Goal: Task Accomplishment & Management: Complete application form

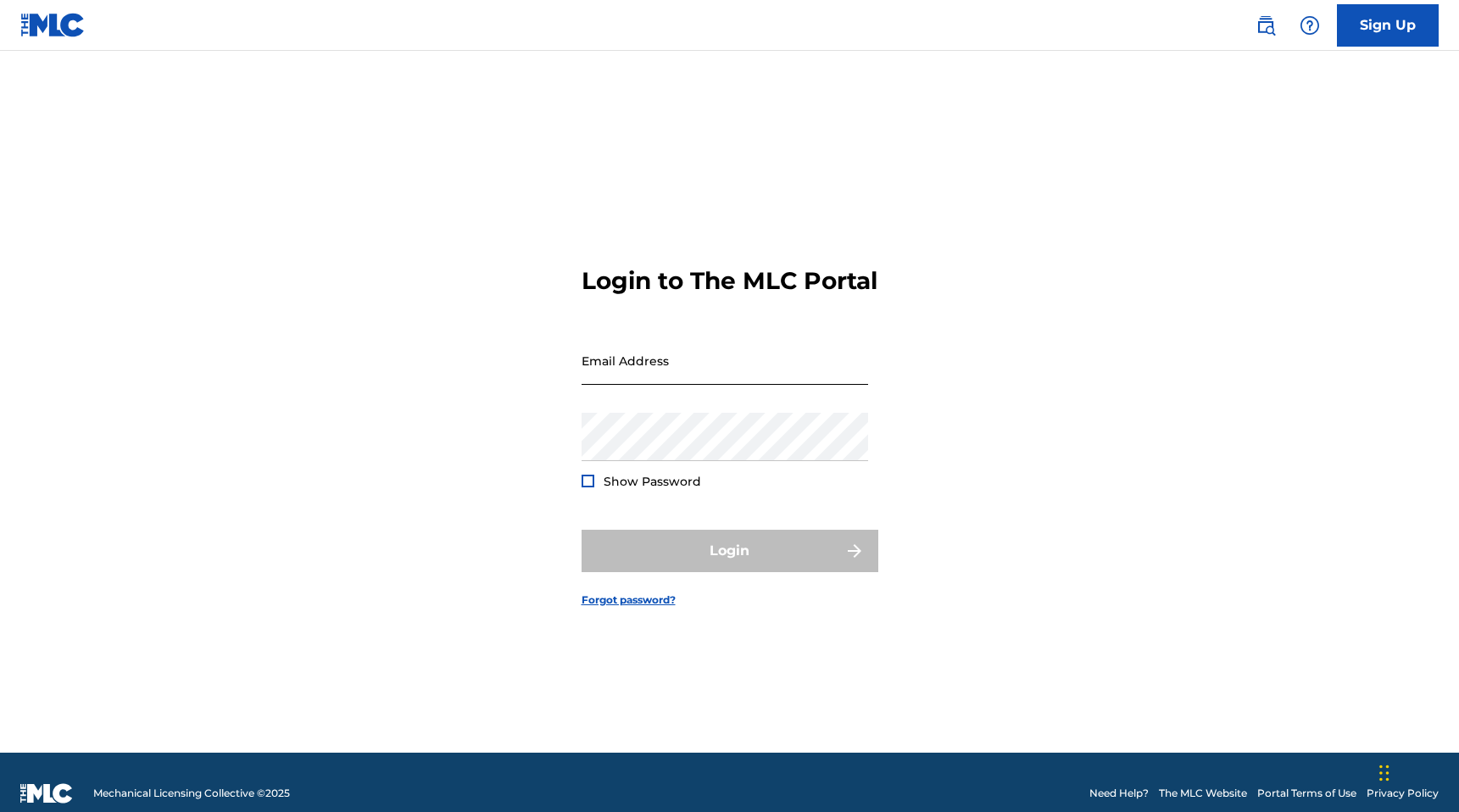
click at [649, 381] on input "Email Address" at bounding box center [724, 361] width 286 height 48
type input "[EMAIL_ADDRESS][DOMAIN_NAME]"
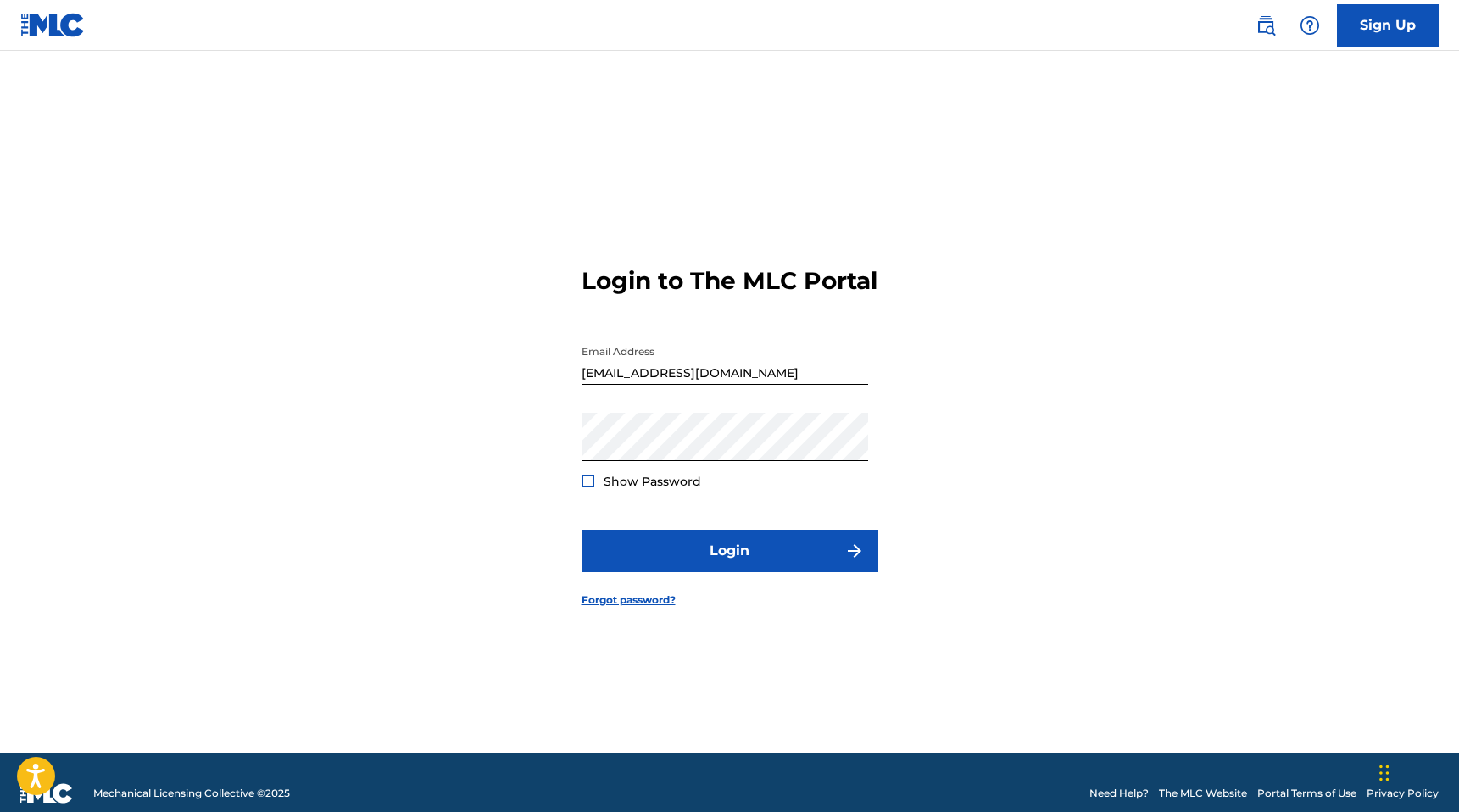
click at [582, 487] on div at bounding box center [587, 480] width 13 height 13
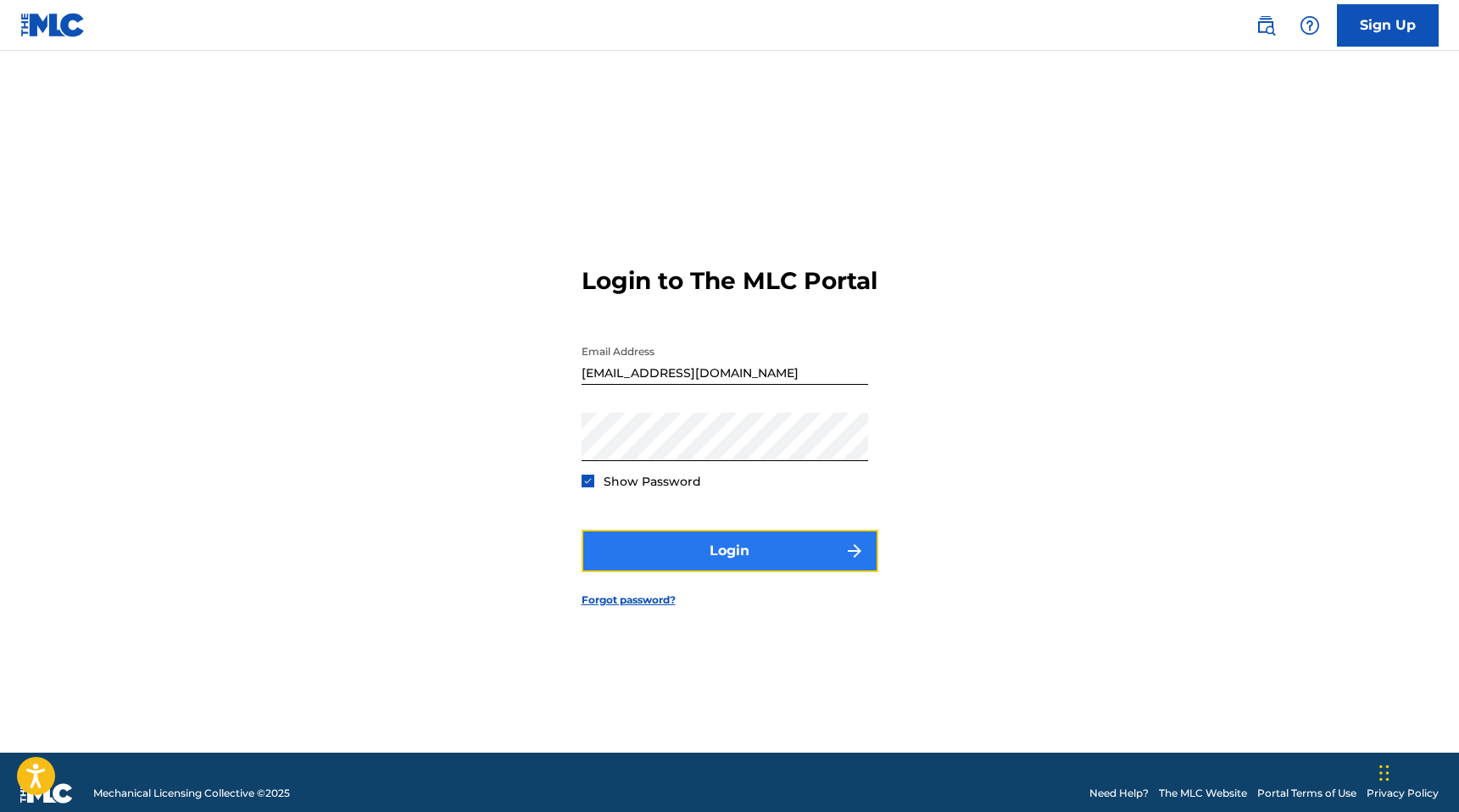
click at [725, 566] on button "Login" at bounding box center [730, 551] width 297 height 43
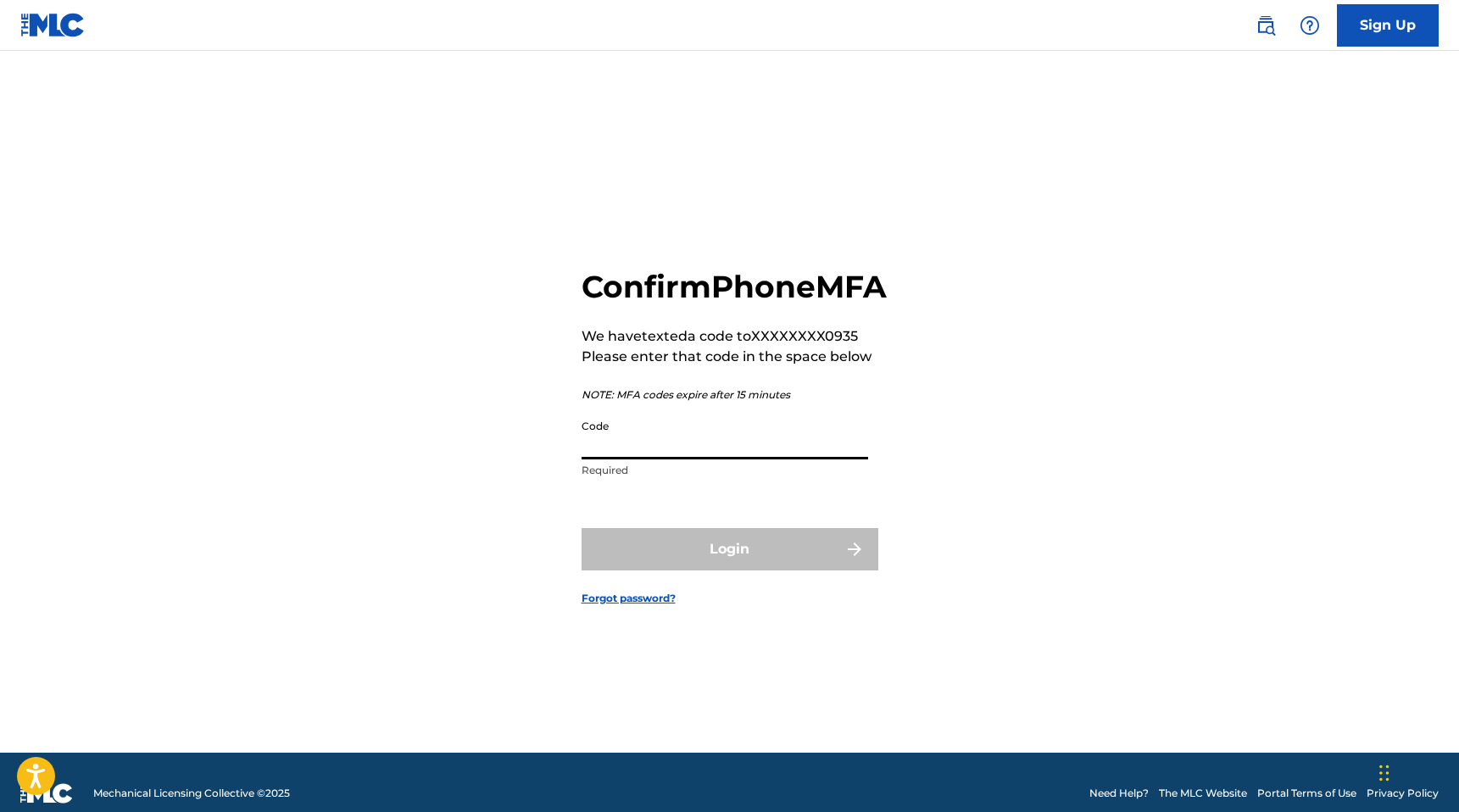
click at [683, 459] on input "Code" at bounding box center [724, 434] width 286 height 48
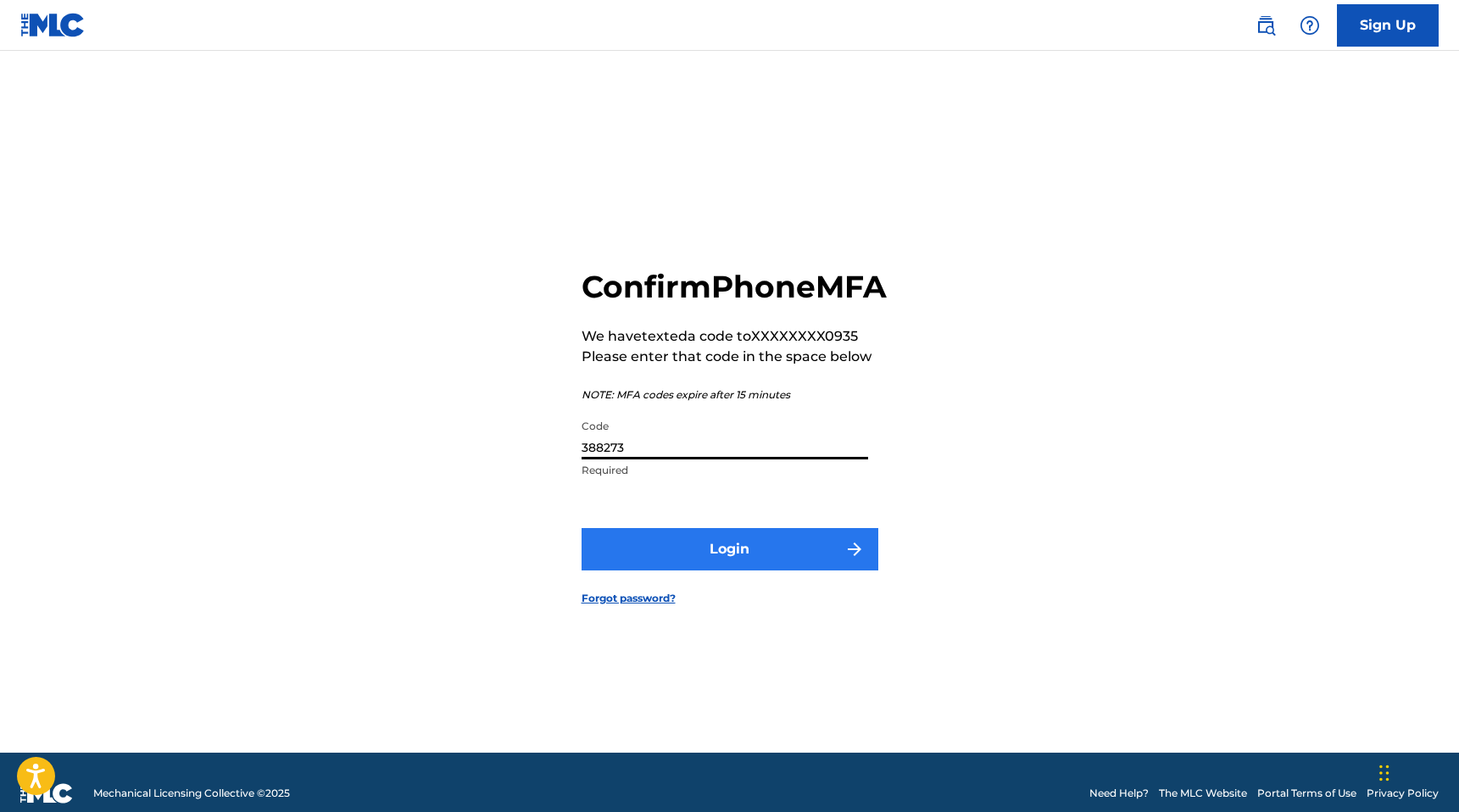
type input "388273"
click at [736, 570] on button "Login" at bounding box center [730, 549] width 297 height 43
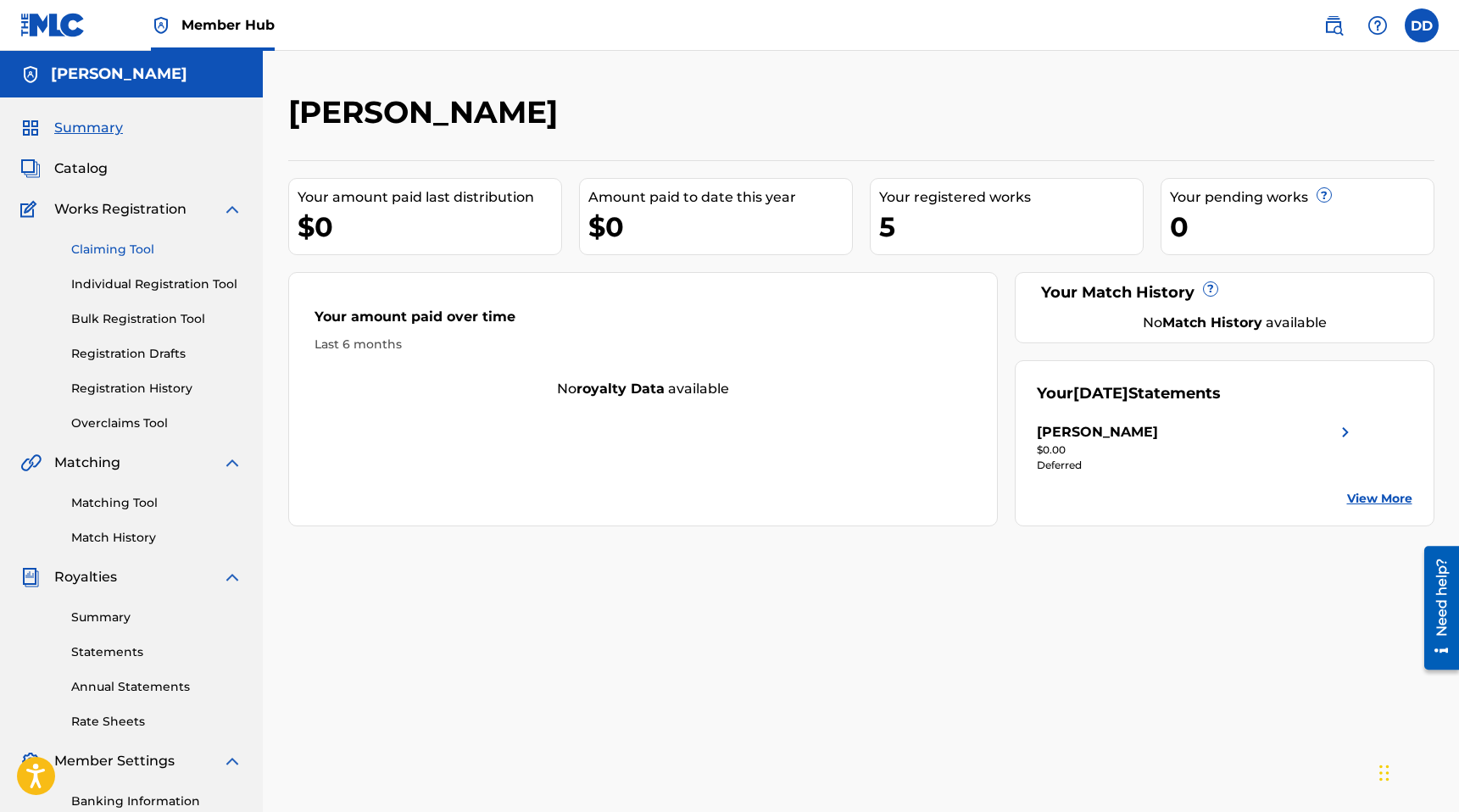
click at [129, 252] on link "Claiming Tool" at bounding box center [156, 250] width 171 height 18
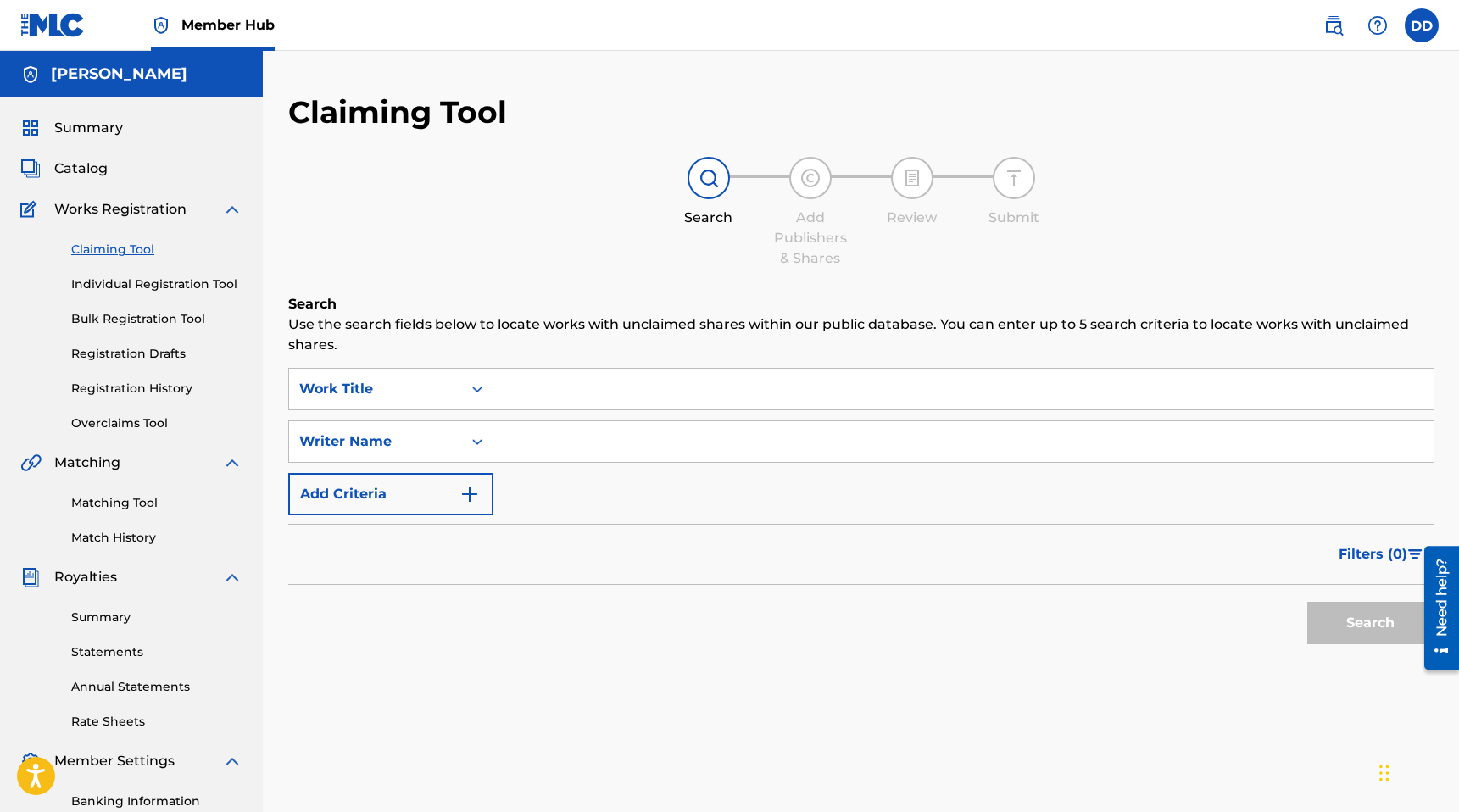
click at [564, 391] on input "Search Form" at bounding box center [963, 389] width 940 height 41
type input "The Blackbird's Waltz"
click at [1352, 623] on button "Search" at bounding box center [1370, 623] width 128 height 43
click at [558, 441] on input "[PERSON_NAME]" at bounding box center [963, 441] width 940 height 41
type input "[PERSON_NAME]"
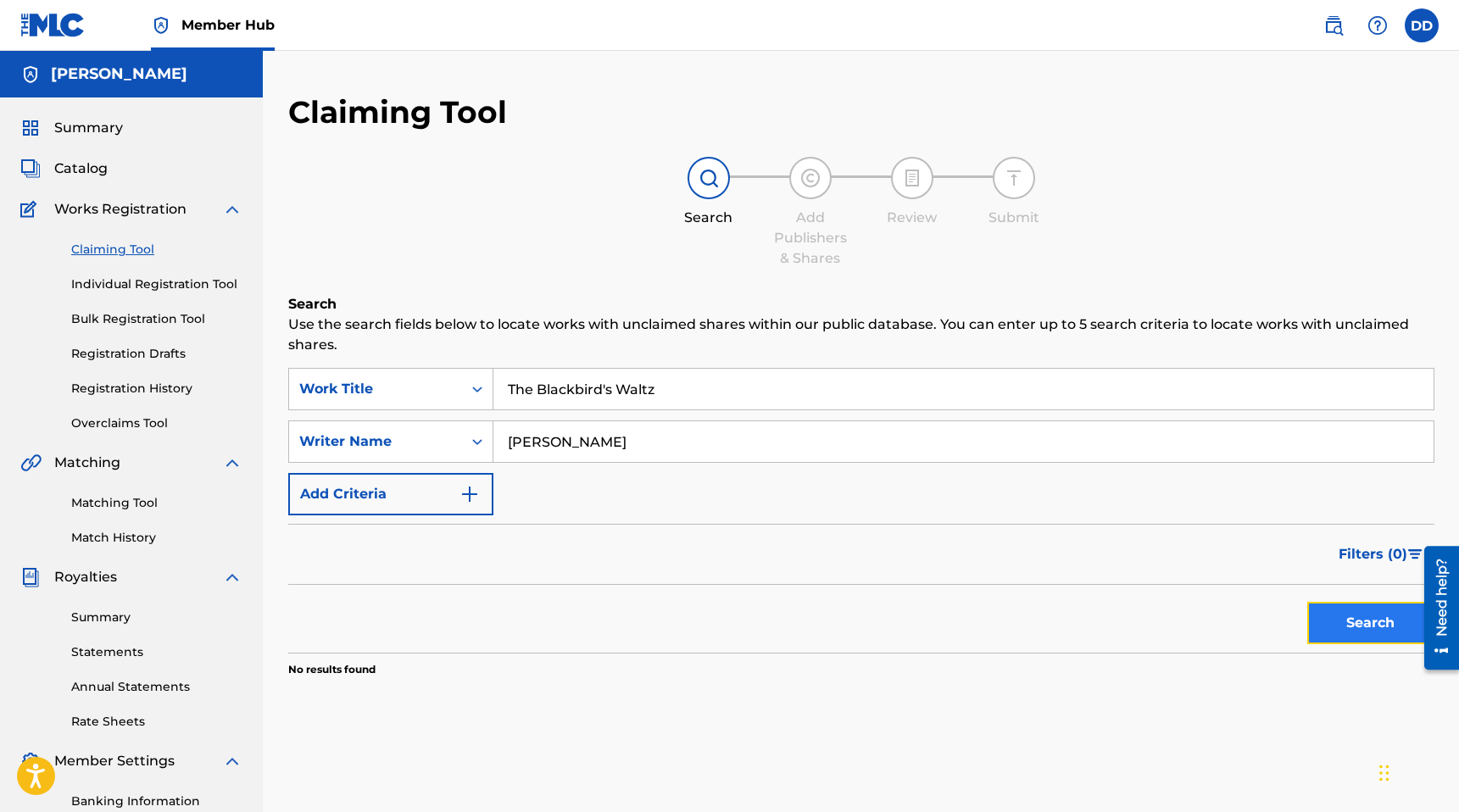
click at [1357, 632] on button "Search" at bounding box center [1370, 623] width 128 height 43
click at [176, 285] on link "Individual Registration Tool" at bounding box center [156, 284] width 171 height 18
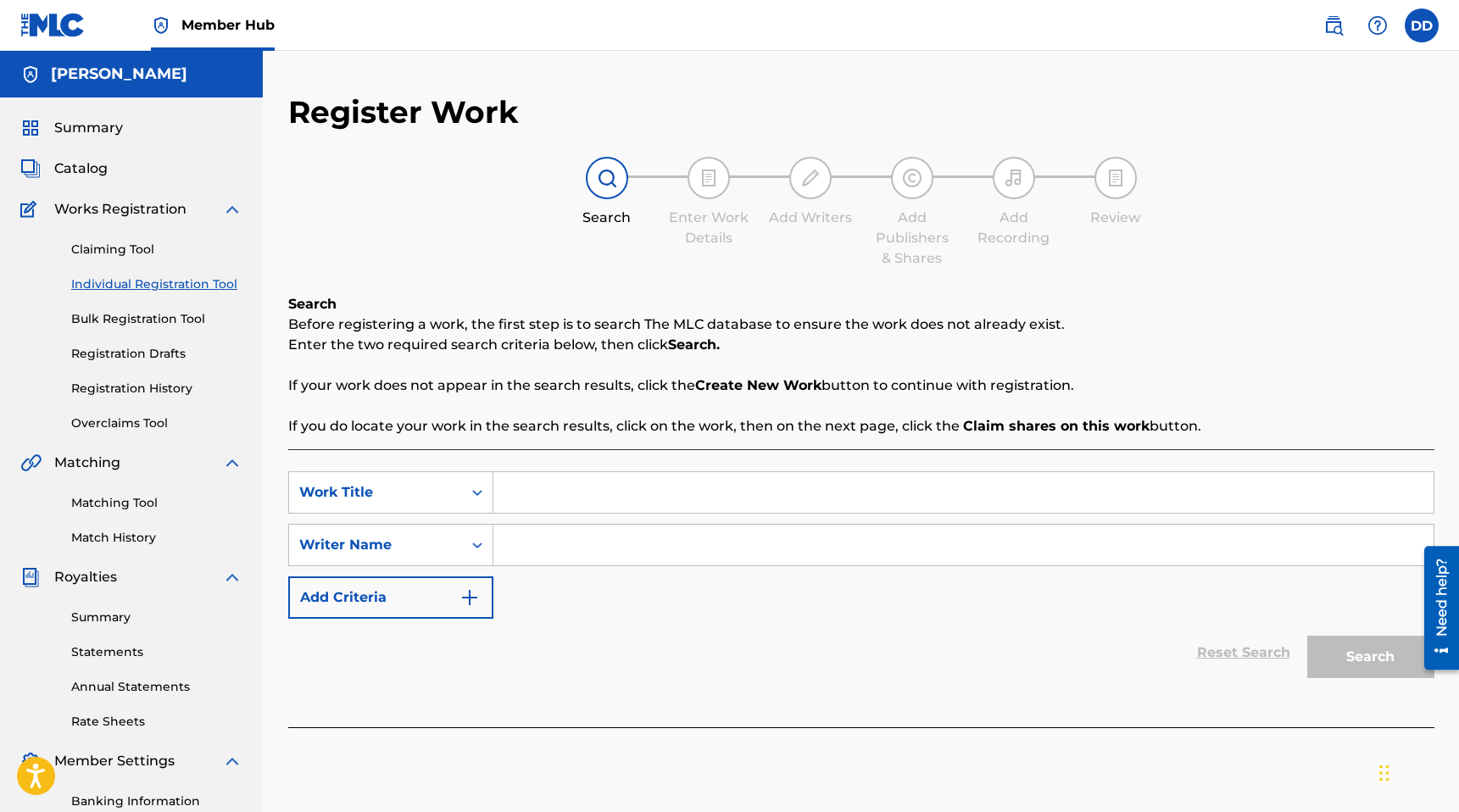
click at [675, 492] on input "Search Form" at bounding box center [963, 492] width 940 height 41
type input "The Blackbird's Waltz"
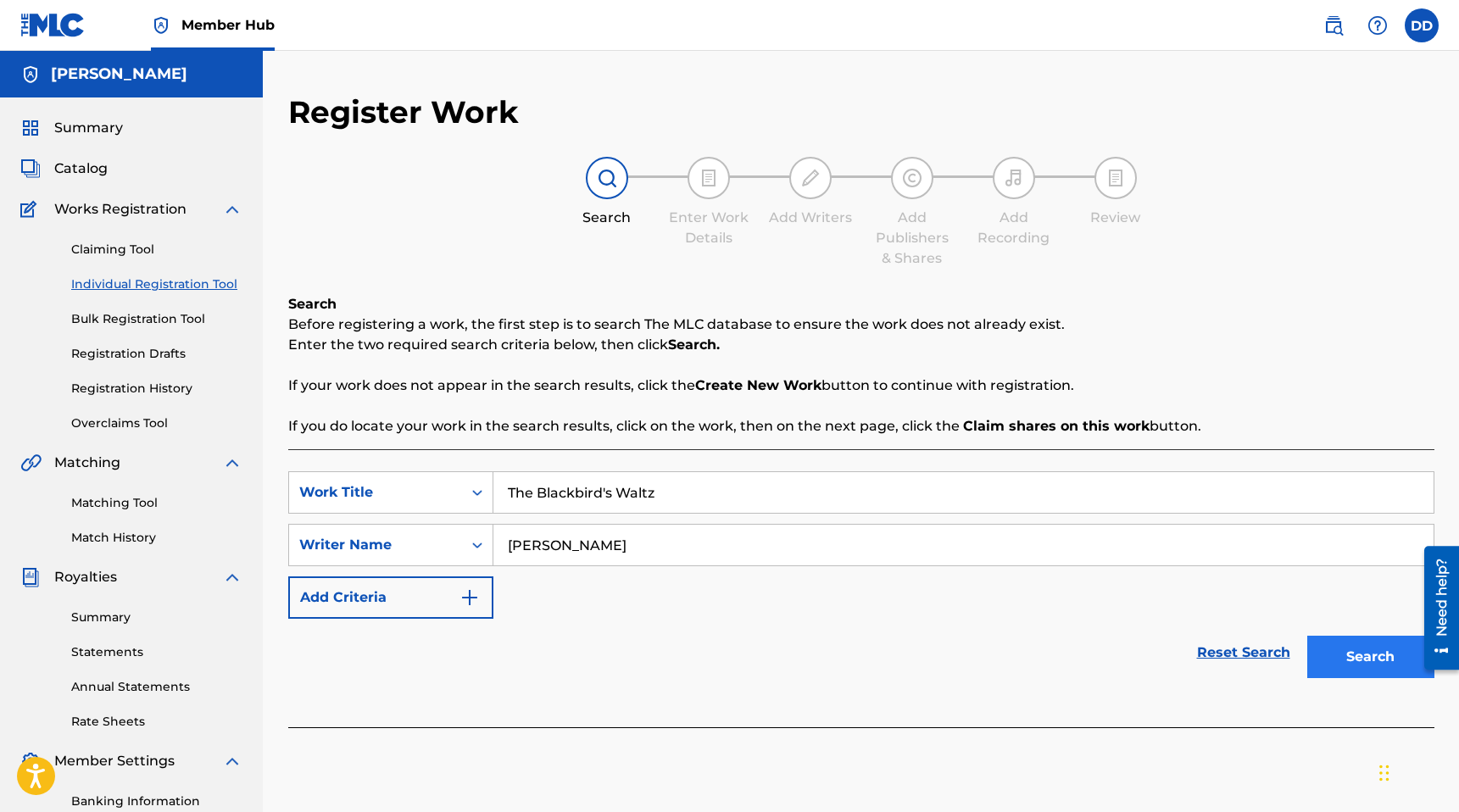
type input "[PERSON_NAME]"
click at [1318, 657] on button "Search" at bounding box center [1370, 657] width 128 height 43
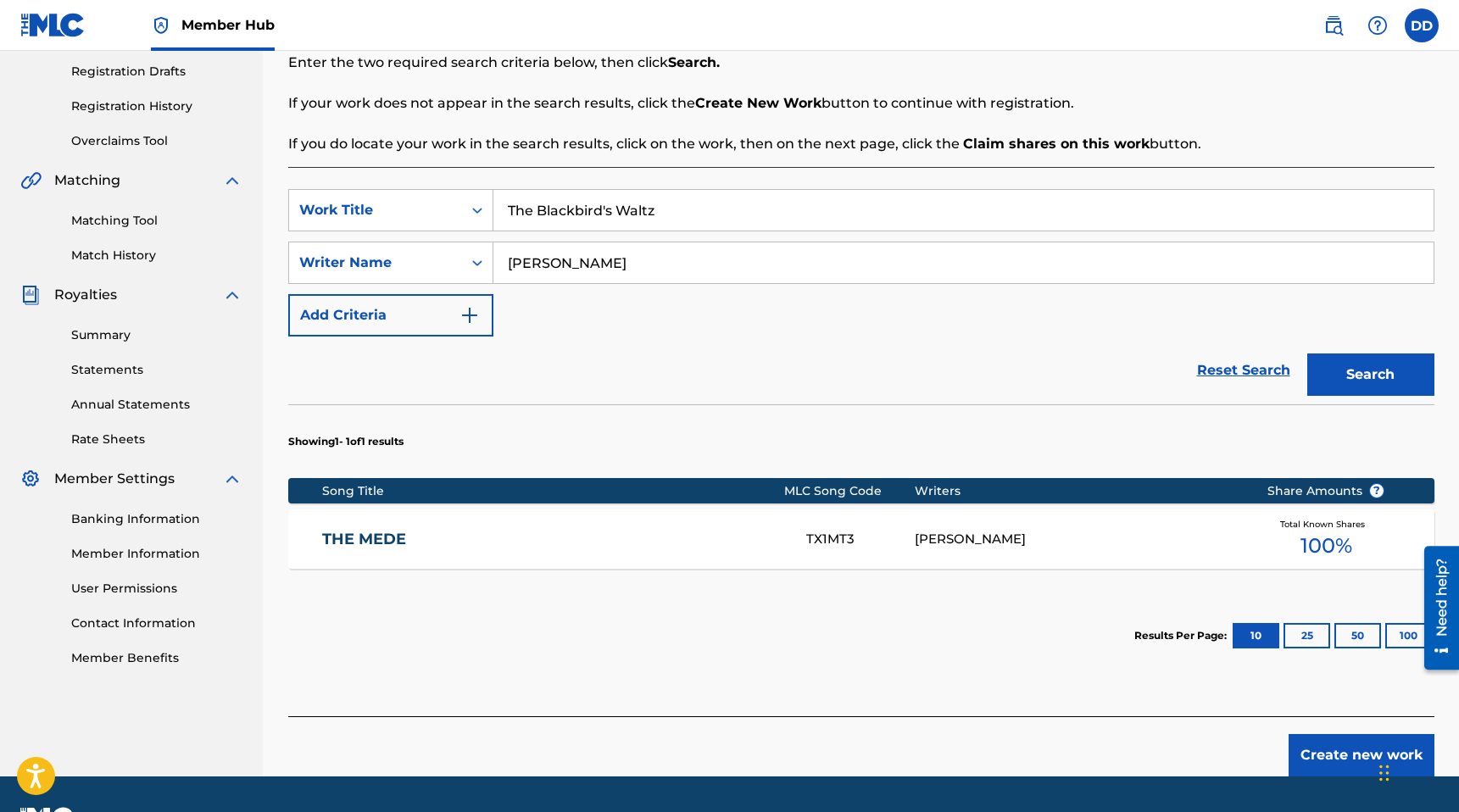
scroll to position [328, 0]
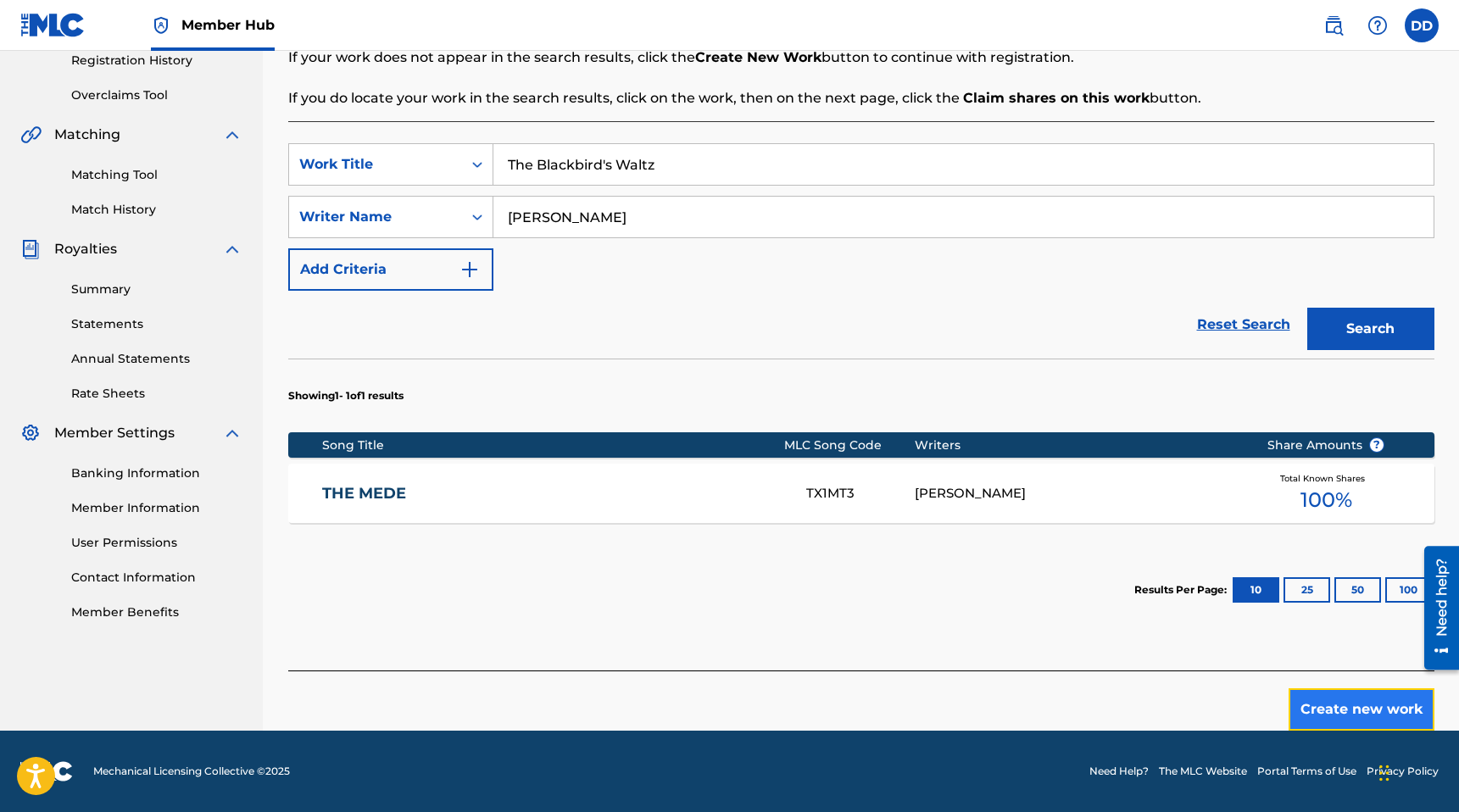
click at [1344, 702] on button "Create new work" at bounding box center [1361, 709] width 146 height 43
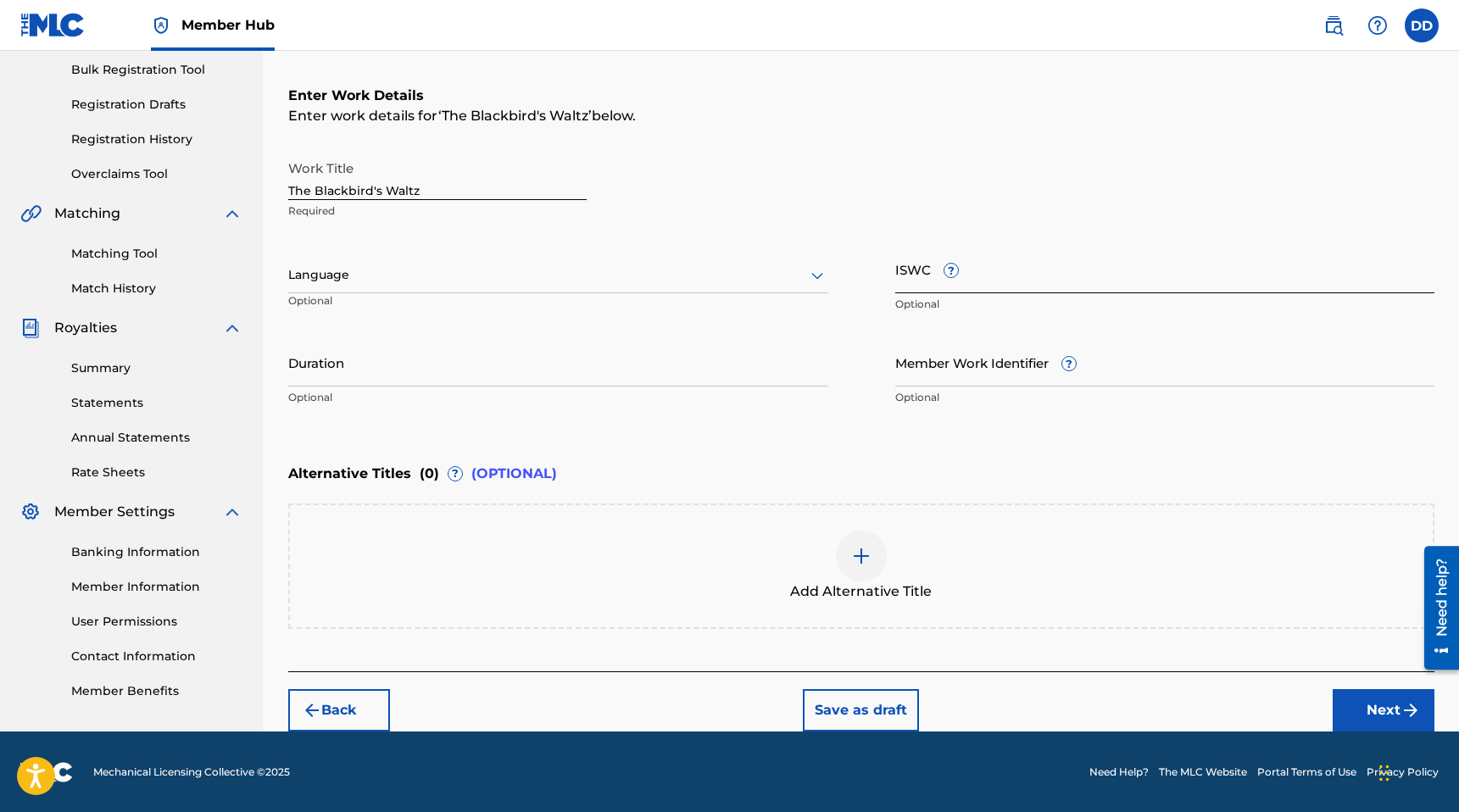
click at [1028, 275] on input "ISWC ?" at bounding box center [1164, 269] width 539 height 48
paste input "1312108412"
type input "1312108412"
paste input "T-335.201.426-3"
type input "T-335.201.426-3"
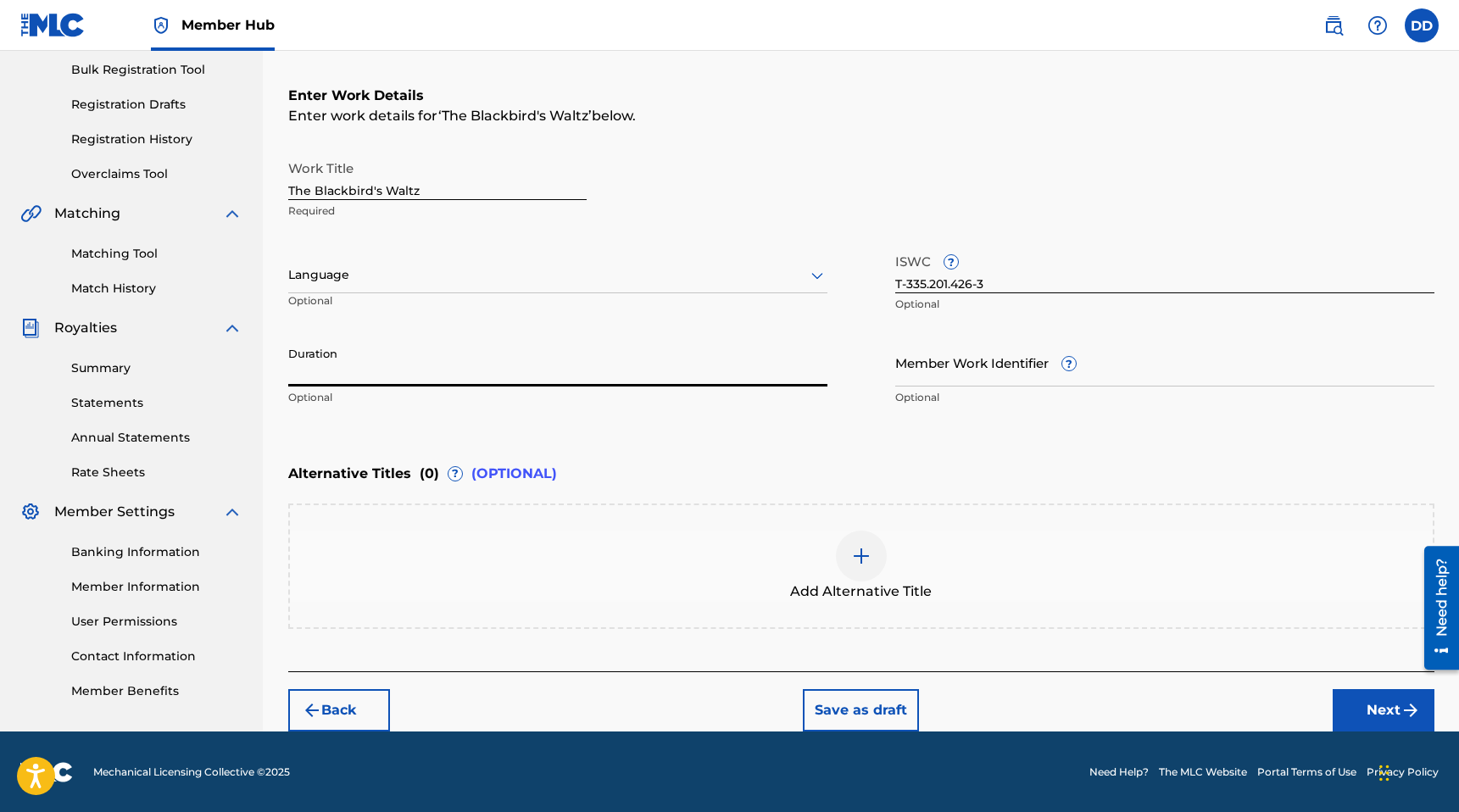
click at [450, 384] on input "Duration" at bounding box center [557, 362] width 539 height 48
type input "03:30"
click at [853, 410] on div "Work Title The Blackbird's Waltz Required Language Optional ISWC ? T-335.201.42…" at bounding box center [861, 283] width 1146 height 263
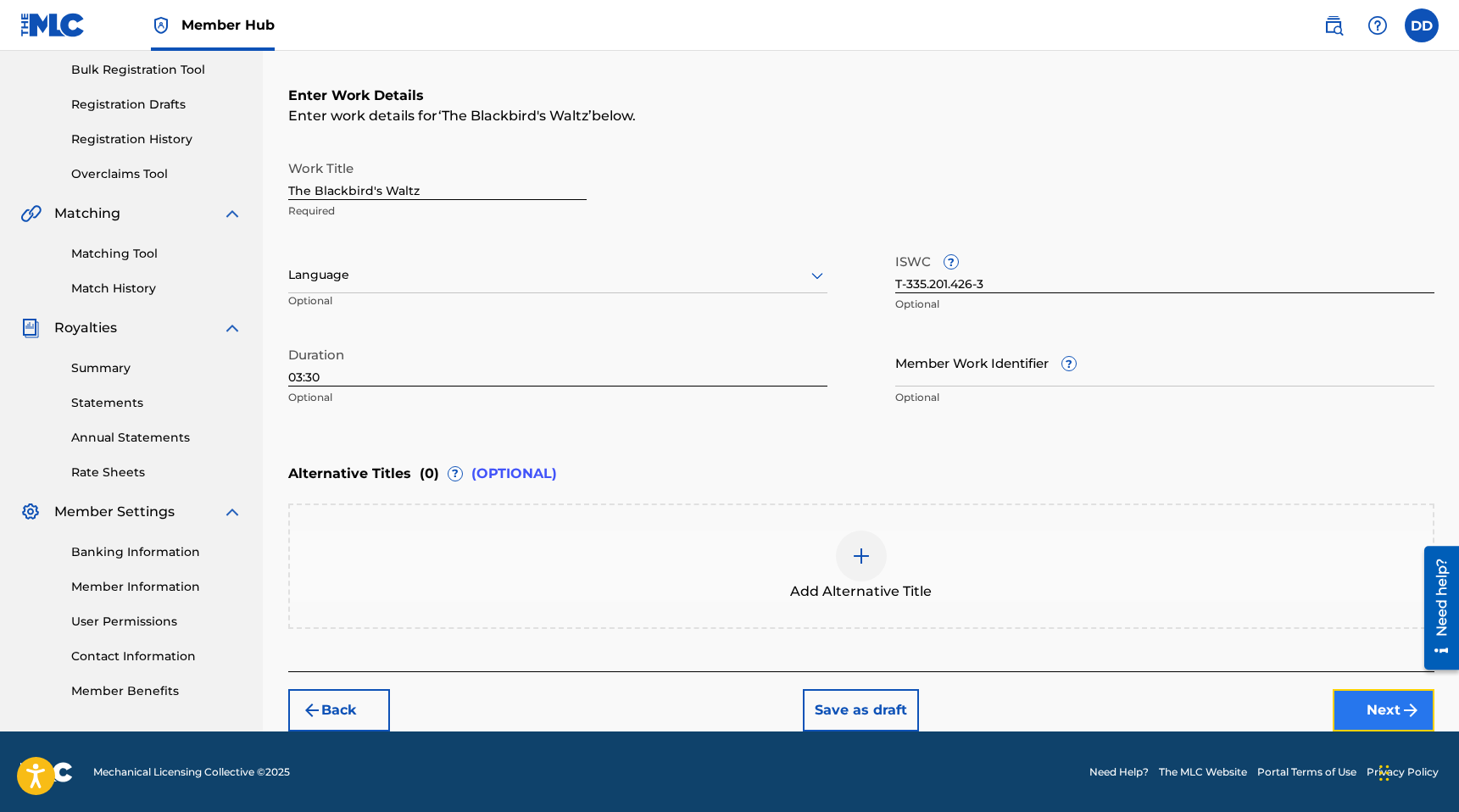
click at [1379, 712] on button "Next" at bounding box center [1383, 709] width 102 height 43
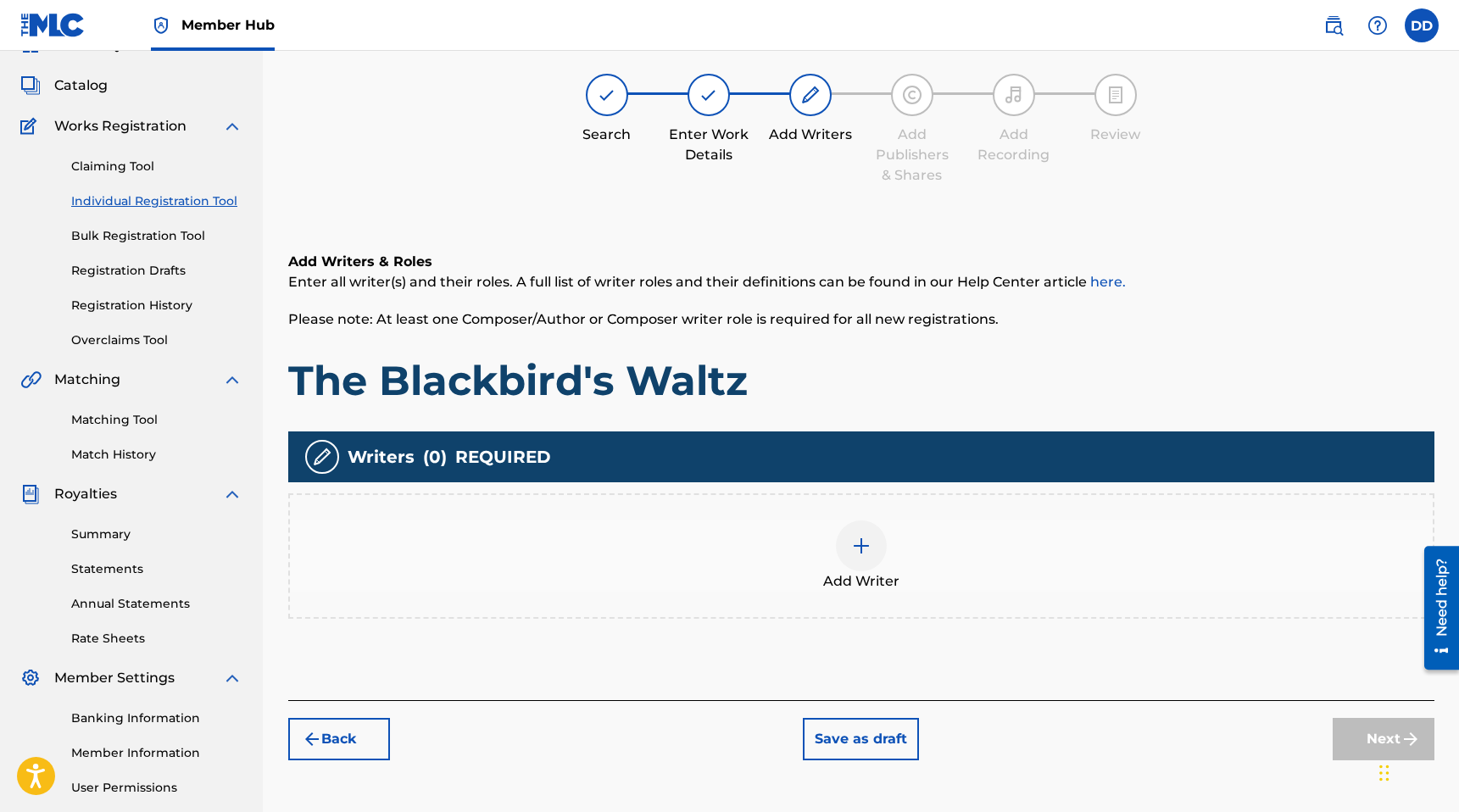
scroll to position [77, 0]
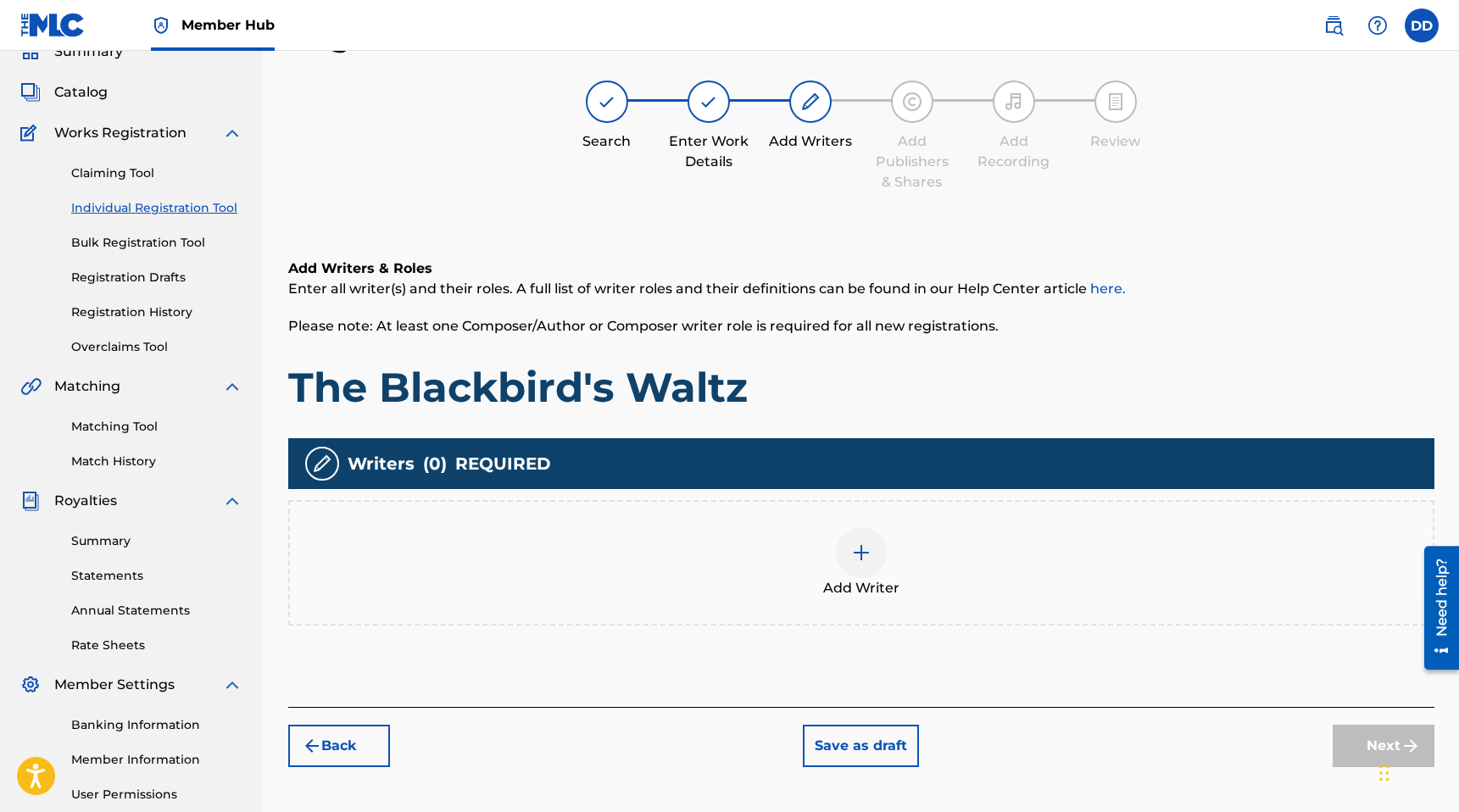
click at [864, 553] on img at bounding box center [861, 552] width 20 height 20
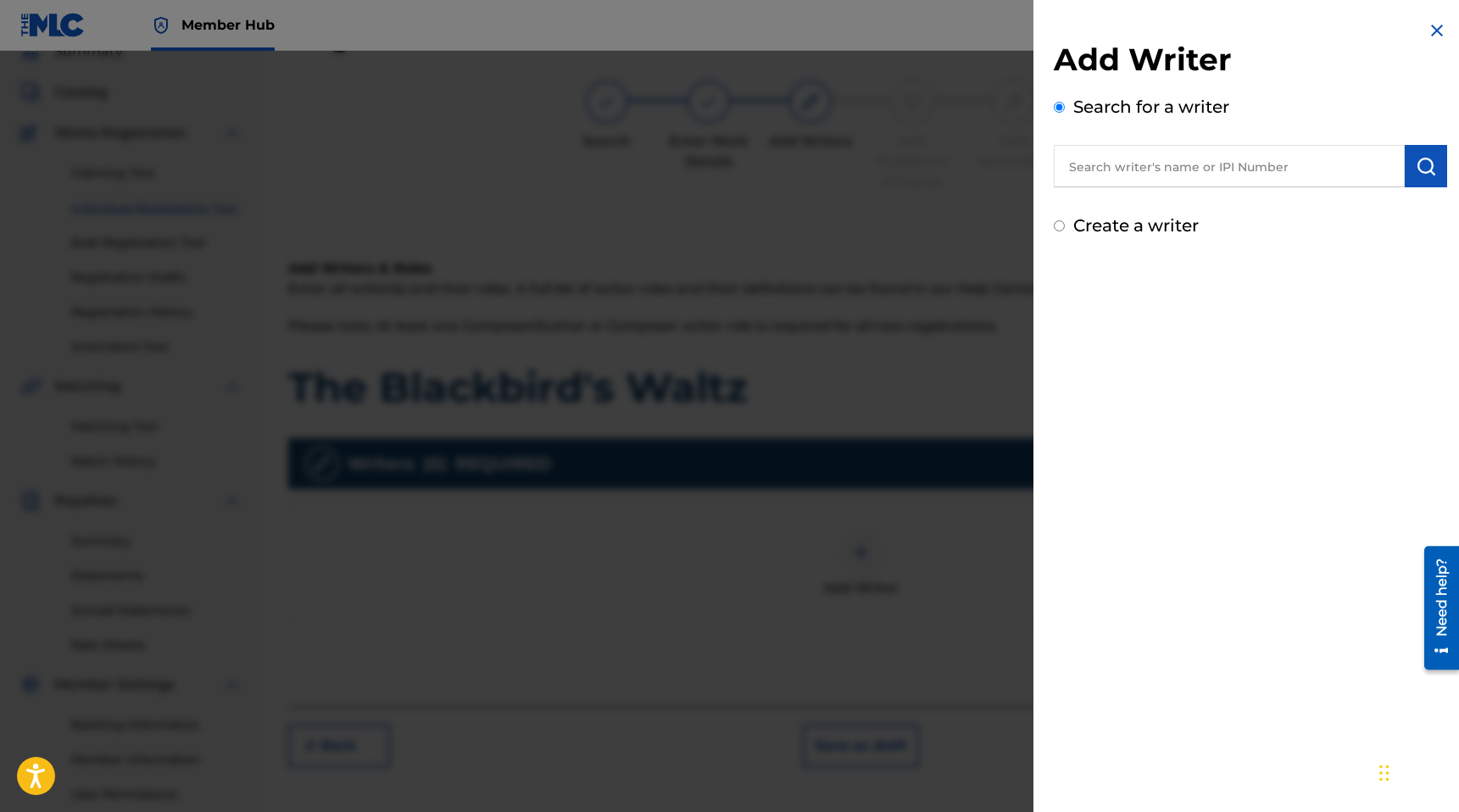
click at [1271, 177] on input "text" at bounding box center [1229, 165] width 351 height 43
click at [1210, 161] on input "text" at bounding box center [1229, 165] width 351 height 43
paste input "1312108412"
click at [1416, 172] on img "submit" at bounding box center [1425, 165] width 20 height 20
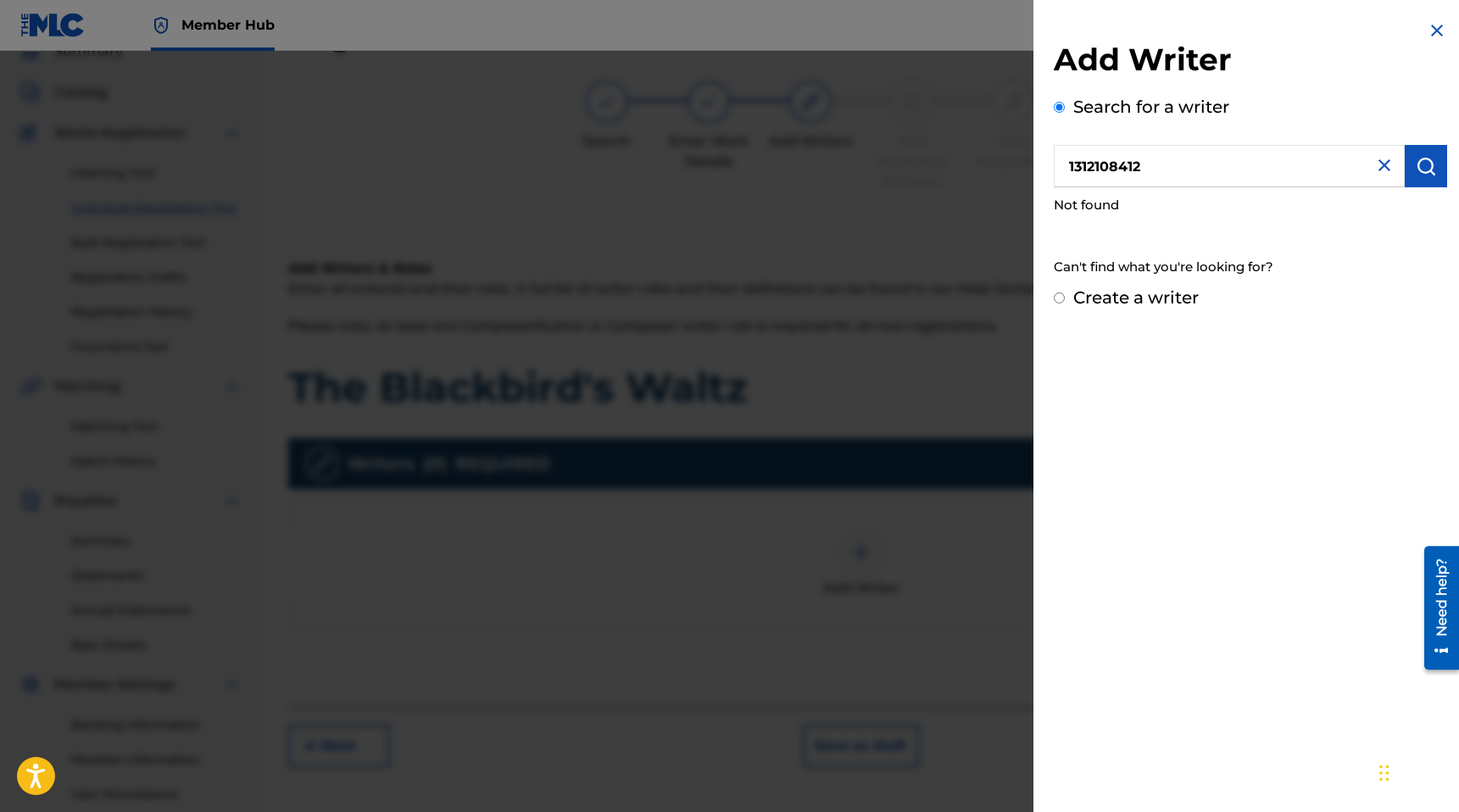
drag, startPoint x: 1190, startPoint y: 168, endPoint x: 876, endPoint y: 147, distance: 314.7
click at [876, 147] on div "Add Writer Search for a writer 1312108412 Not found Can't find what you're look…" at bounding box center [730, 431] width 1459 height 761
paste input "277943999"
click at [1420, 166] on img "submit" at bounding box center [1425, 165] width 20 height 20
drag, startPoint x: 1189, startPoint y: 177, endPoint x: 925, endPoint y: 166, distance: 264.2
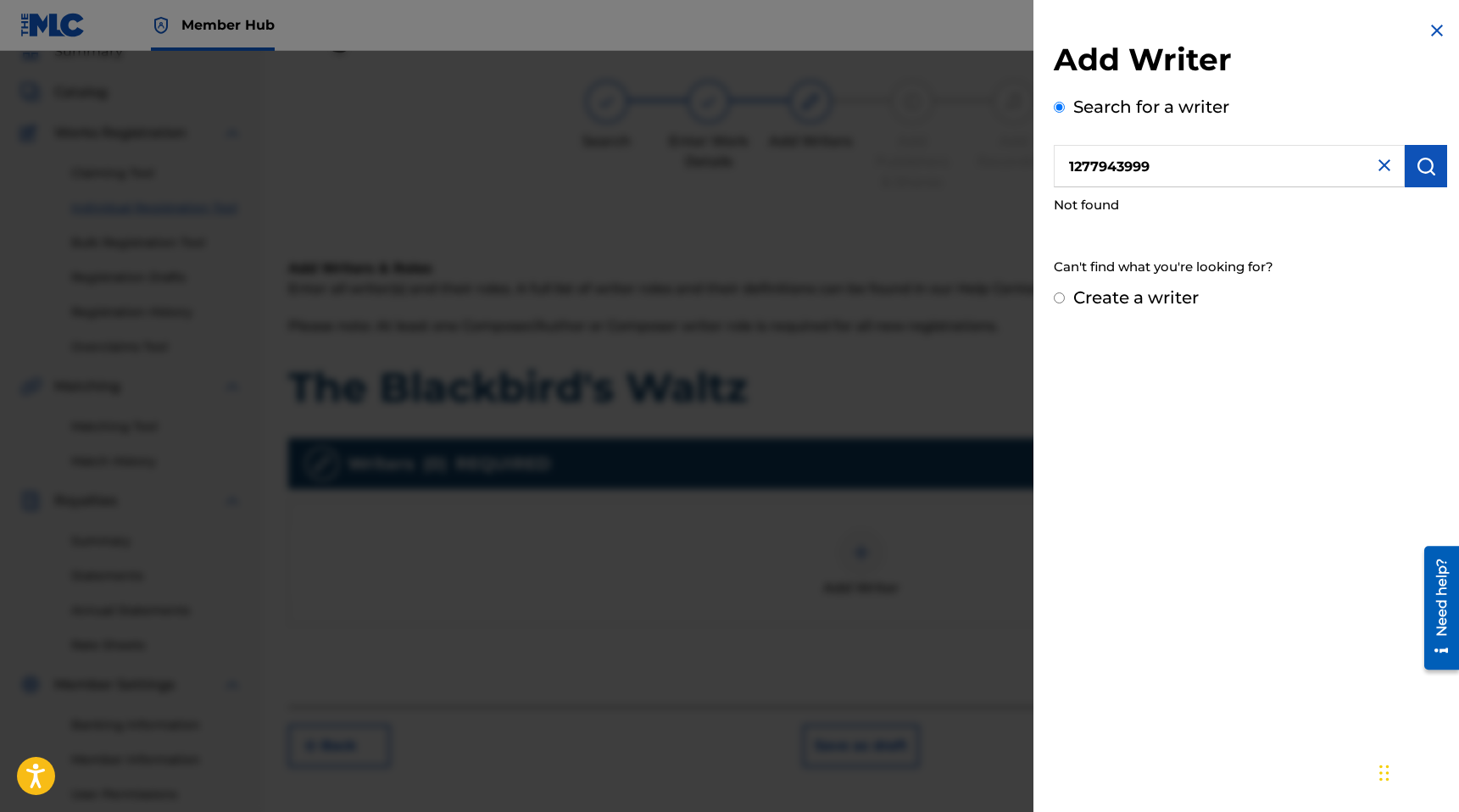
click at [925, 166] on div "Add Writer Search for a writer 1277943999 Not found Can't find what you're look…" at bounding box center [730, 431] width 1459 height 761
paste input "800"
type input "1277943800"
click at [1426, 164] on img "submit" at bounding box center [1425, 165] width 20 height 20
click at [1060, 301] on input "Create a writer" at bounding box center [1058, 297] width 11 height 11
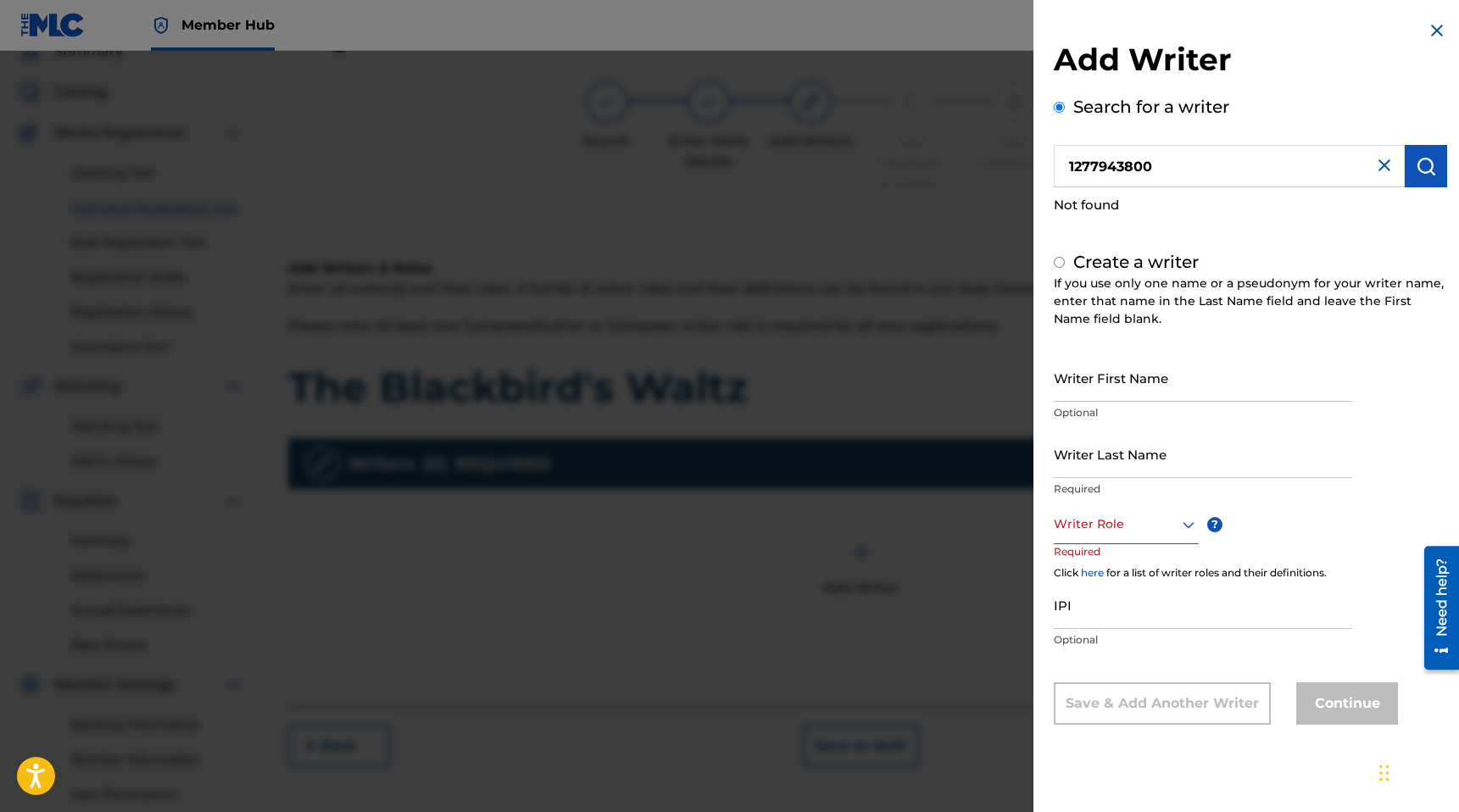
radio input "false"
radio input "true"
click at [1132, 377] on input "Writer First Name" at bounding box center [1202, 378] width 298 height 48
type input "[PERSON_NAME]"
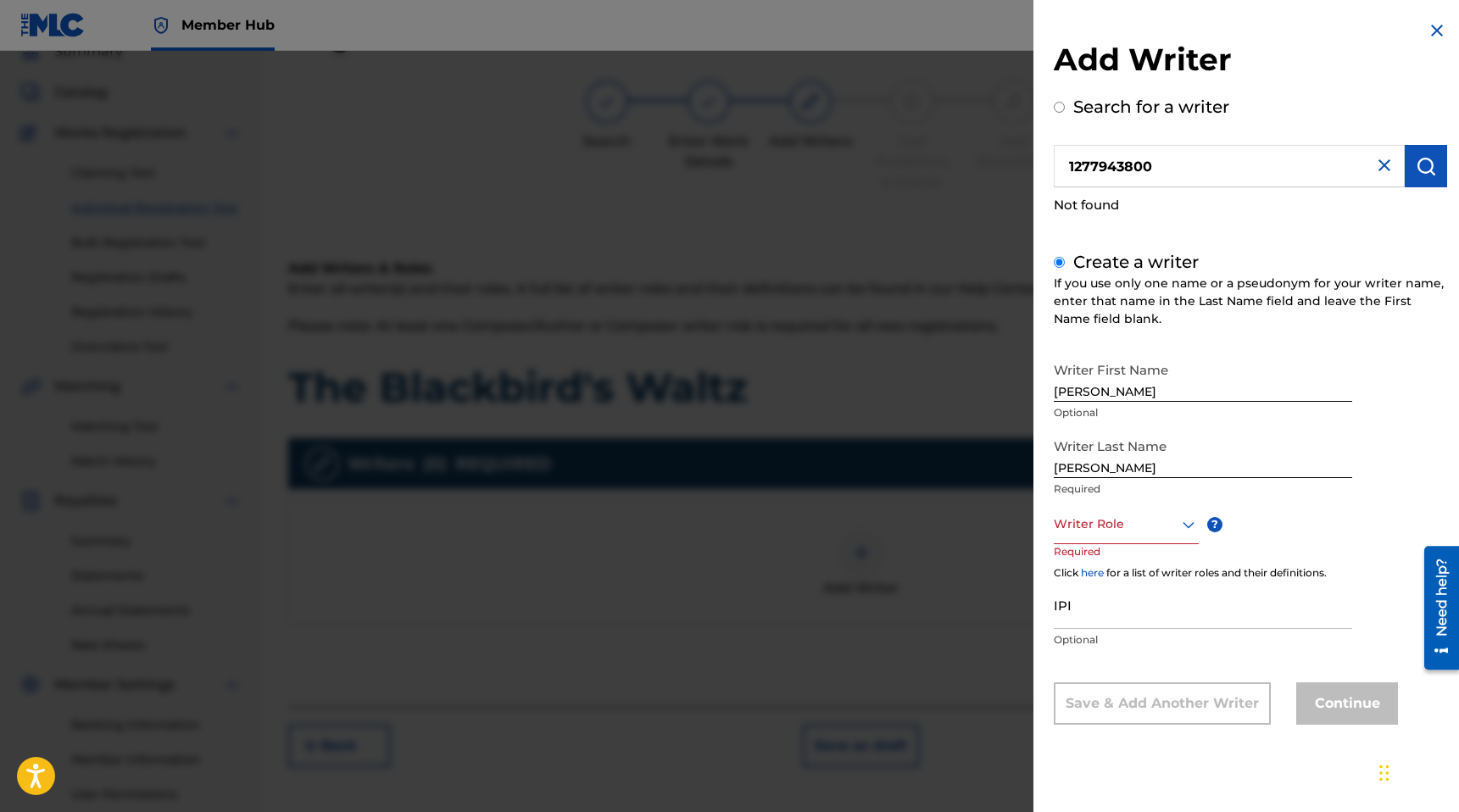
click at [1170, 518] on div at bounding box center [1125, 523] width 145 height 21
click at [1123, 574] on div "Composer/Author" at bounding box center [1126, 563] width 144 height 38
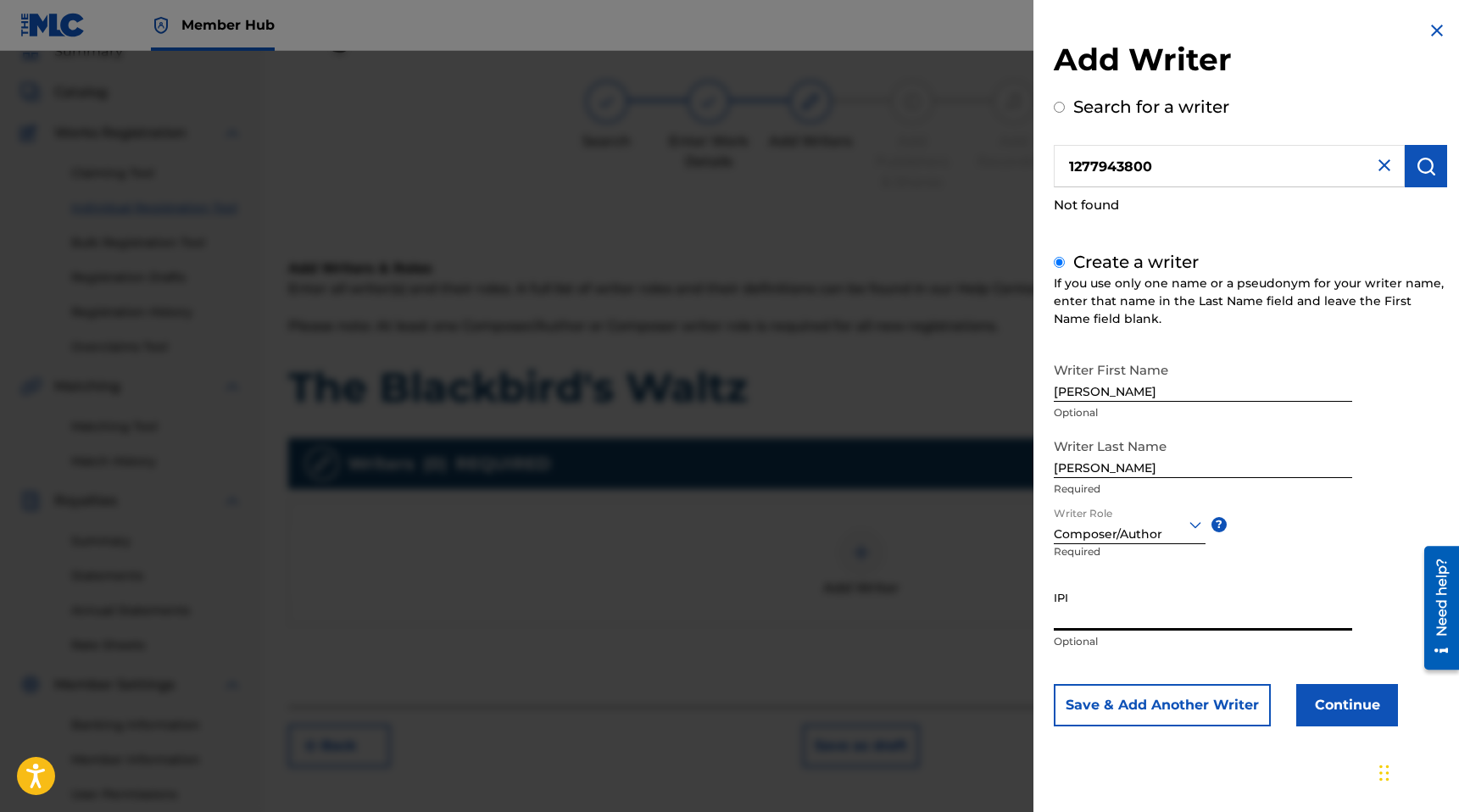
click at [1110, 624] on input "IPI" at bounding box center [1202, 606] width 298 height 48
paste input "1277943999"
type input "1277943999"
click at [1327, 700] on button "Continue" at bounding box center [1346, 704] width 102 height 43
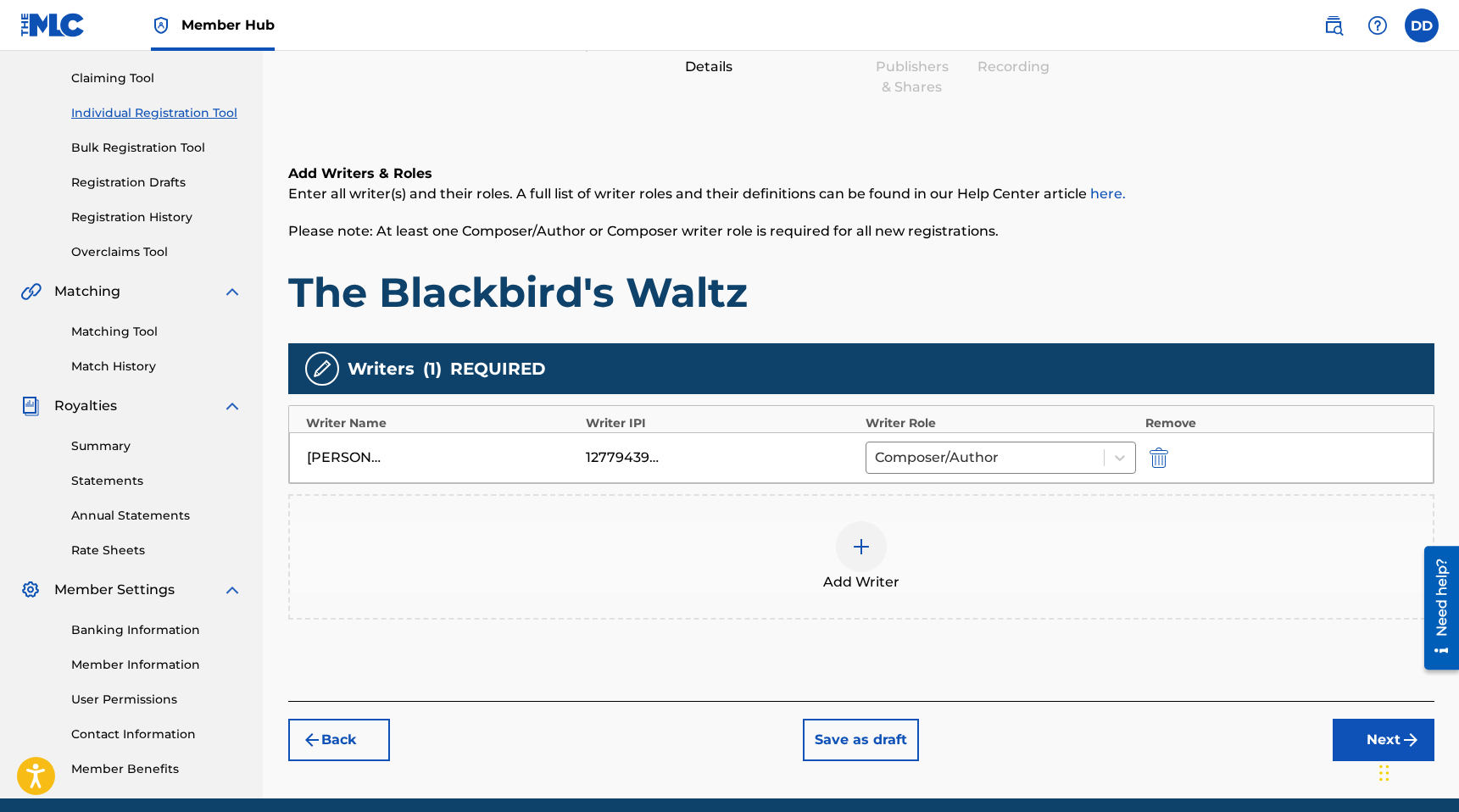
scroll to position [239, 0]
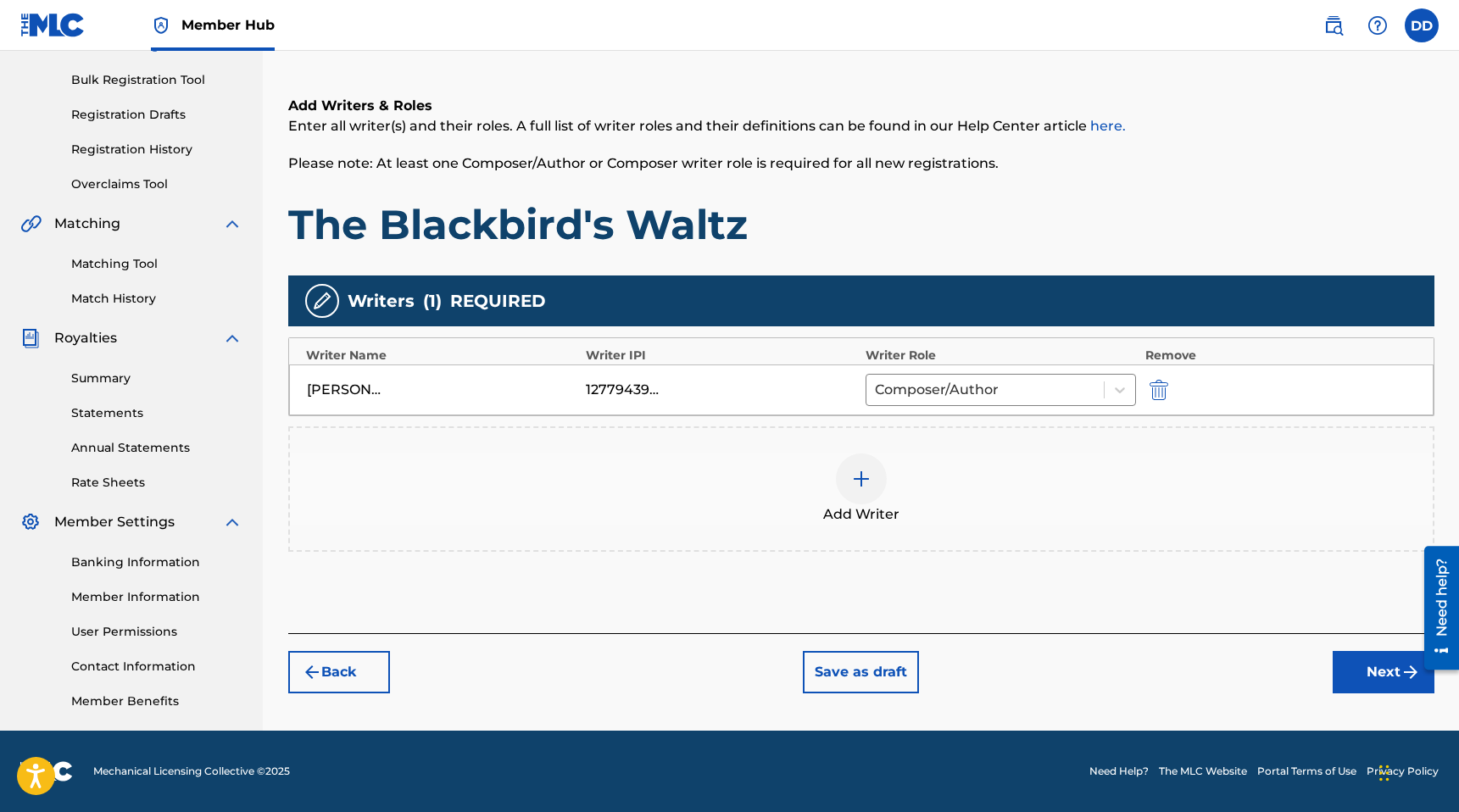
click at [873, 467] on div at bounding box center [861, 478] width 51 height 51
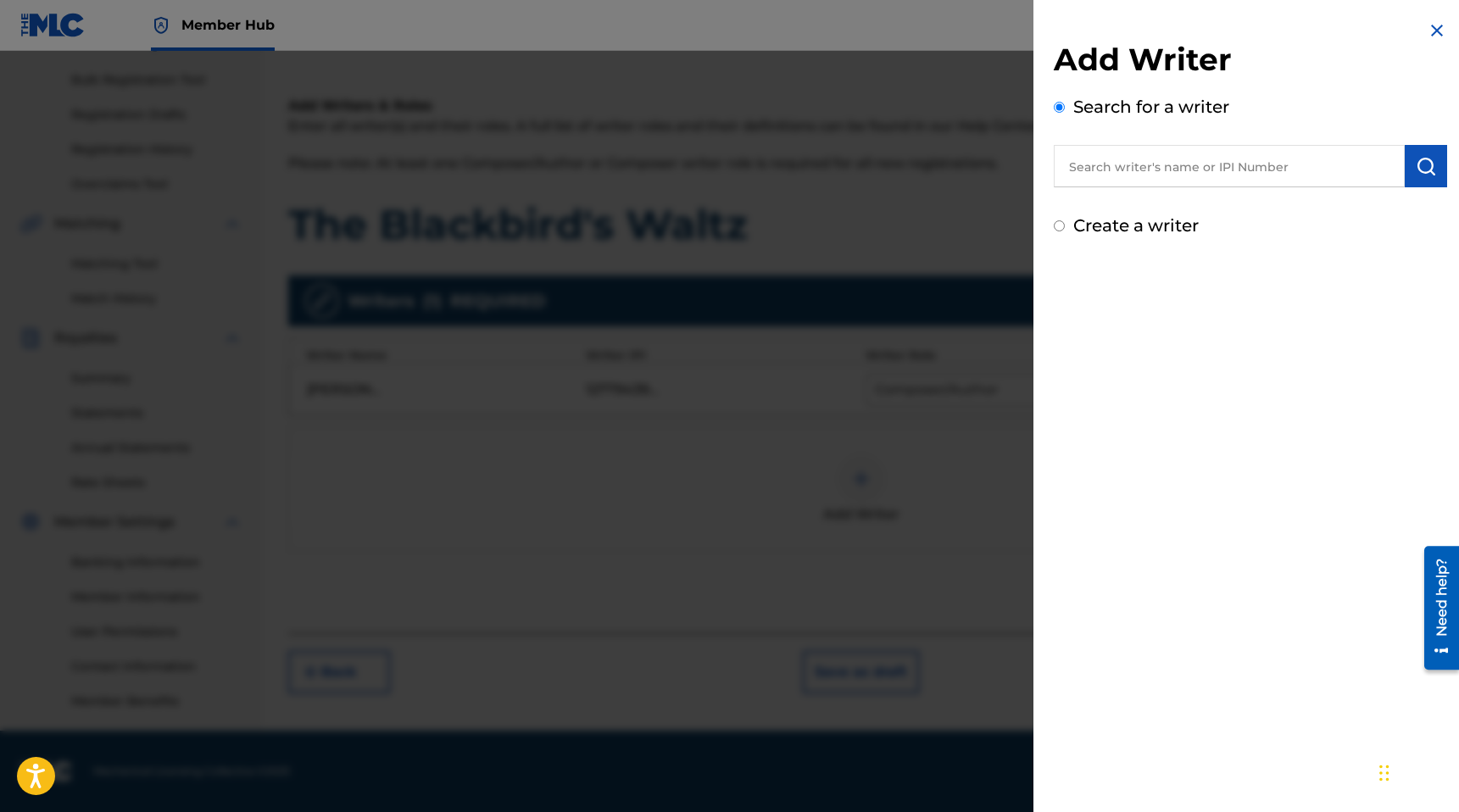
click at [1158, 230] on label "Create a writer" at bounding box center [1136, 225] width 126 height 20
radio input "true"
click at [1064, 230] on input "Create a writer" at bounding box center [1058, 225] width 11 height 11
radio input "false"
radio input "true"
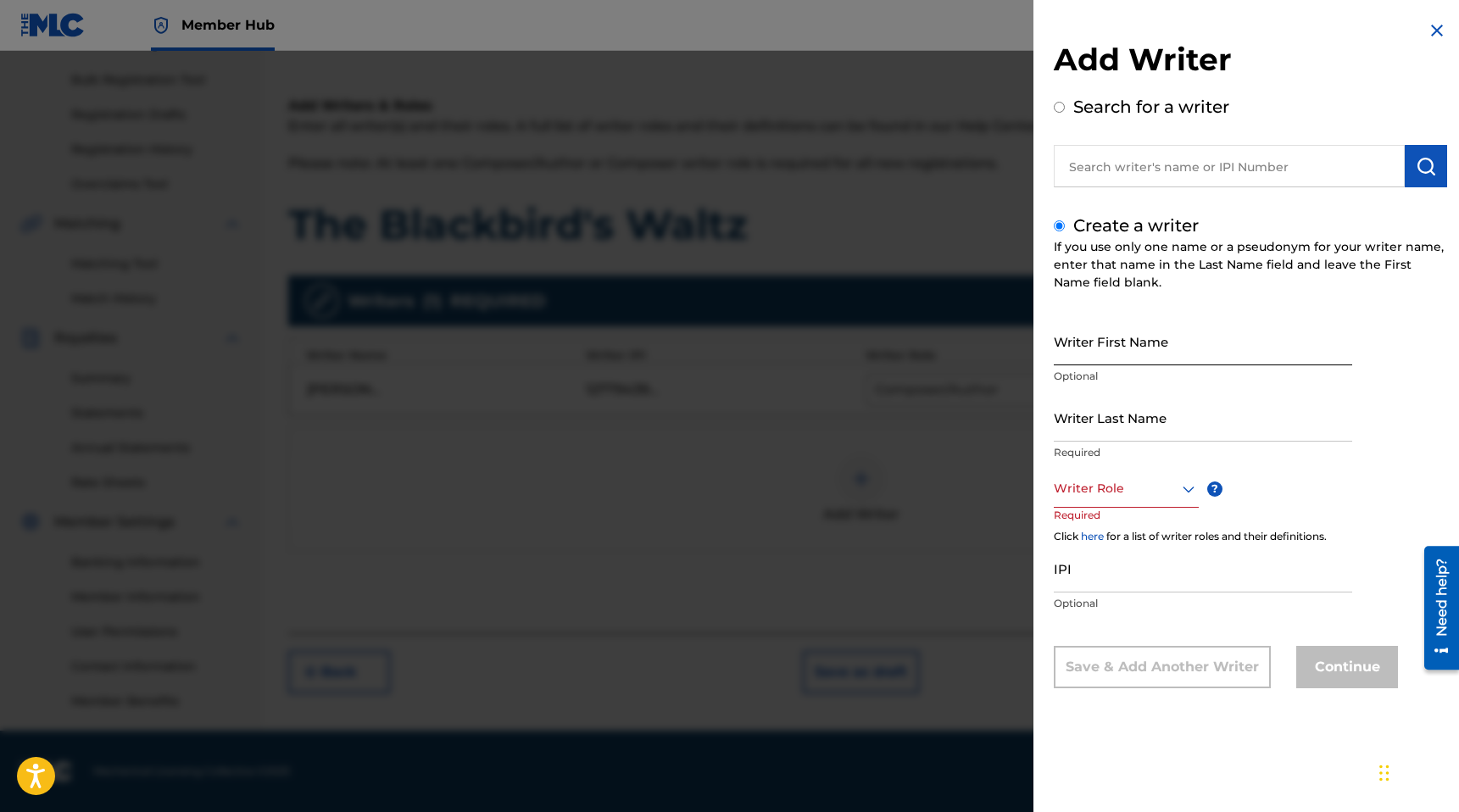
click at [1132, 350] on input "Writer First Name" at bounding box center [1202, 341] width 298 height 48
type input "[PERSON_NAME]"
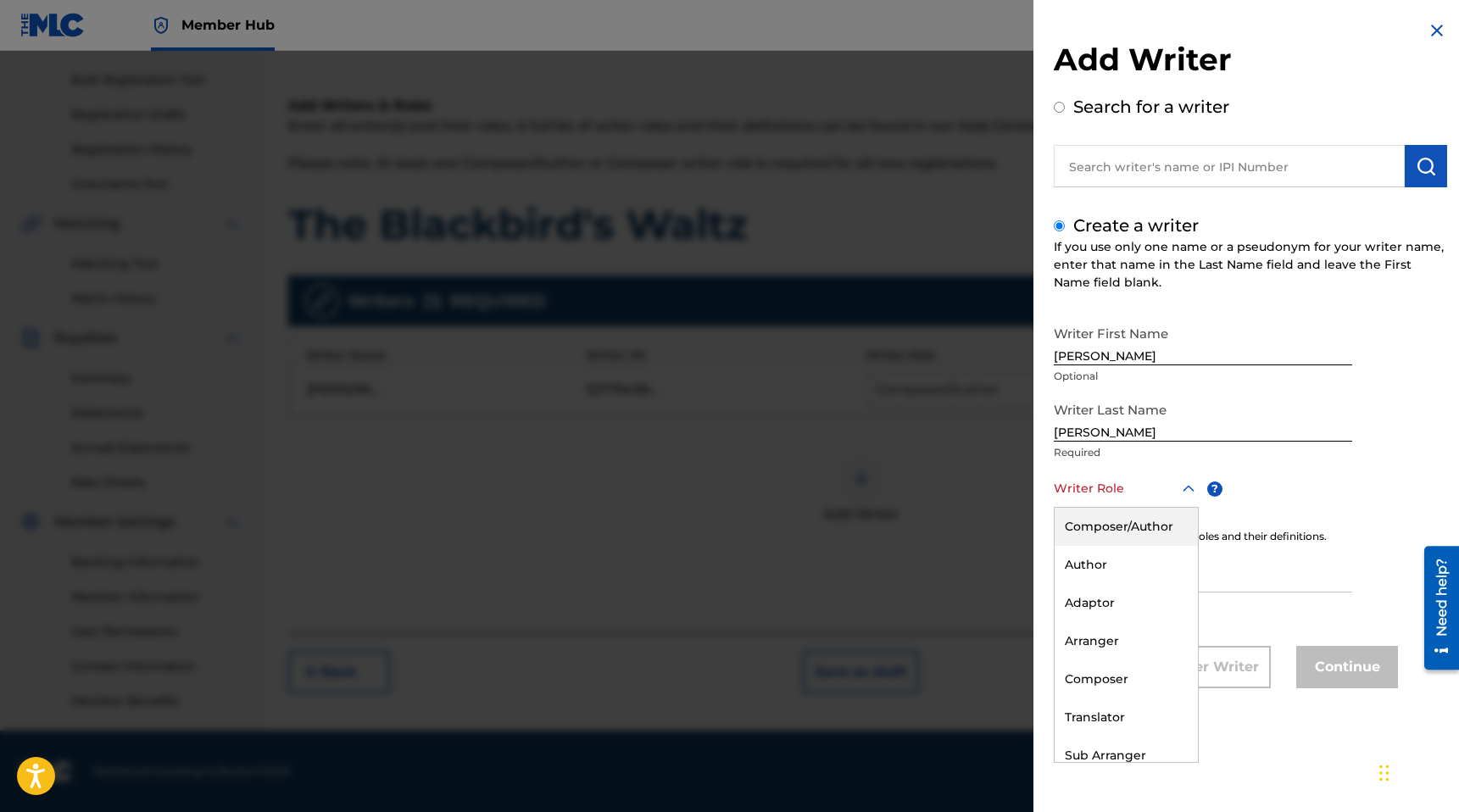
click at [1104, 494] on div at bounding box center [1125, 488] width 145 height 21
click at [1117, 533] on div "Composer/Author" at bounding box center [1126, 526] width 144 height 38
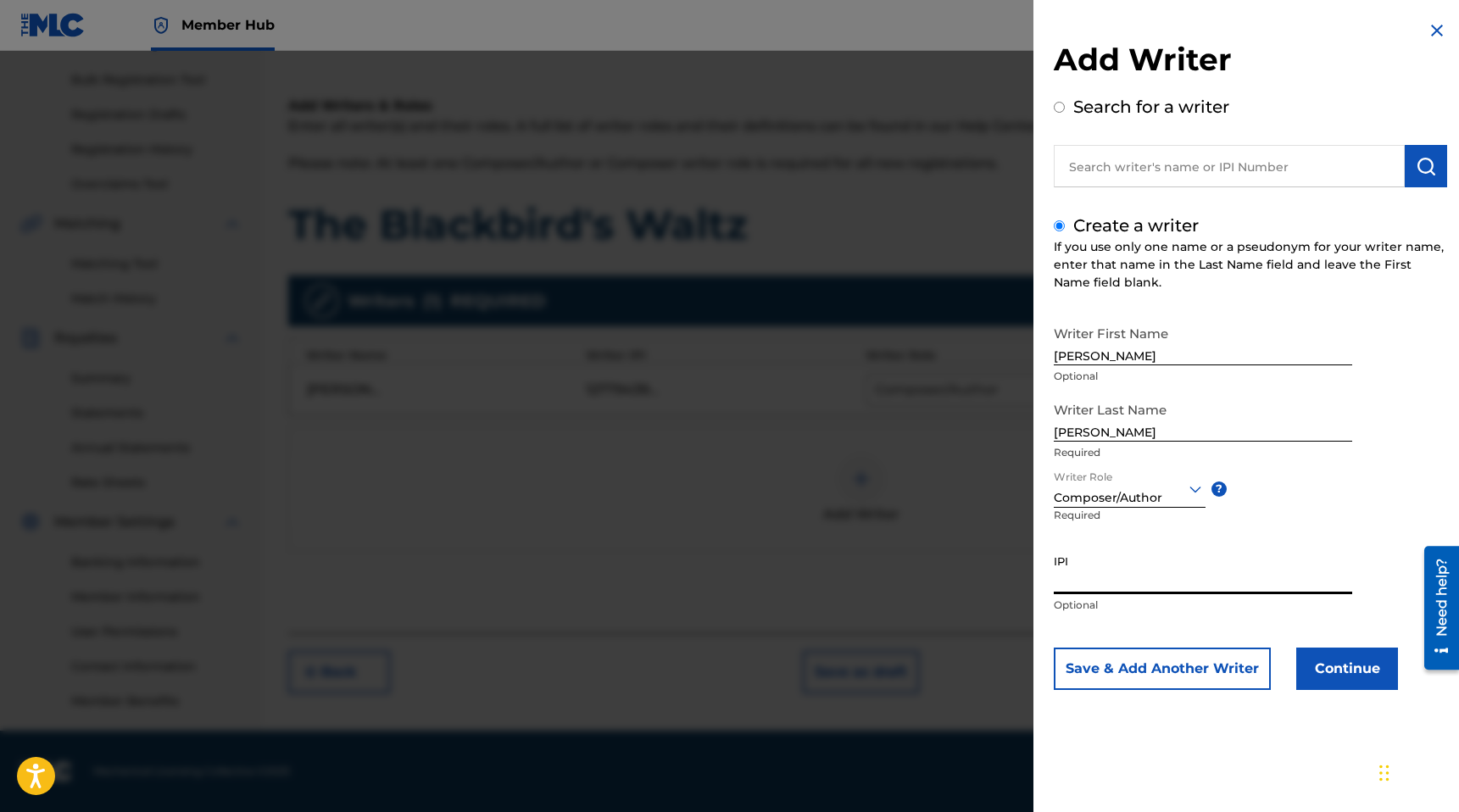
click at [1107, 584] on input "IPI" at bounding box center [1202, 570] width 298 height 48
paste input "1312108412"
type input "1312108412"
click at [1346, 675] on button "Continue" at bounding box center [1346, 669] width 102 height 43
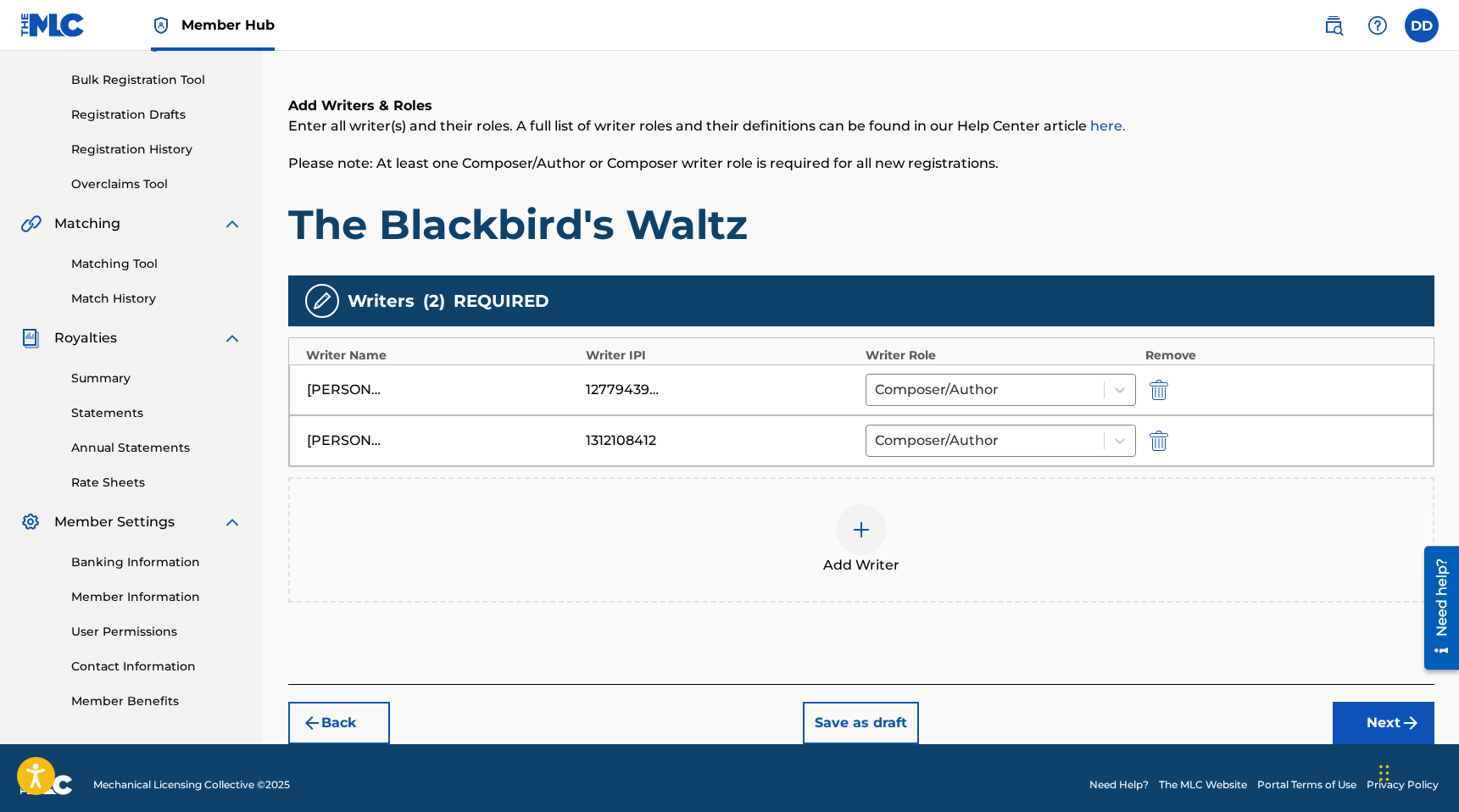
click at [861, 528] on img at bounding box center [861, 529] width 20 height 20
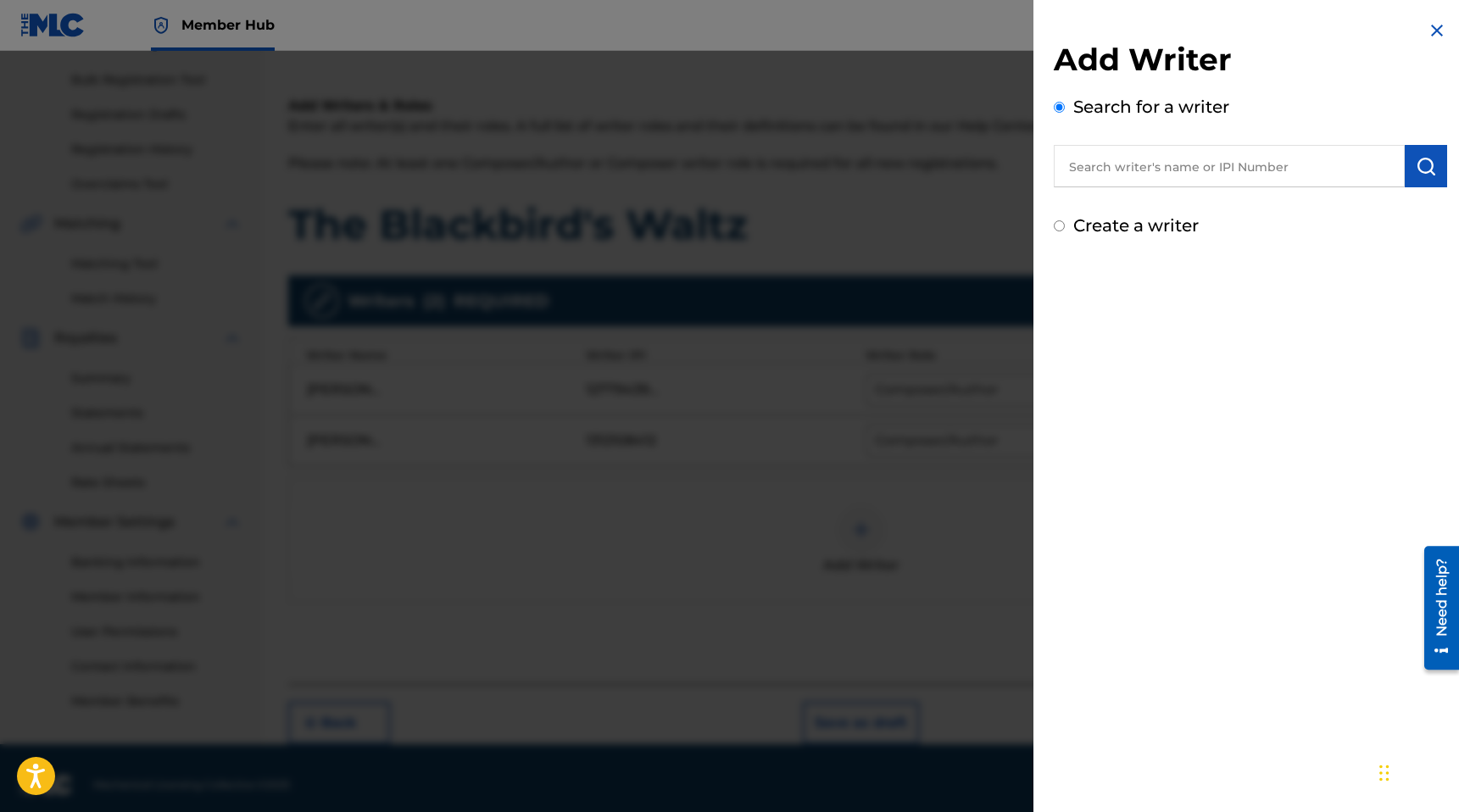
click at [1108, 229] on label "Create a writer" at bounding box center [1136, 225] width 126 height 20
radio input "true"
click at [1064, 229] on input "Create a writer" at bounding box center [1058, 225] width 11 height 11
radio input "false"
radio input "true"
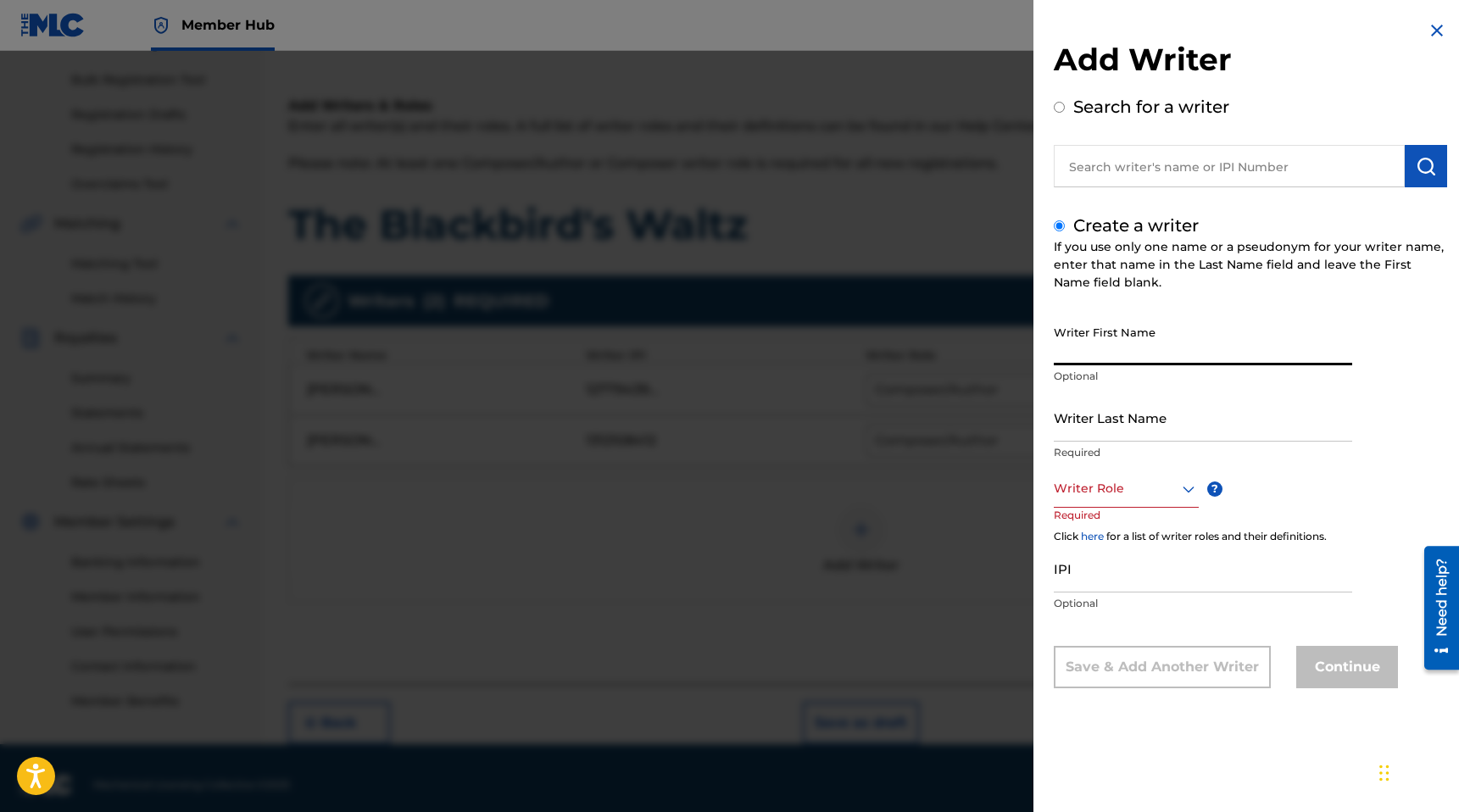
click at [1123, 349] on input "Writer First Name" at bounding box center [1202, 341] width 298 height 48
type input "Danei"
type input "l"
click at [1142, 358] on input "Danei" at bounding box center [1202, 341] width 298 height 48
type input "[PERSON_NAME]"
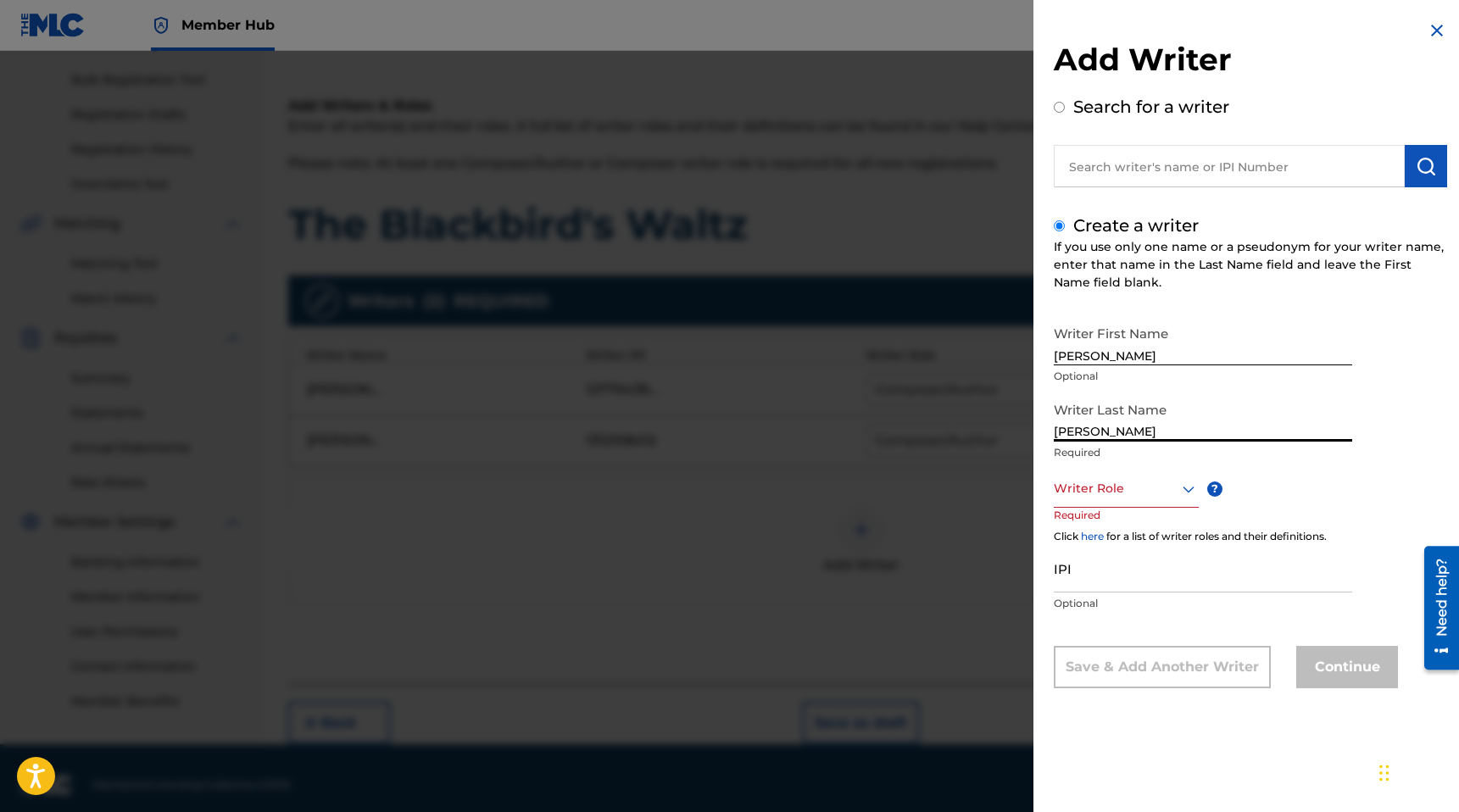
type input "[PERSON_NAME]"
click at [1106, 488] on div at bounding box center [1125, 488] width 145 height 21
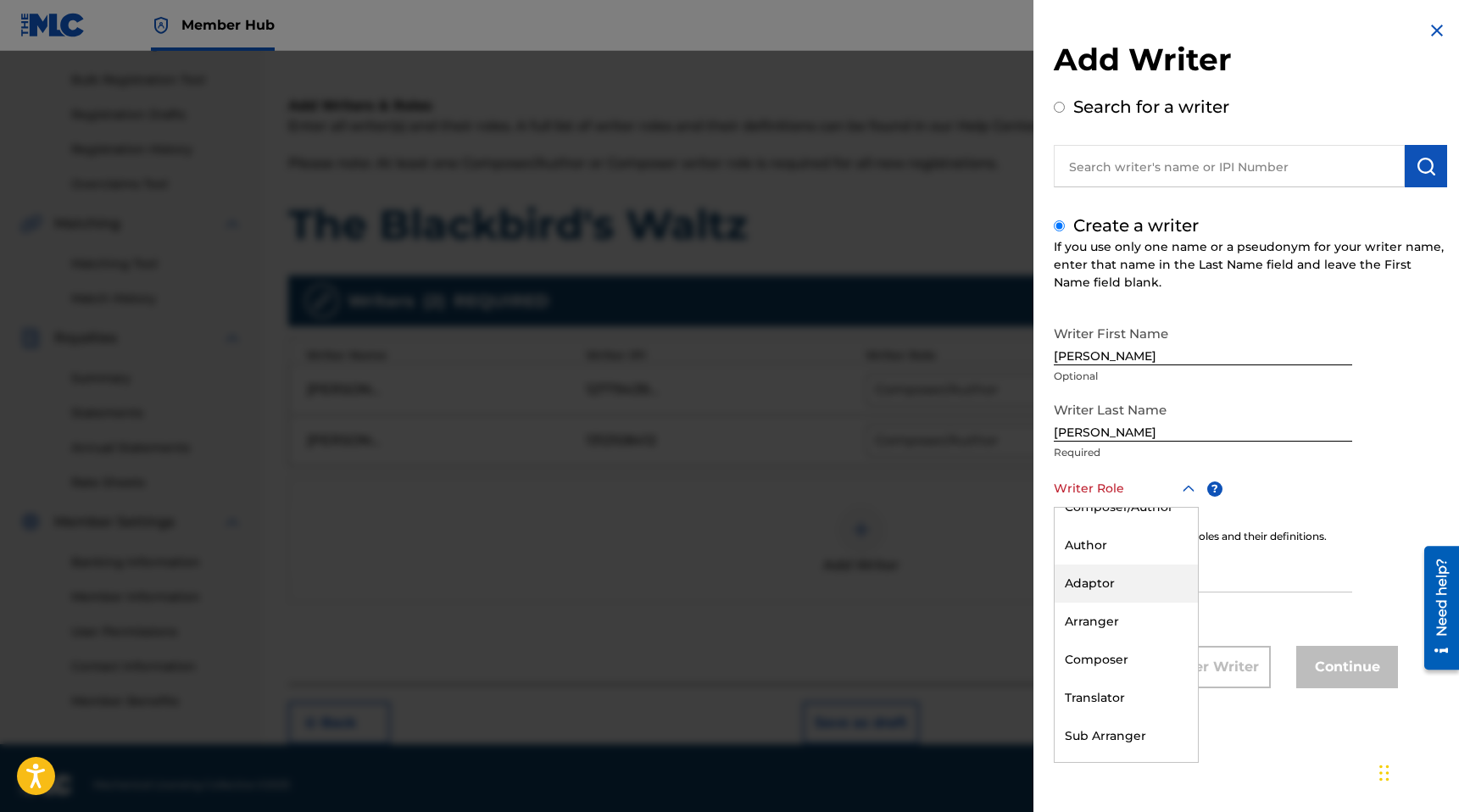
scroll to position [0, 0]
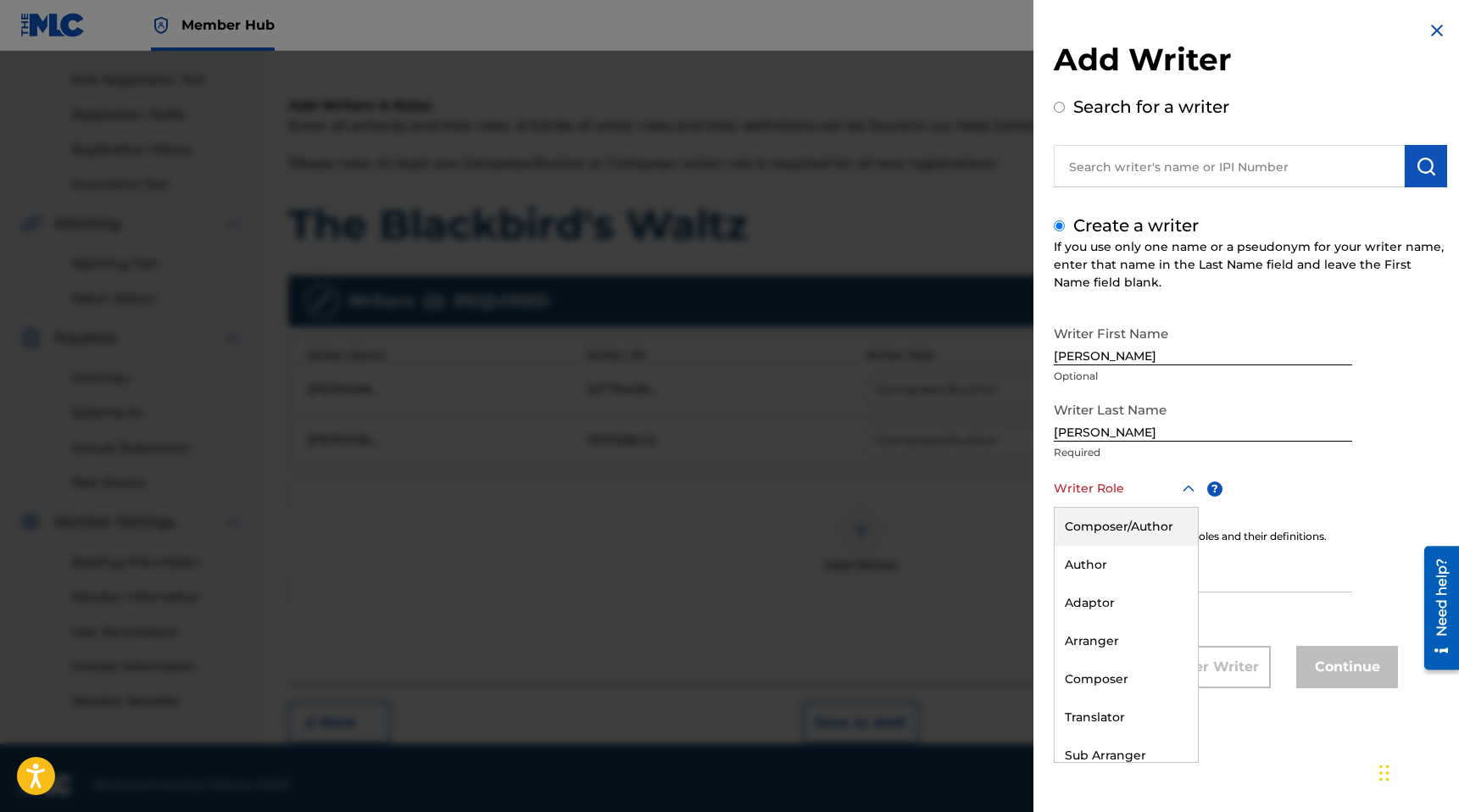
click at [1431, 24] on img at bounding box center [1436, 30] width 20 height 20
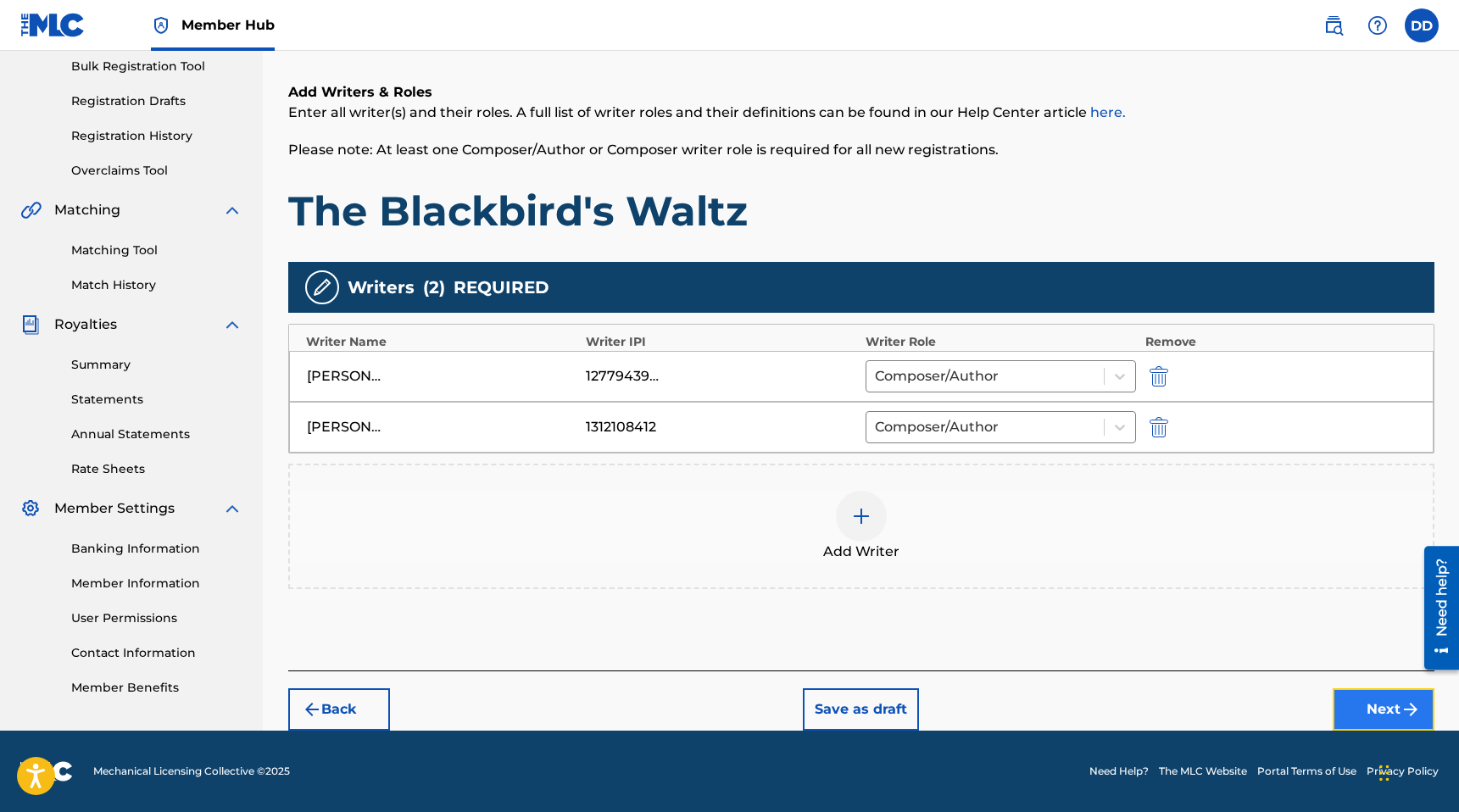
click at [1367, 700] on button "Next" at bounding box center [1383, 709] width 102 height 43
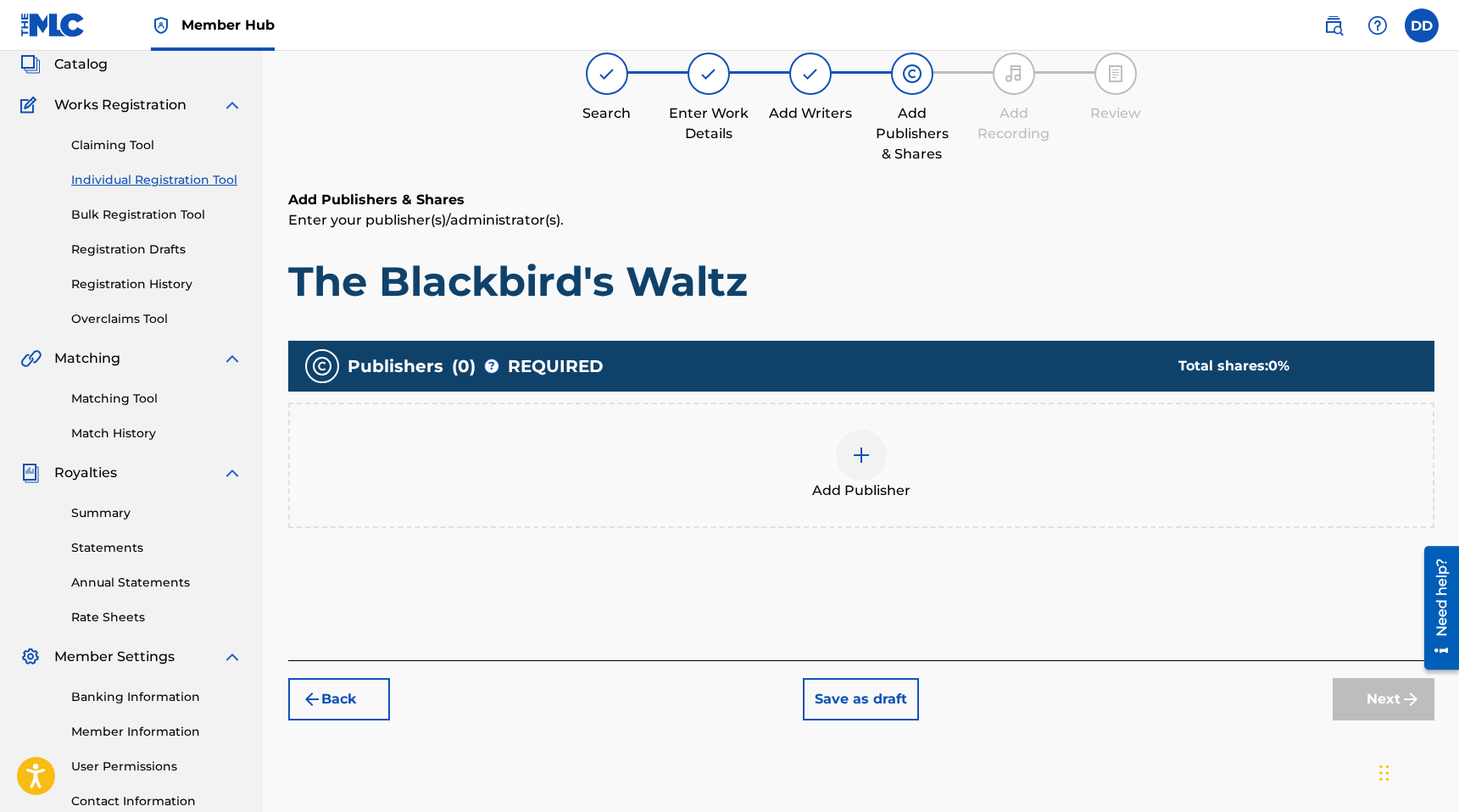
scroll to position [77, 0]
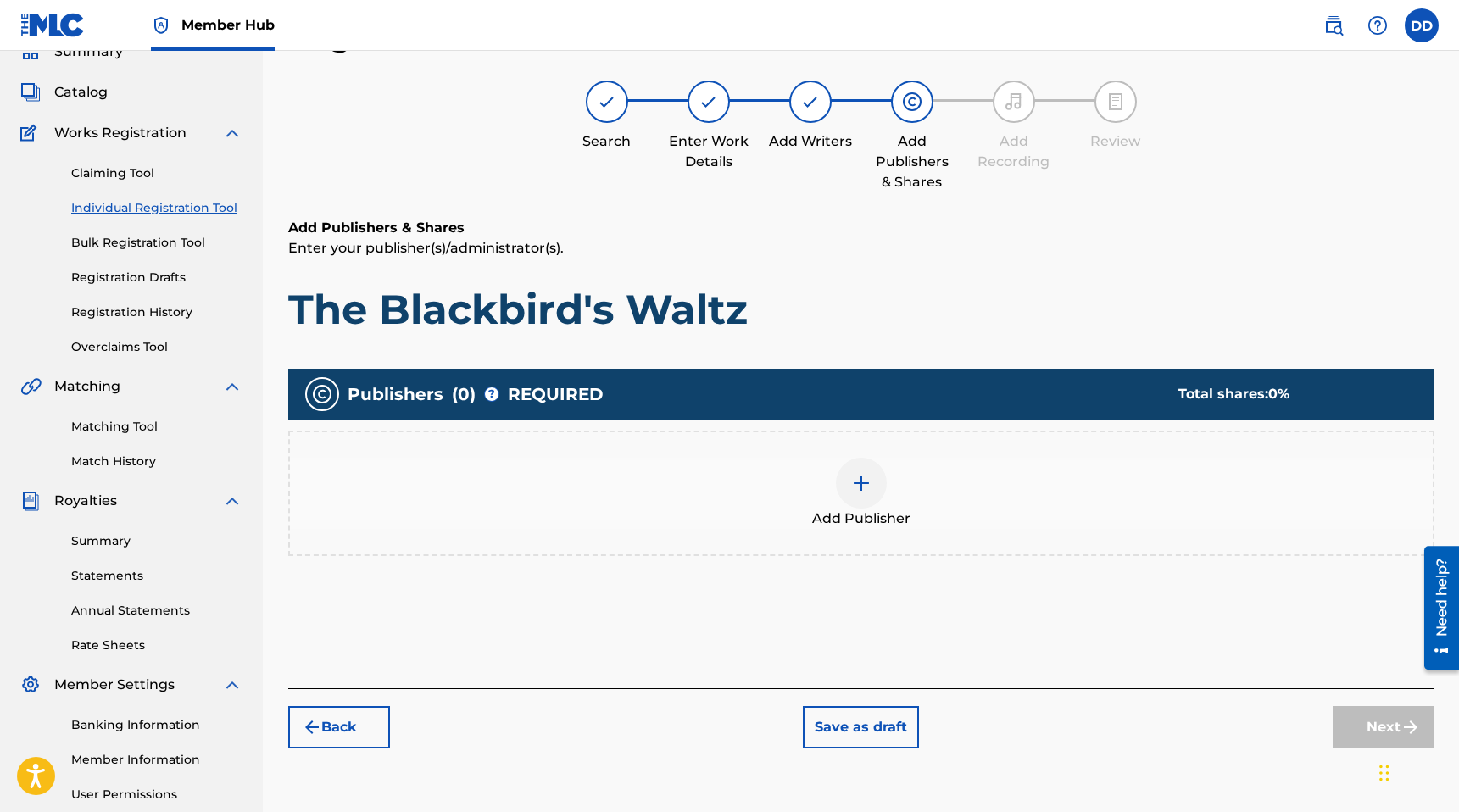
click at [849, 489] on div at bounding box center [861, 482] width 51 height 51
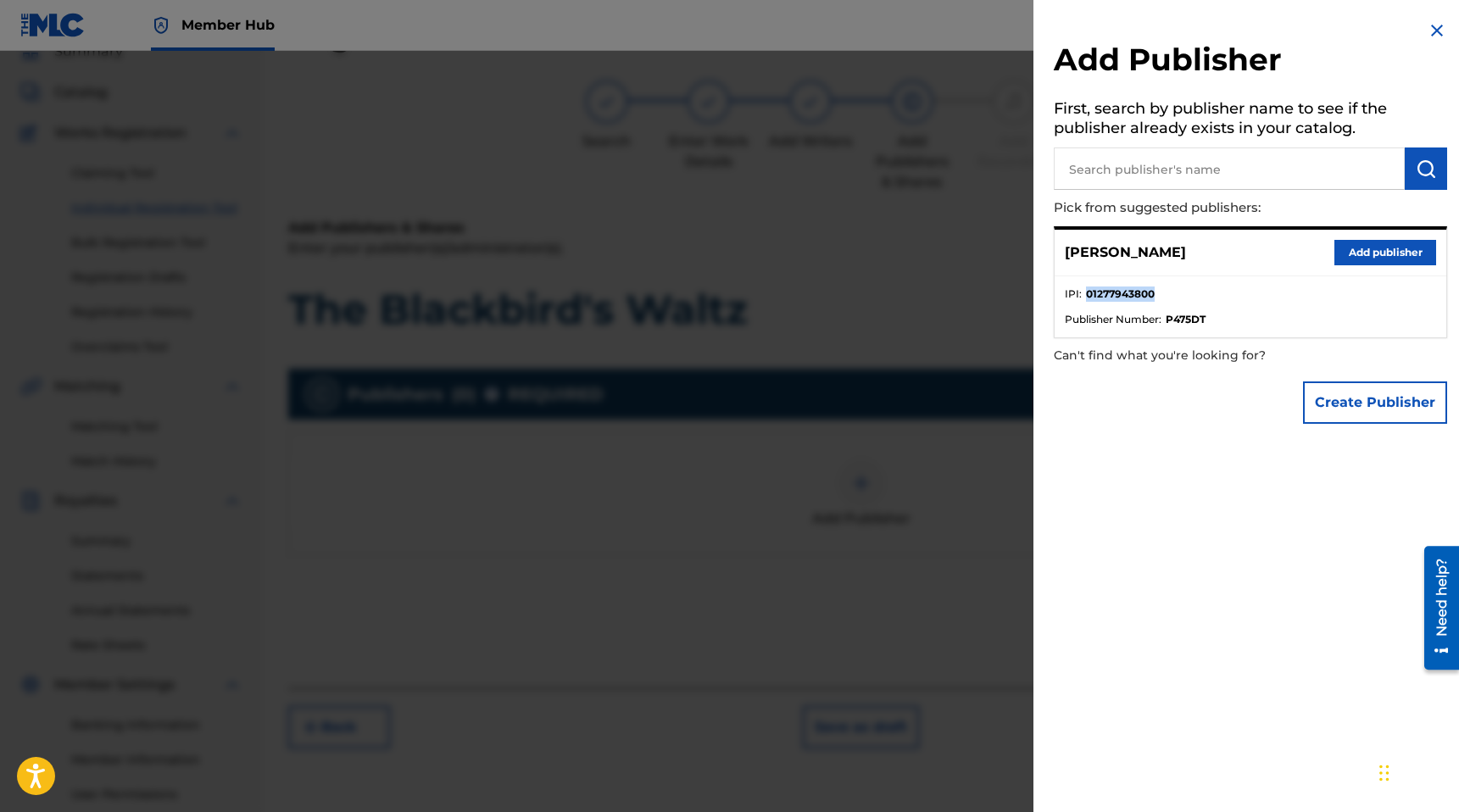
drag, startPoint x: 1159, startPoint y: 292, endPoint x: 1082, endPoint y: 297, distance: 77.2
click at [1082, 297] on li "IPI : 01277943800" at bounding box center [1250, 299] width 372 height 26
copy strong "01277943800"
click at [1199, 441] on div "Add Publisher First, search by publisher name to see if the publisher already e…" at bounding box center [1250, 226] width 434 height 452
click at [1397, 252] on button "Add publisher" at bounding box center [1385, 253] width 102 height 26
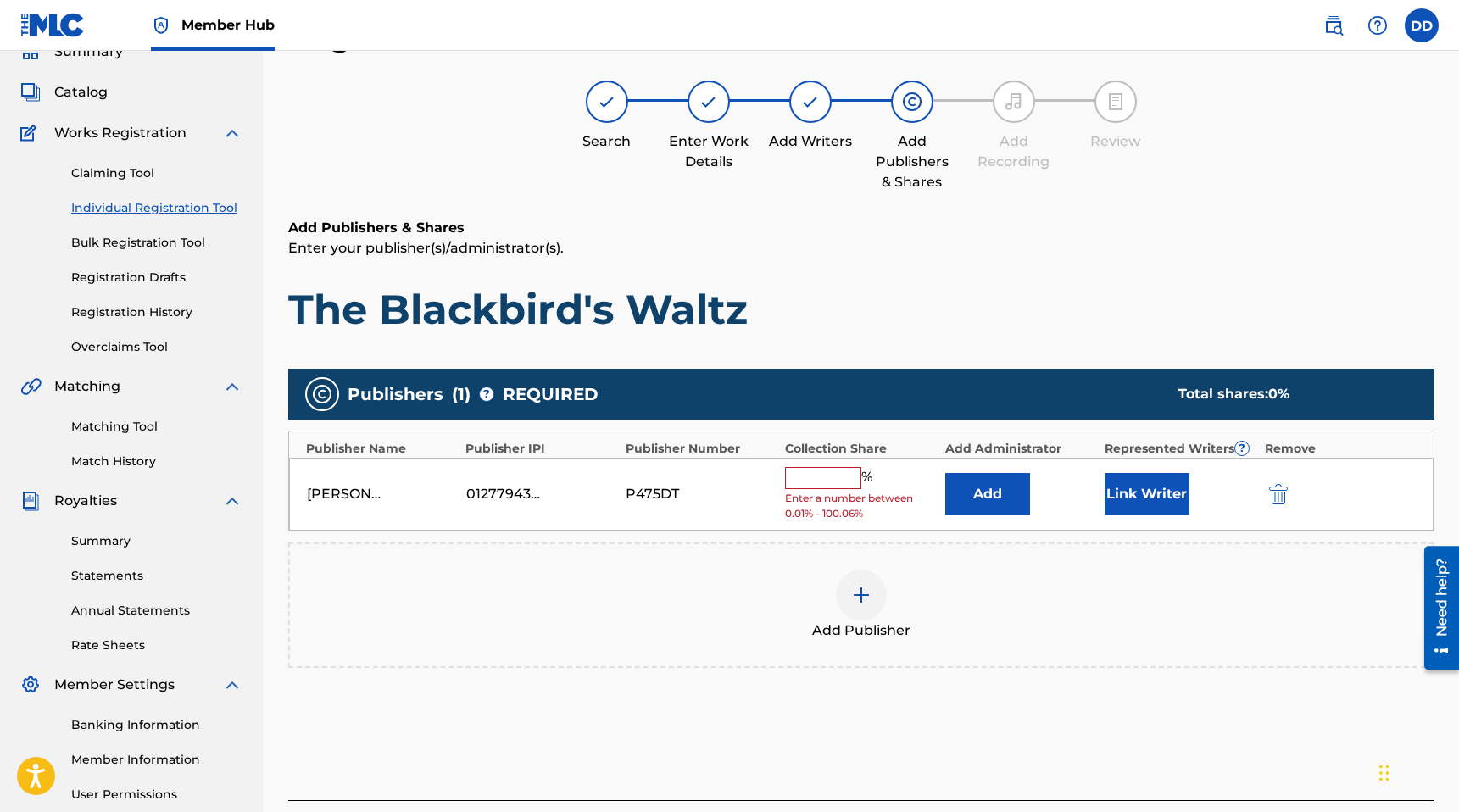
click at [811, 483] on input "text" at bounding box center [823, 478] width 77 height 22
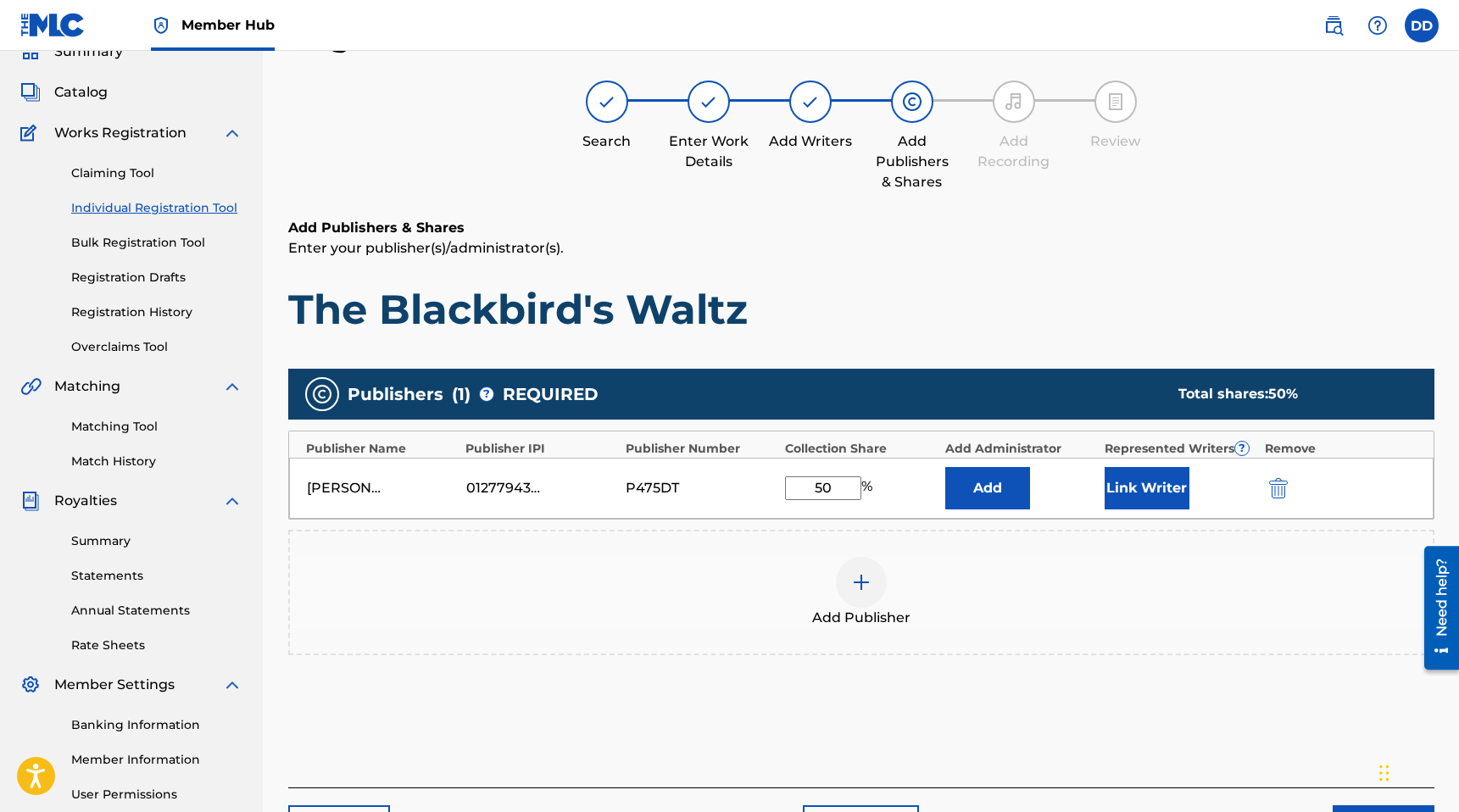
type input "50"
click at [1176, 571] on div "Add Publisher" at bounding box center [861, 592] width 1142 height 71
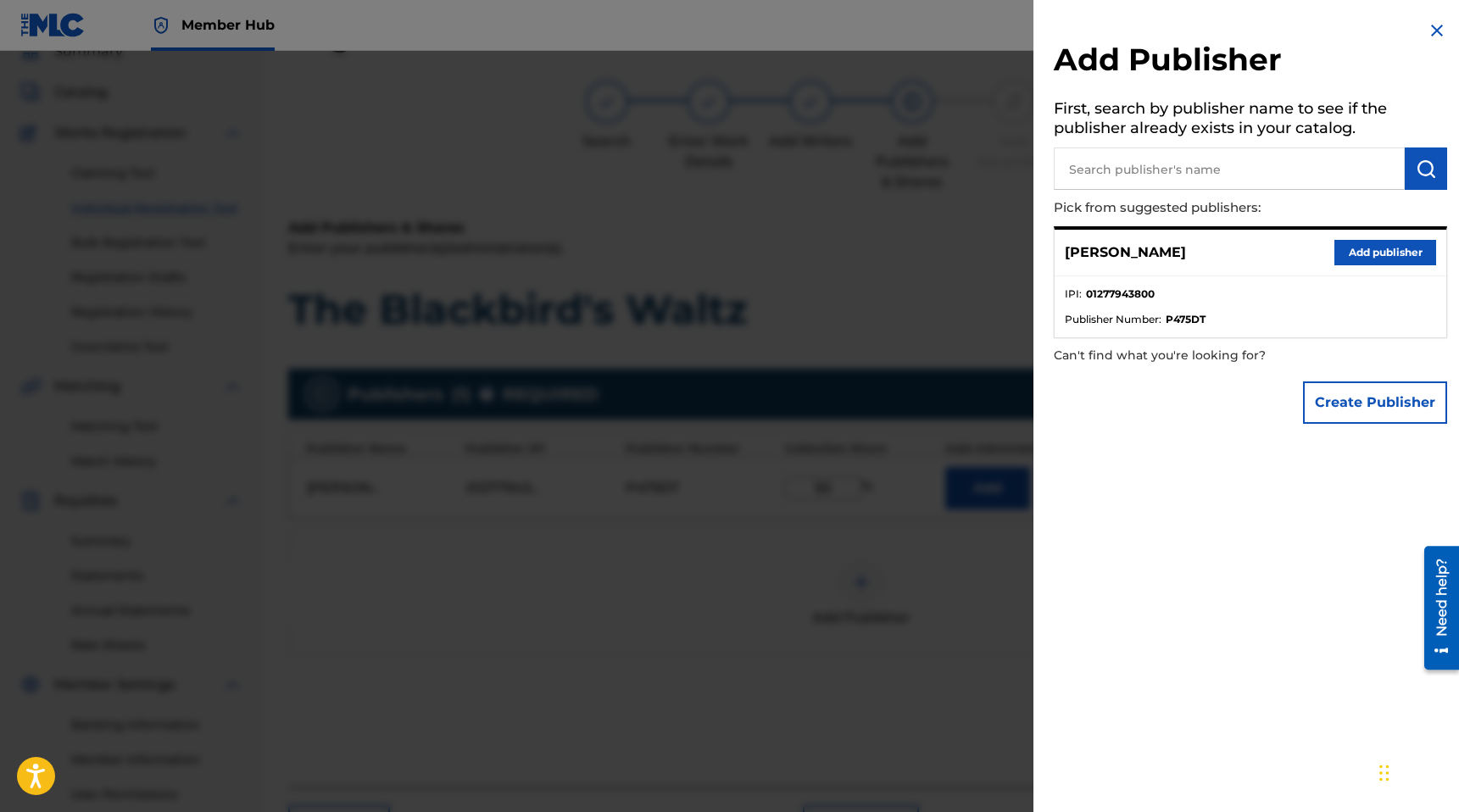
click at [1431, 29] on img at bounding box center [1436, 30] width 20 height 20
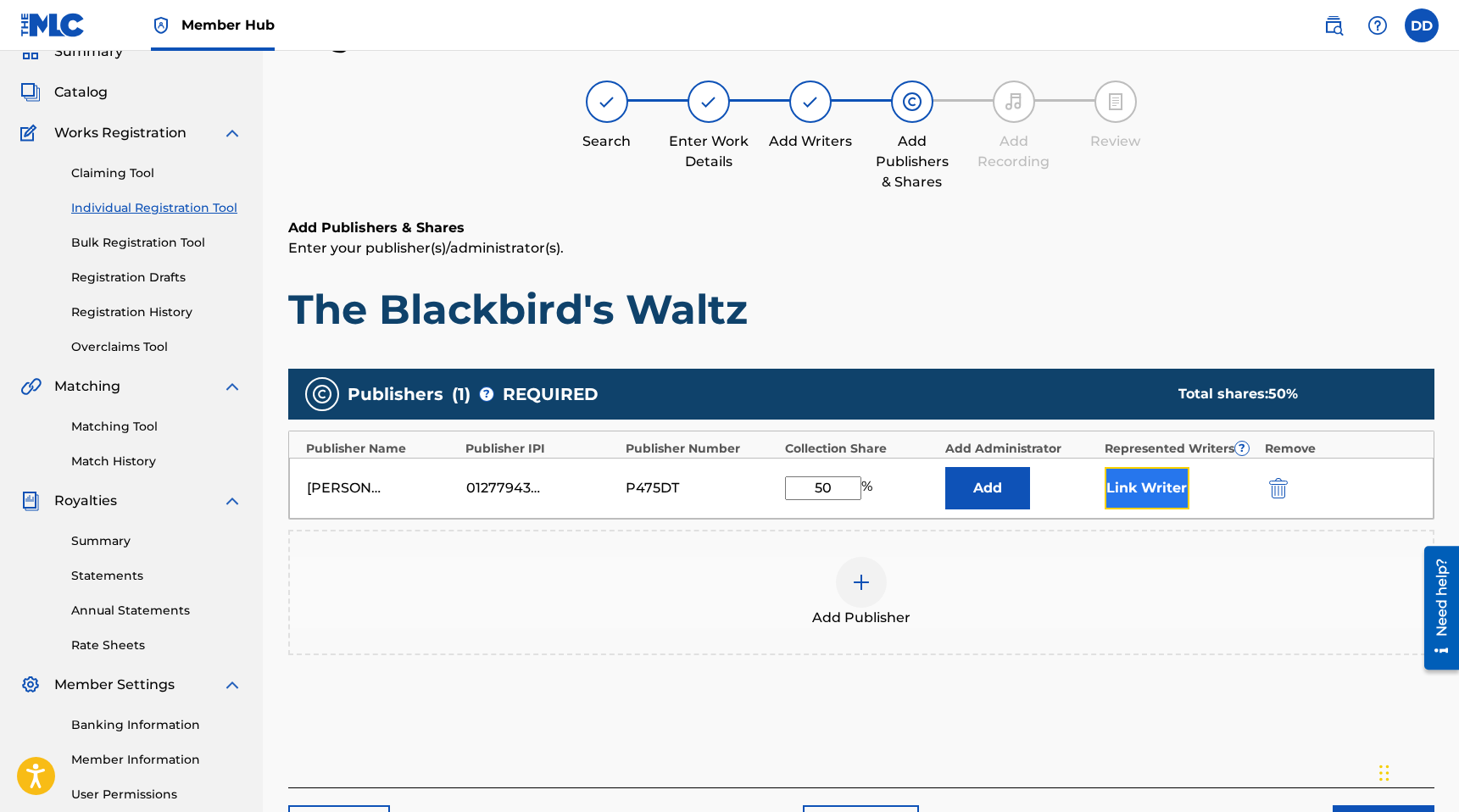
click at [1138, 490] on button "Link Writer" at bounding box center [1146, 488] width 85 height 43
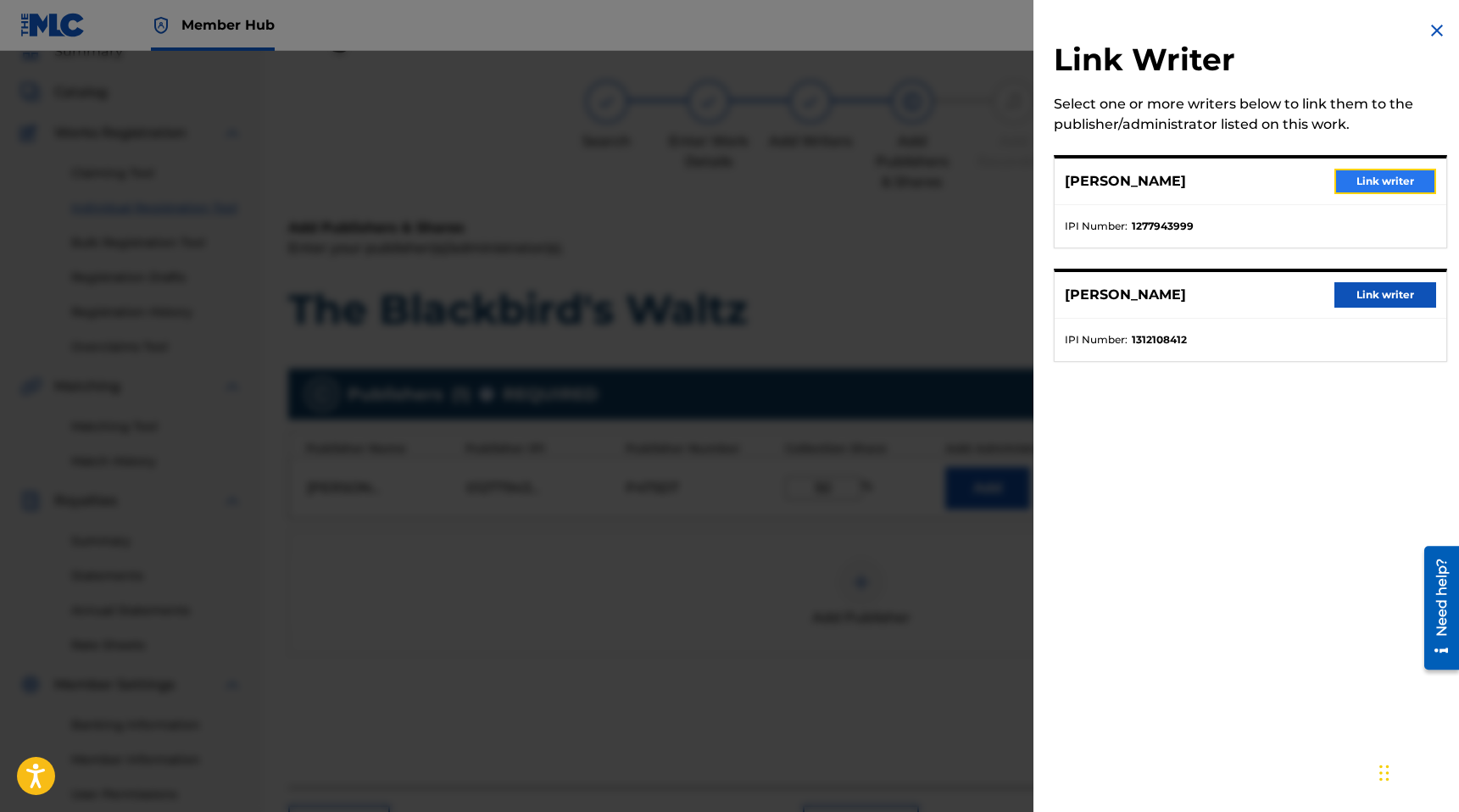
click at [1356, 180] on button "Link writer" at bounding box center [1385, 181] width 102 height 26
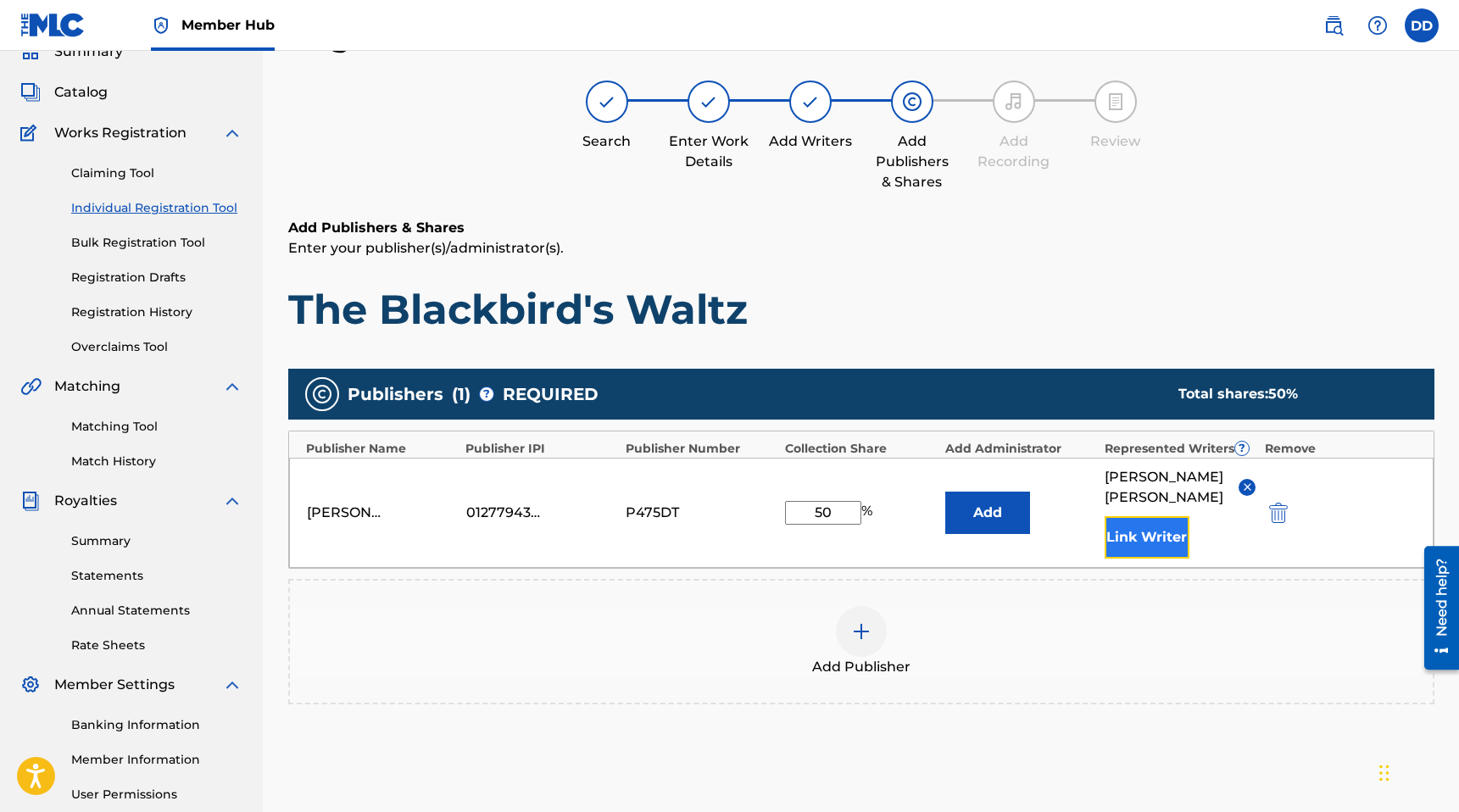
click at [1166, 528] on button "Link Writer" at bounding box center [1146, 537] width 85 height 43
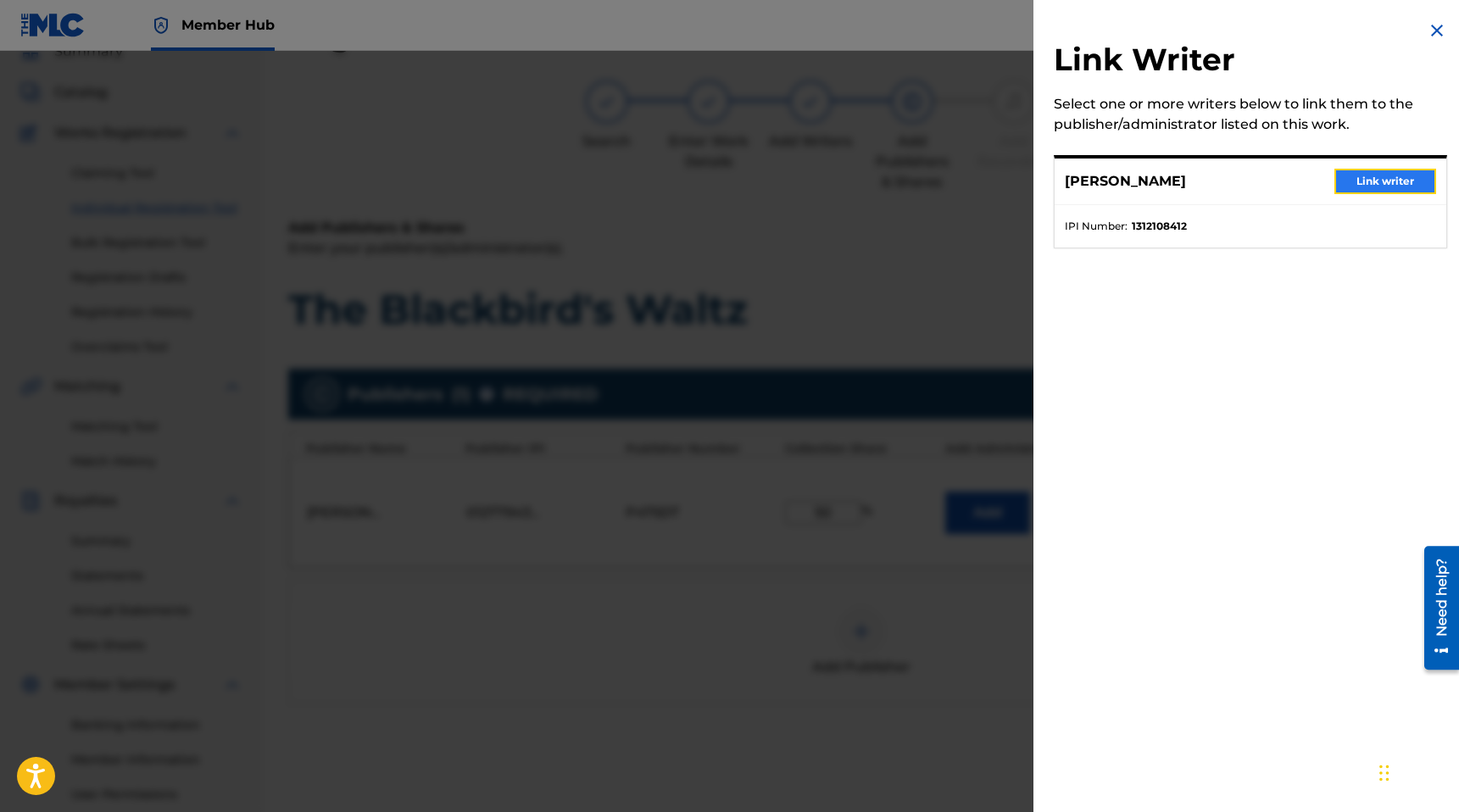
click at [1368, 178] on button "Link writer" at bounding box center [1385, 181] width 102 height 26
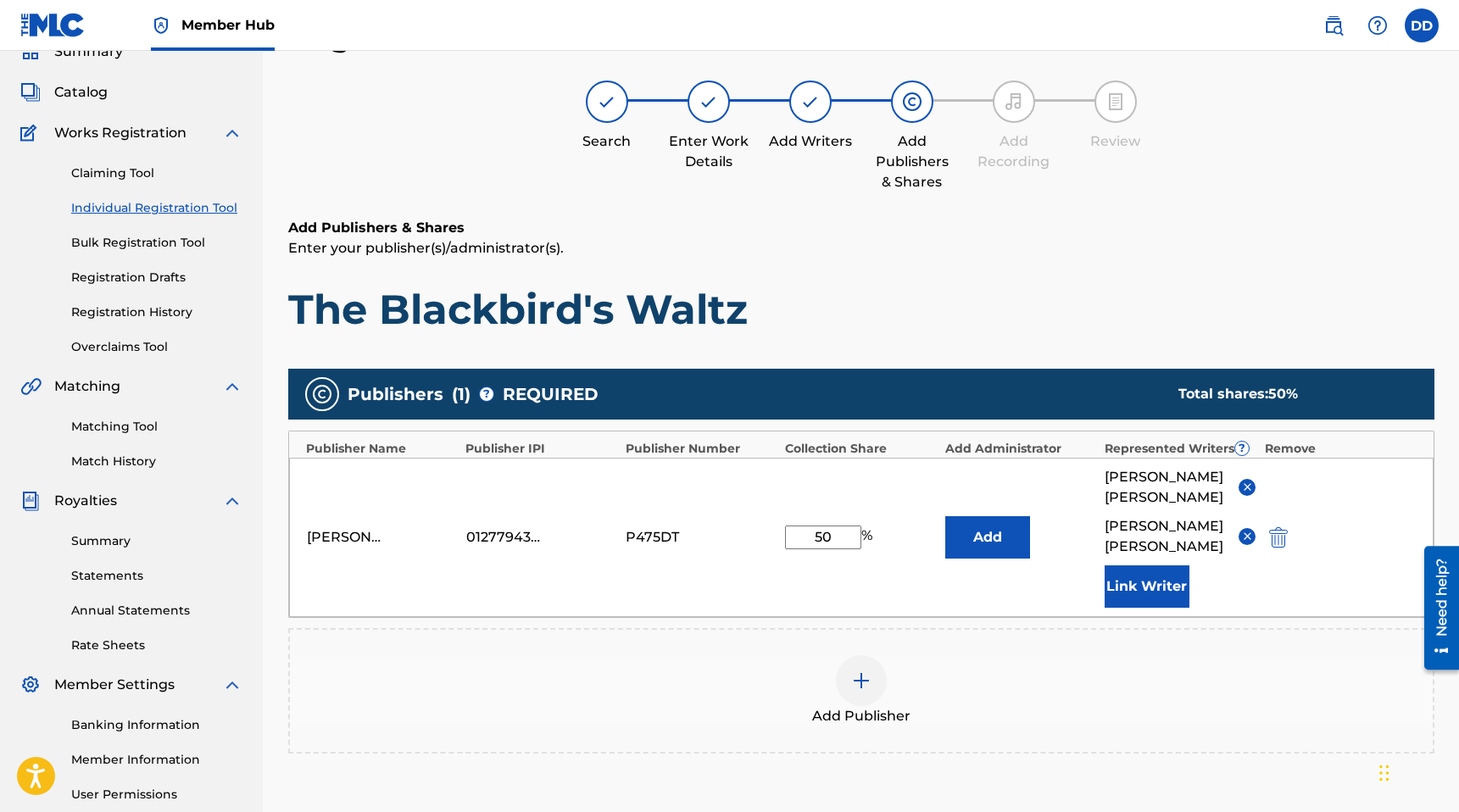
scroll to position [251, 0]
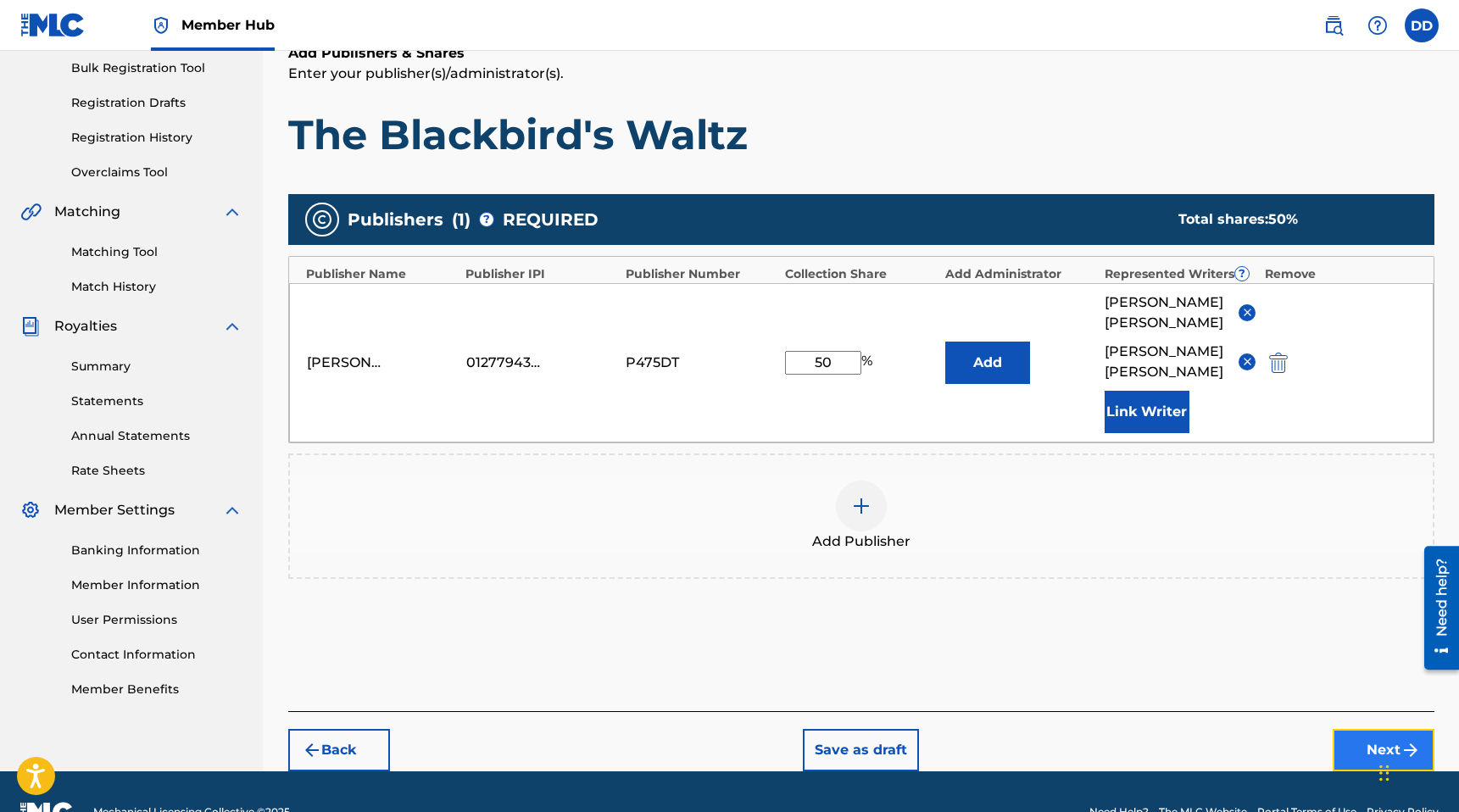
click at [1370, 728] on button "Next" at bounding box center [1383, 749] width 102 height 43
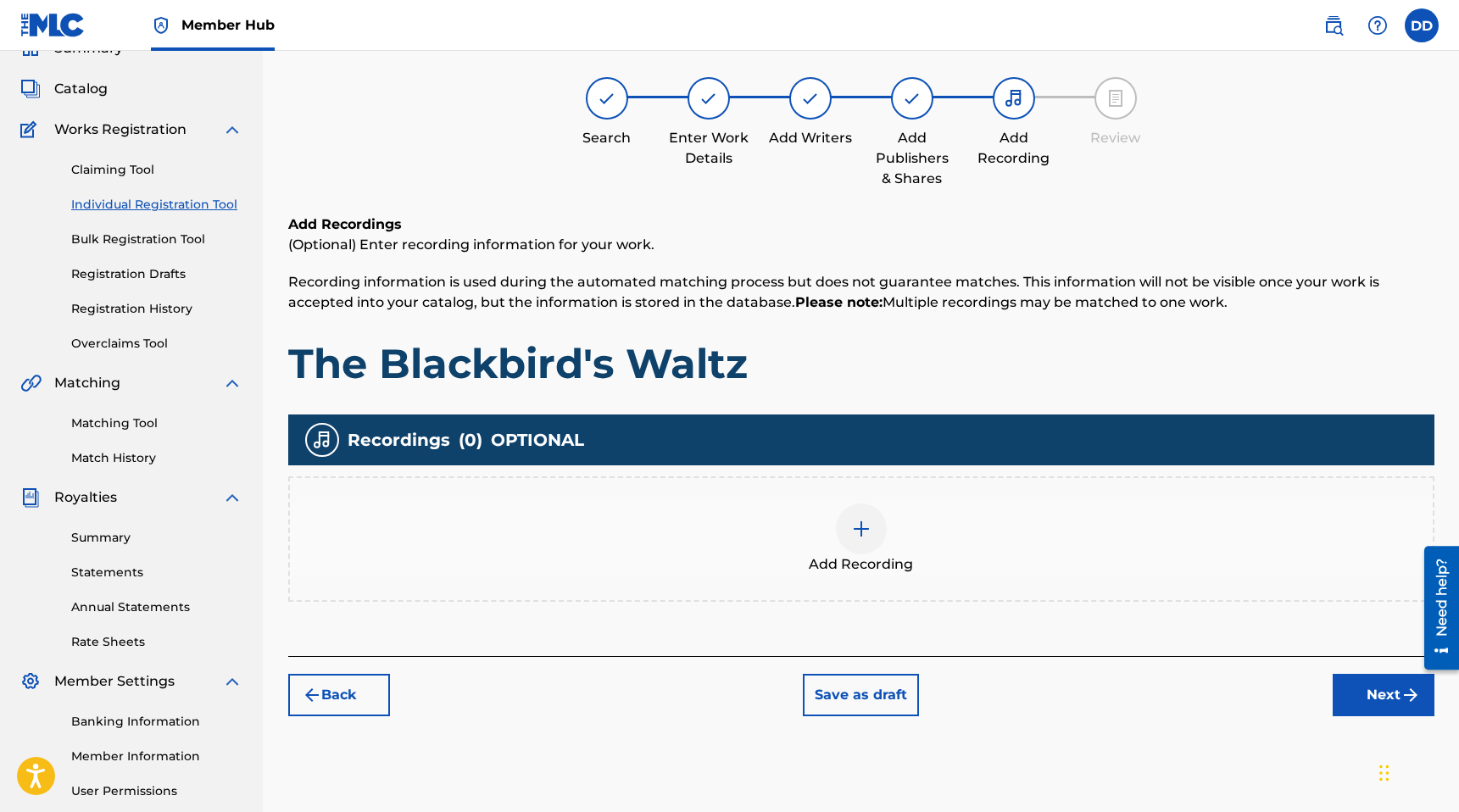
scroll to position [77, 0]
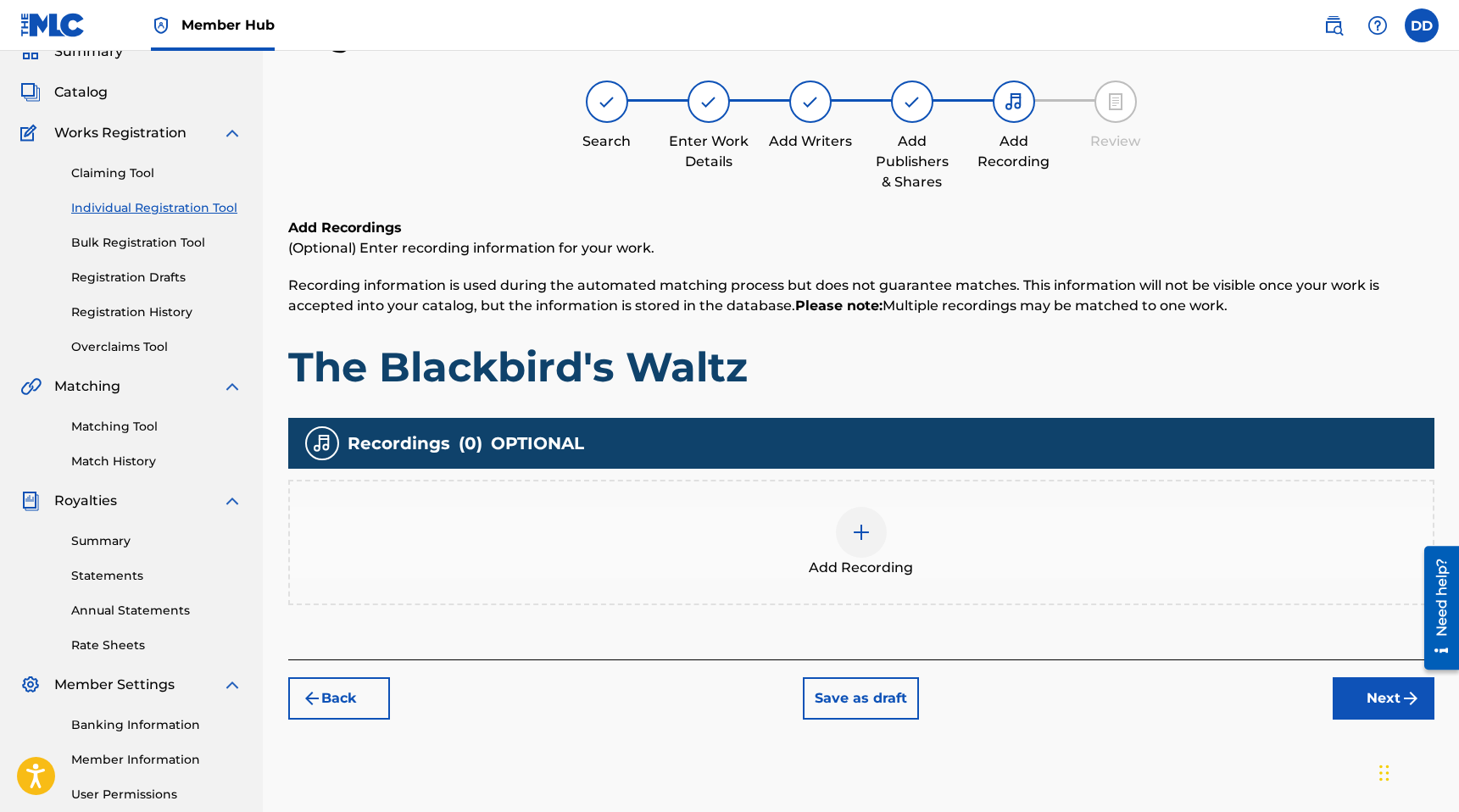
click at [856, 533] on img at bounding box center [861, 532] width 20 height 20
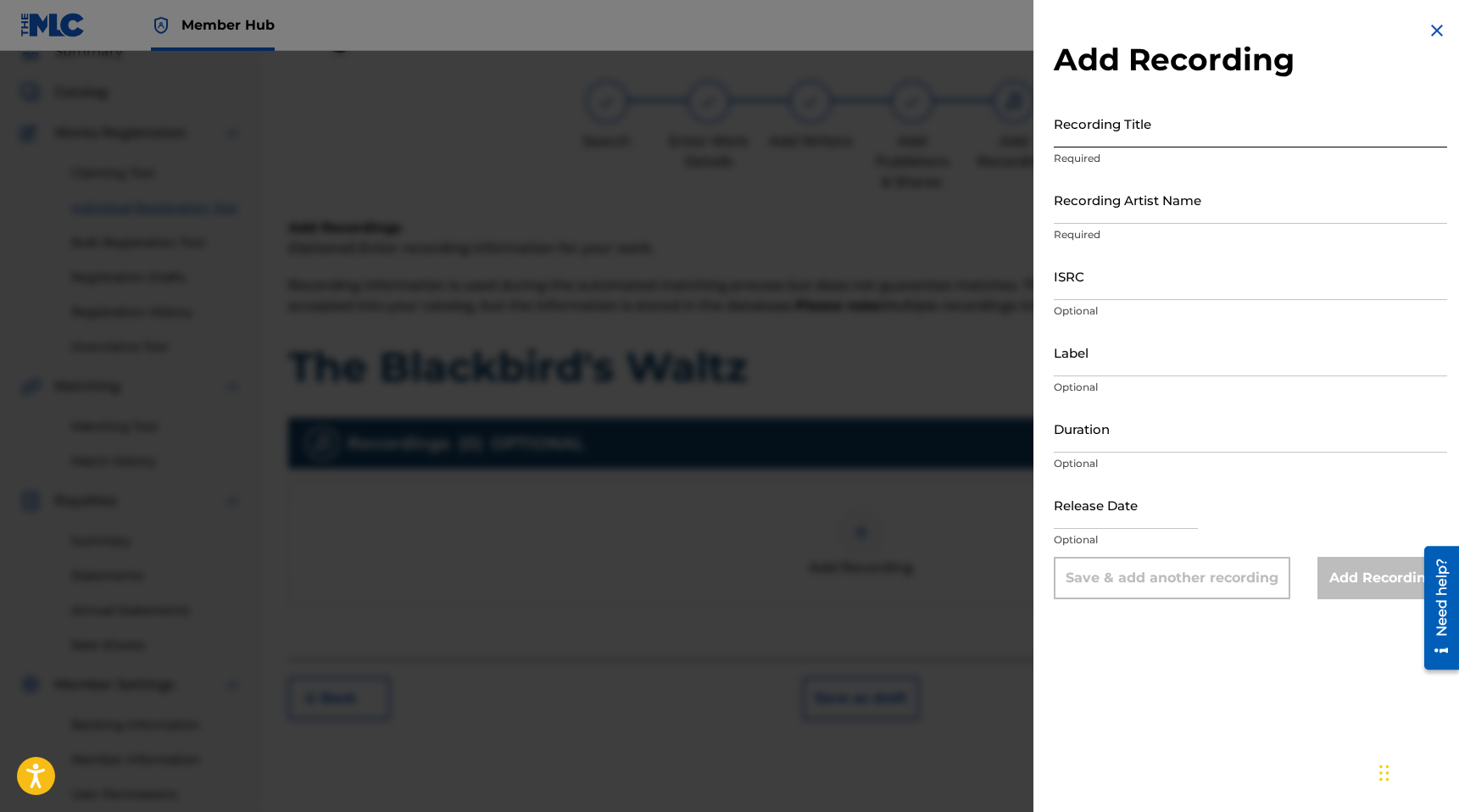
click at [1180, 135] on input "Recording Title" at bounding box center [1250, 124] width 394 height 48
type input "The Blackbird's Waltz"
click at [1222, 190] on input "Recording Artist Name" at bounding box center [1250, 199] width 394 height 48
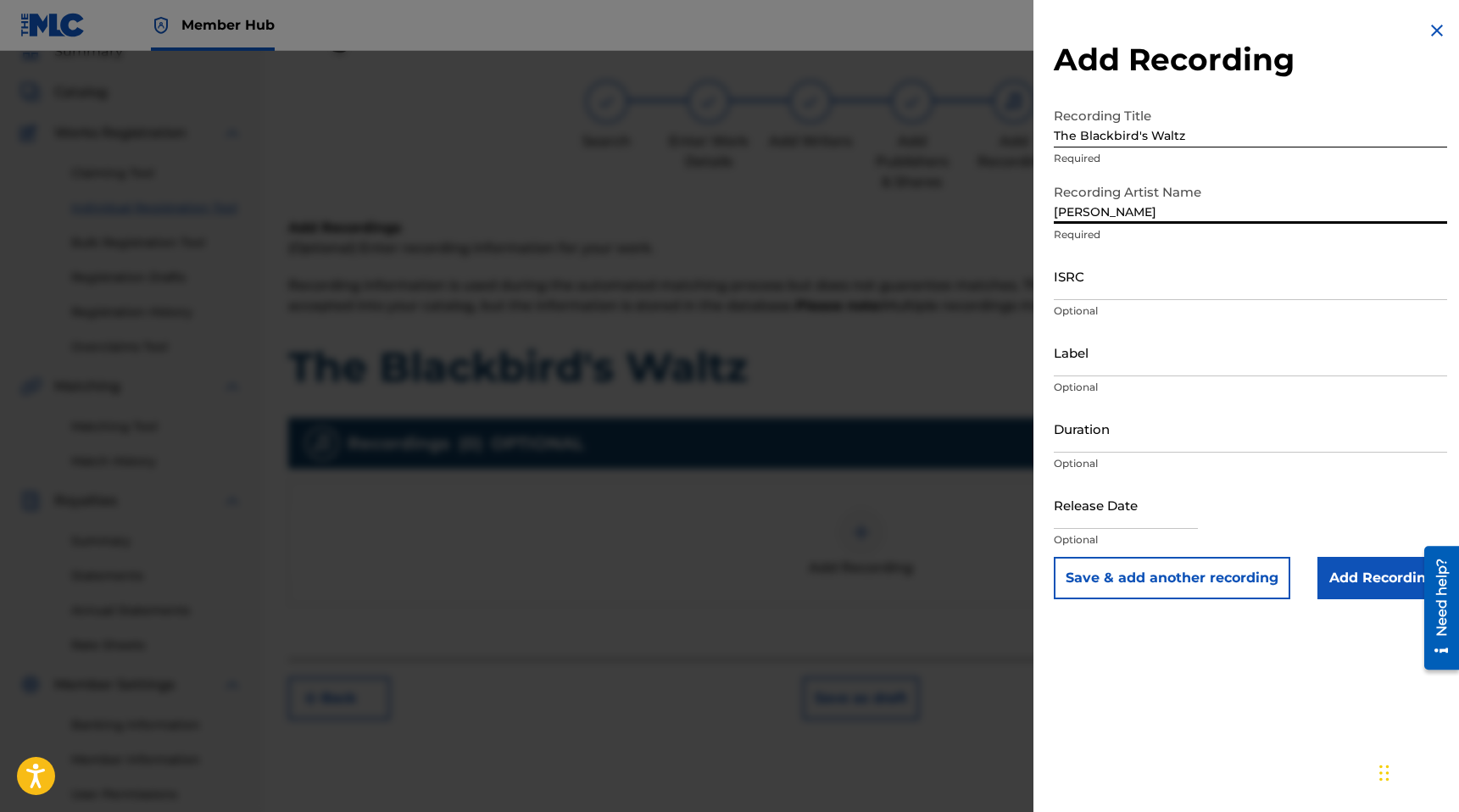
type input "[PERSON_NAME]"
paste input "SE6SA2567160"
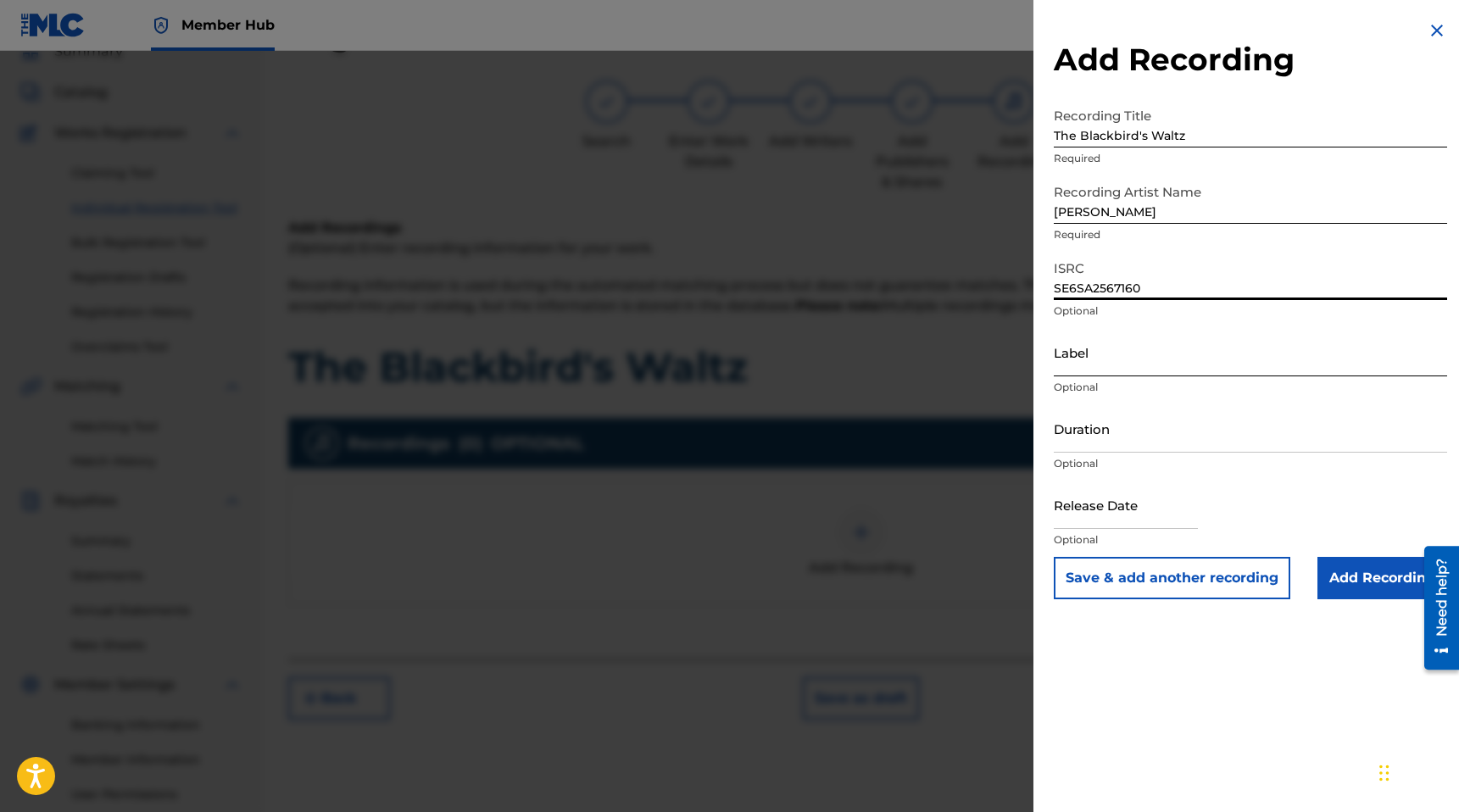
type input "SE6SA2567160"
click at [1157, 360] on input "Label" at bounding box center [1250, 352] width 394 height 48
click at [1110, 453] on div "Duration Optional" at bounding box center [1250, 442] width 394 height 77
click at [1114, 438] on input "Duration" at bounding box center [1250, 428] width 394 height 48
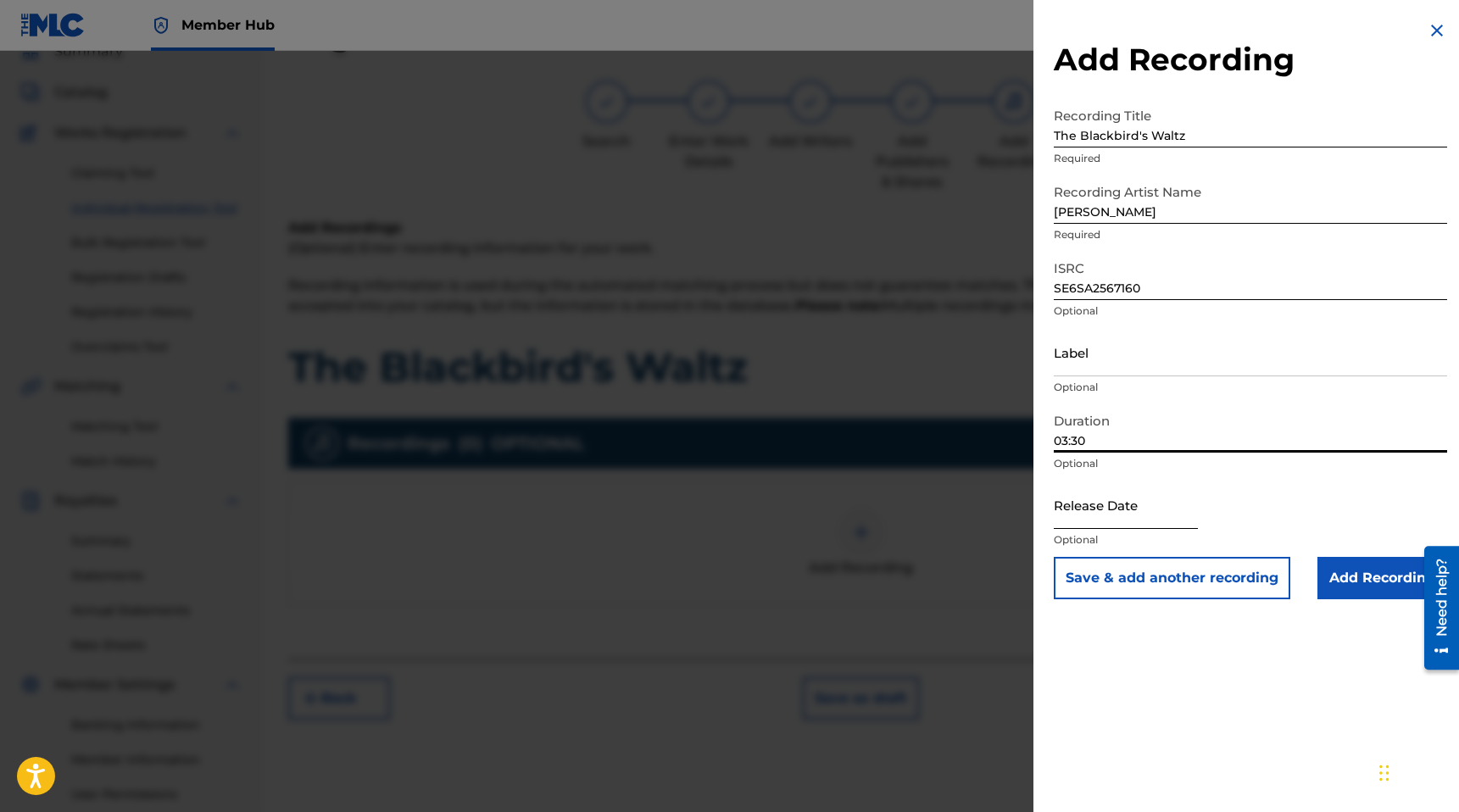
type input "03:30"
click at [1106, 514] on input "text" at bounding box center [1125, 504] width 145 height 48
select select "8"
select select "2025"
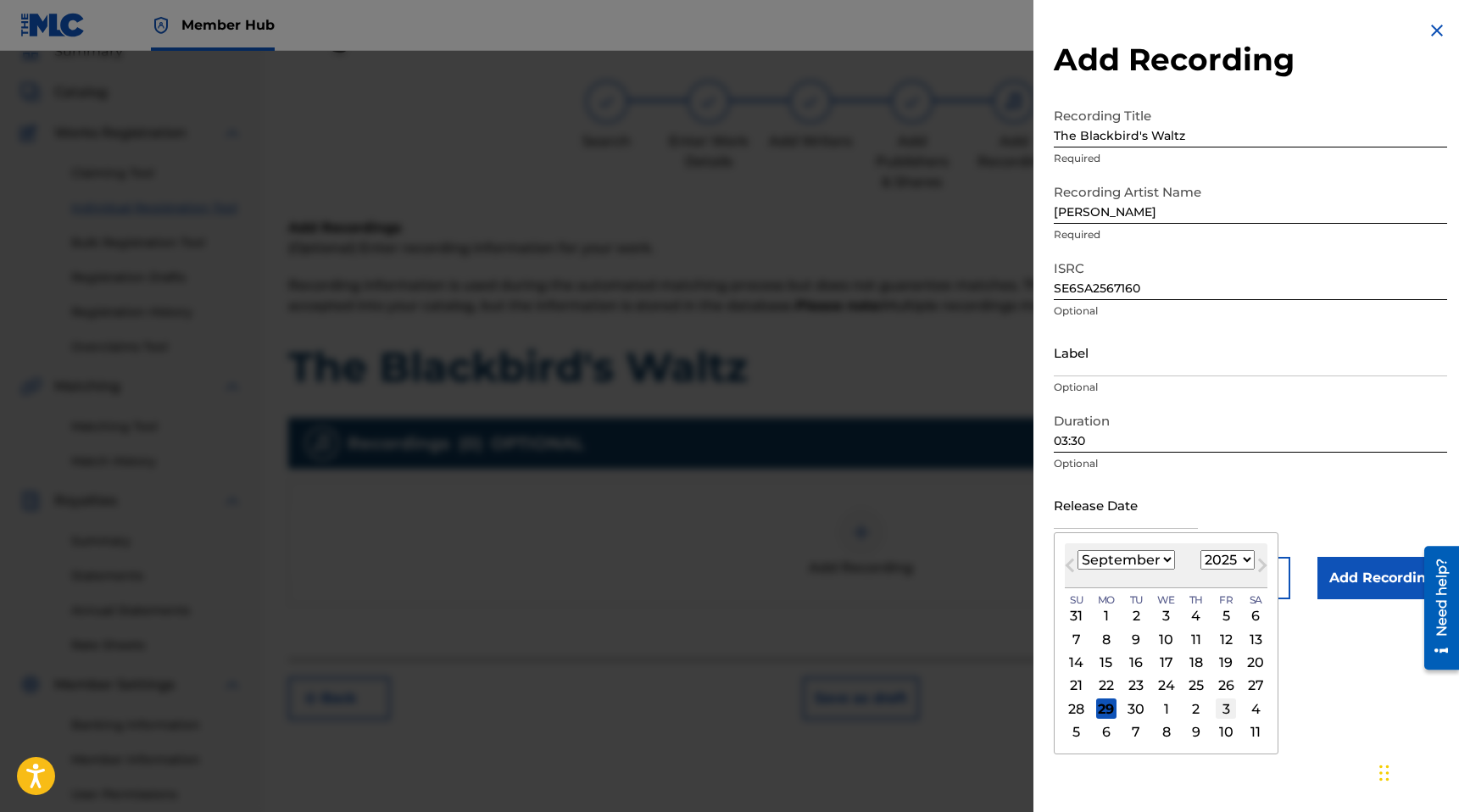
click at [1227, 711] on div "3" at bounding box center [1226, 708] width 20 height 20
type input "[DATE]"
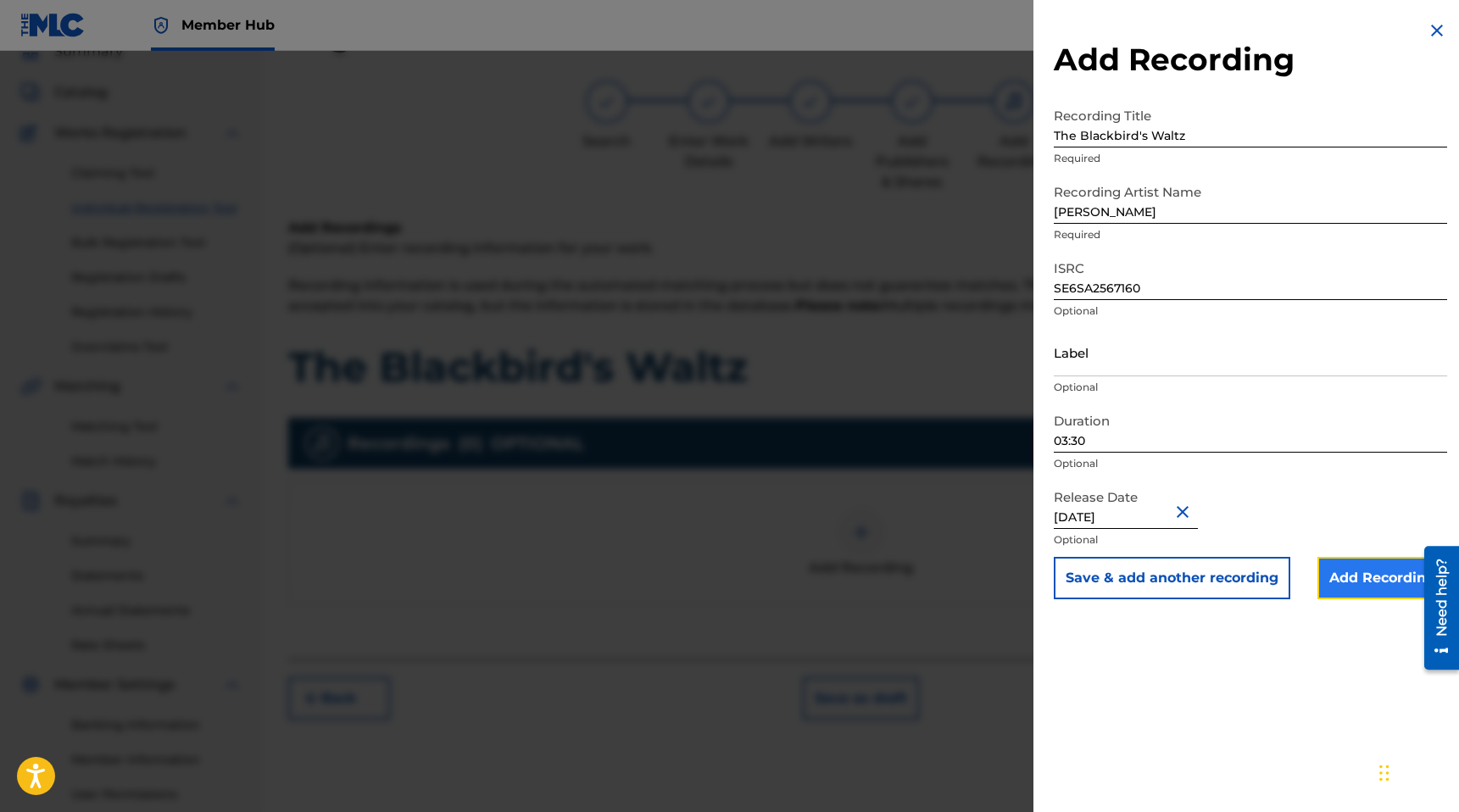
click at [1338, 583] on input "Add Recording" at bounding box center [1382, 578] width 130 height 43
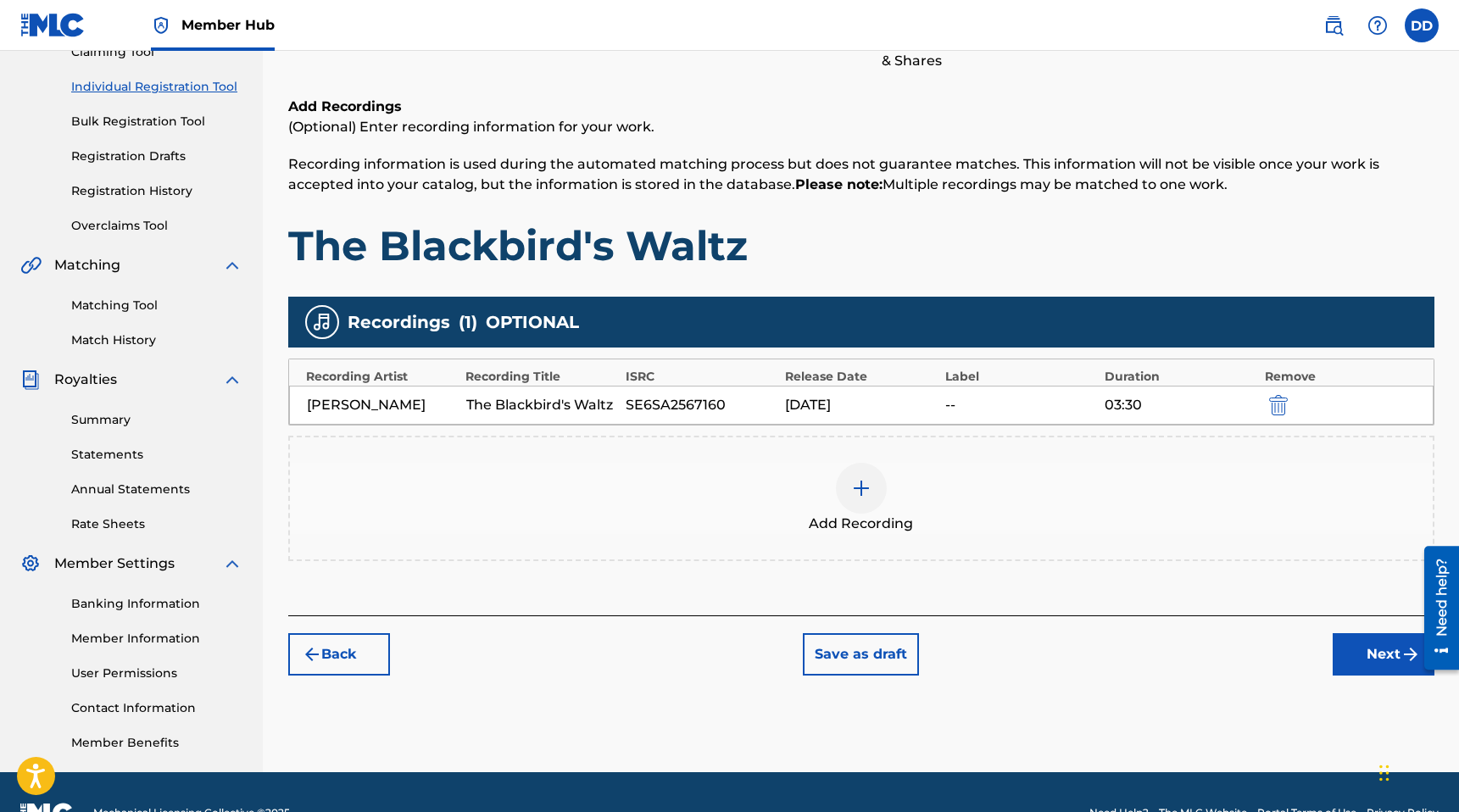
scroll to position [212, 0]
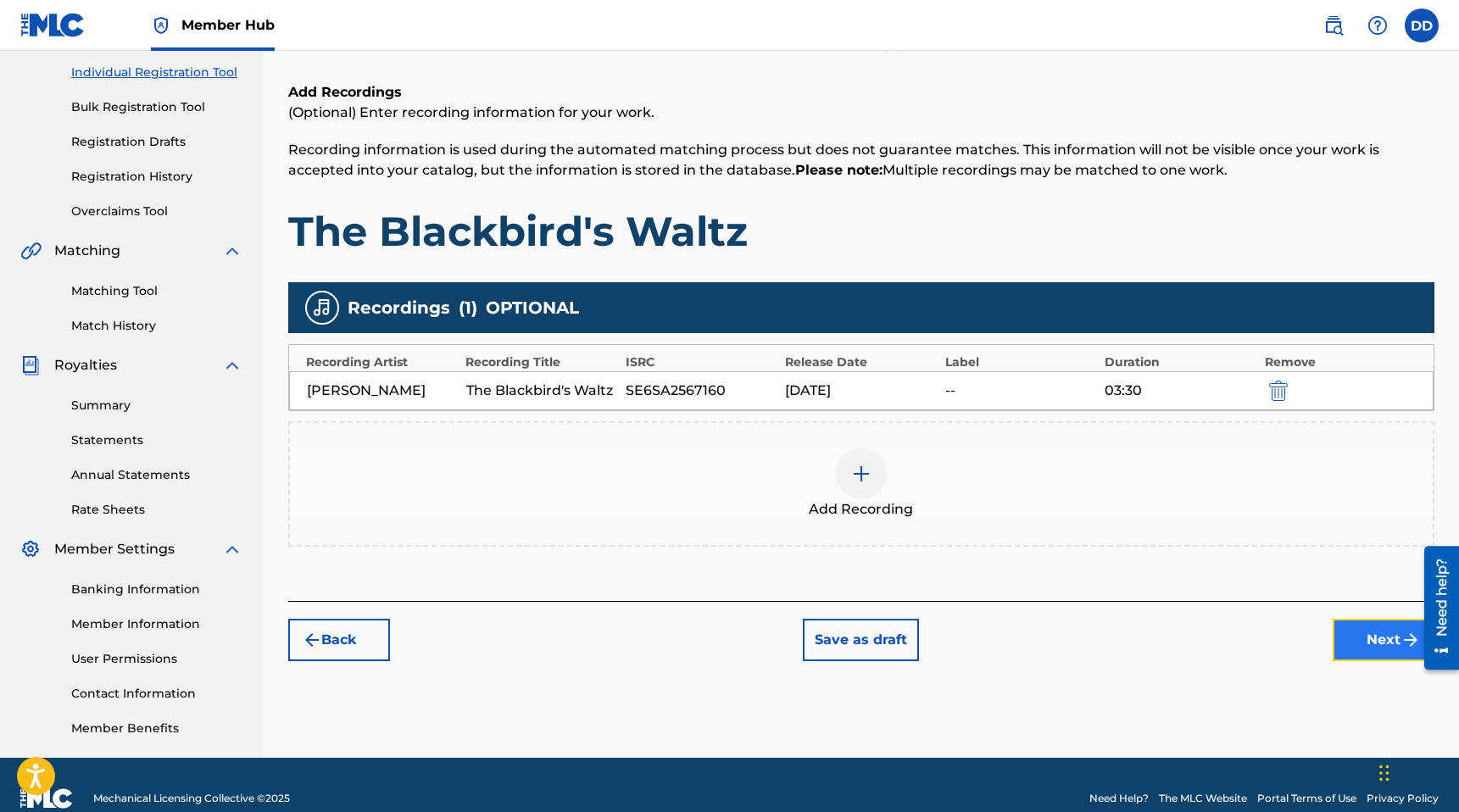
click at [1363, 638] on button "Next" at bounding box center [1383, 640] width 102 height 43
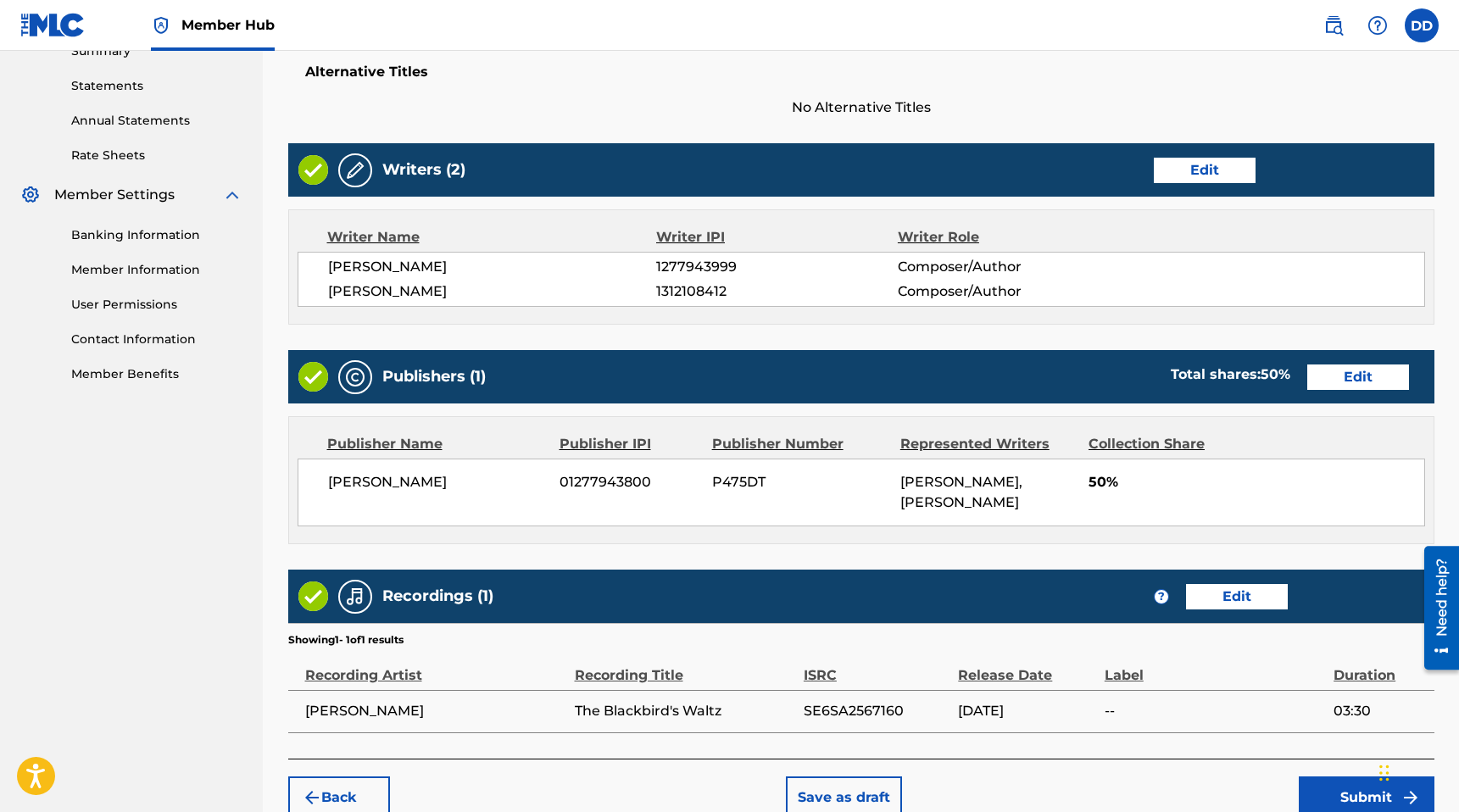
scroll to position [652, 0]
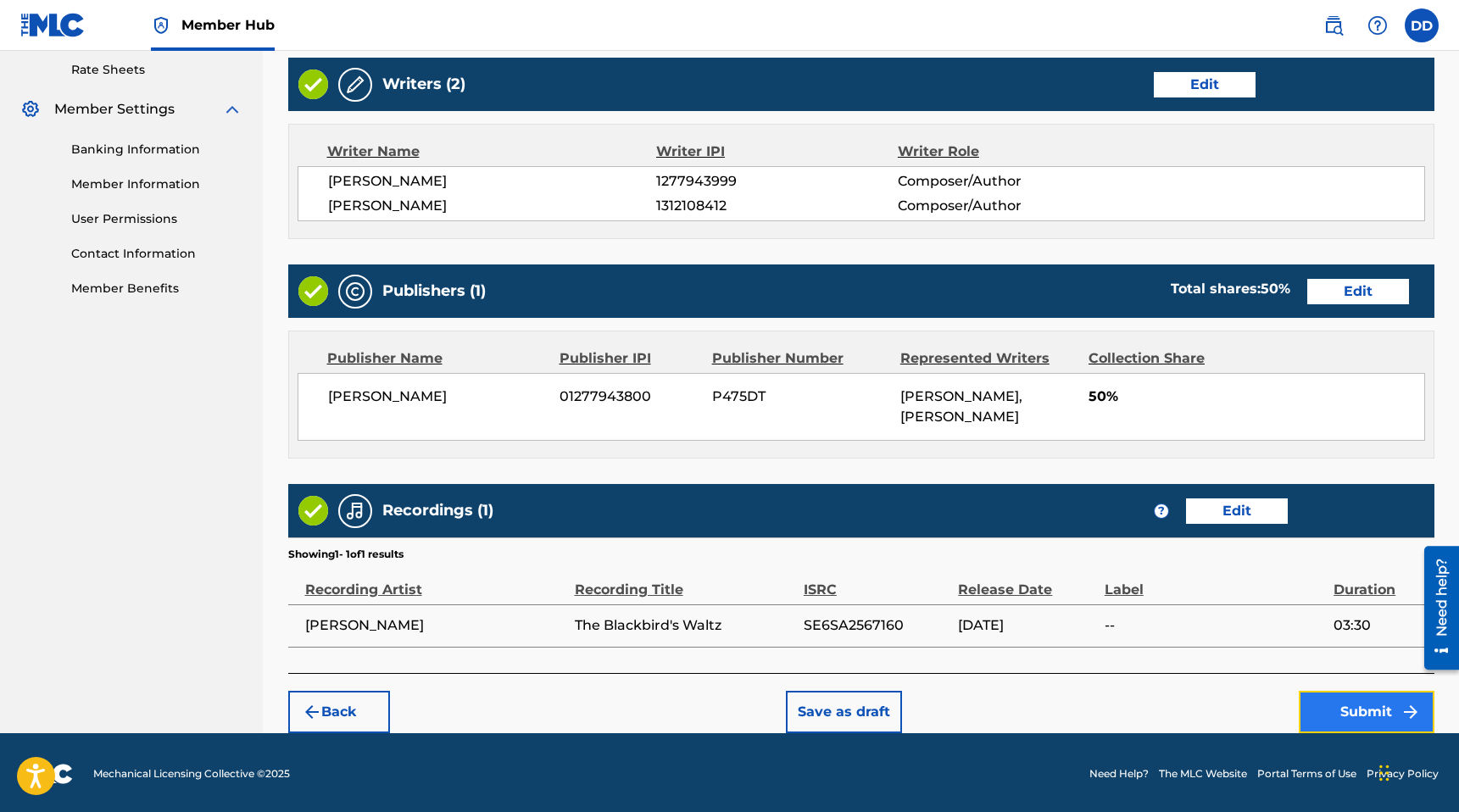
click at [1346, 702] on button "Submit" at bounding box center [1366, 711] width 136 height 43
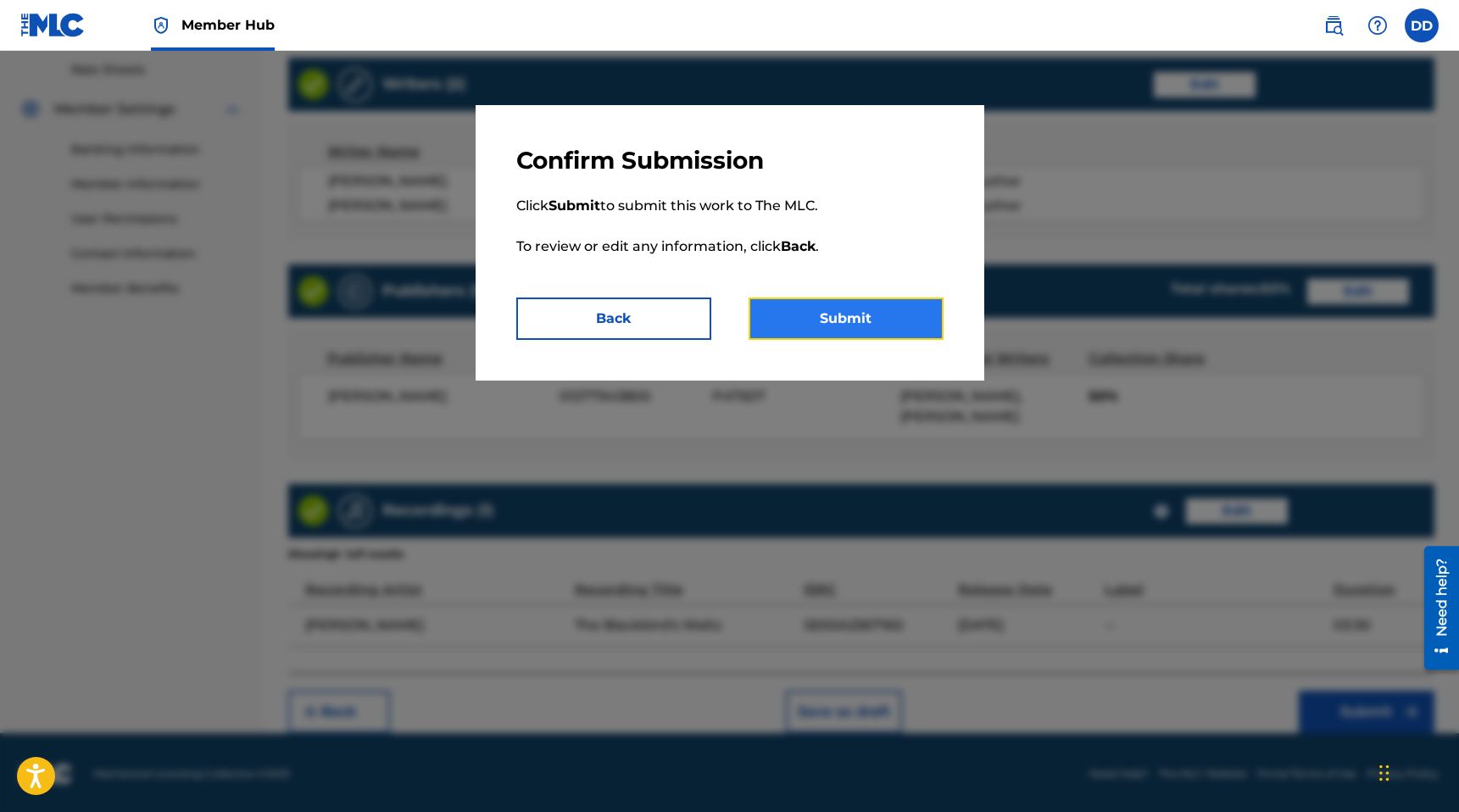
click at [817, 303] on button "Submit" at bounding box center [846, 319] width 195 height 43
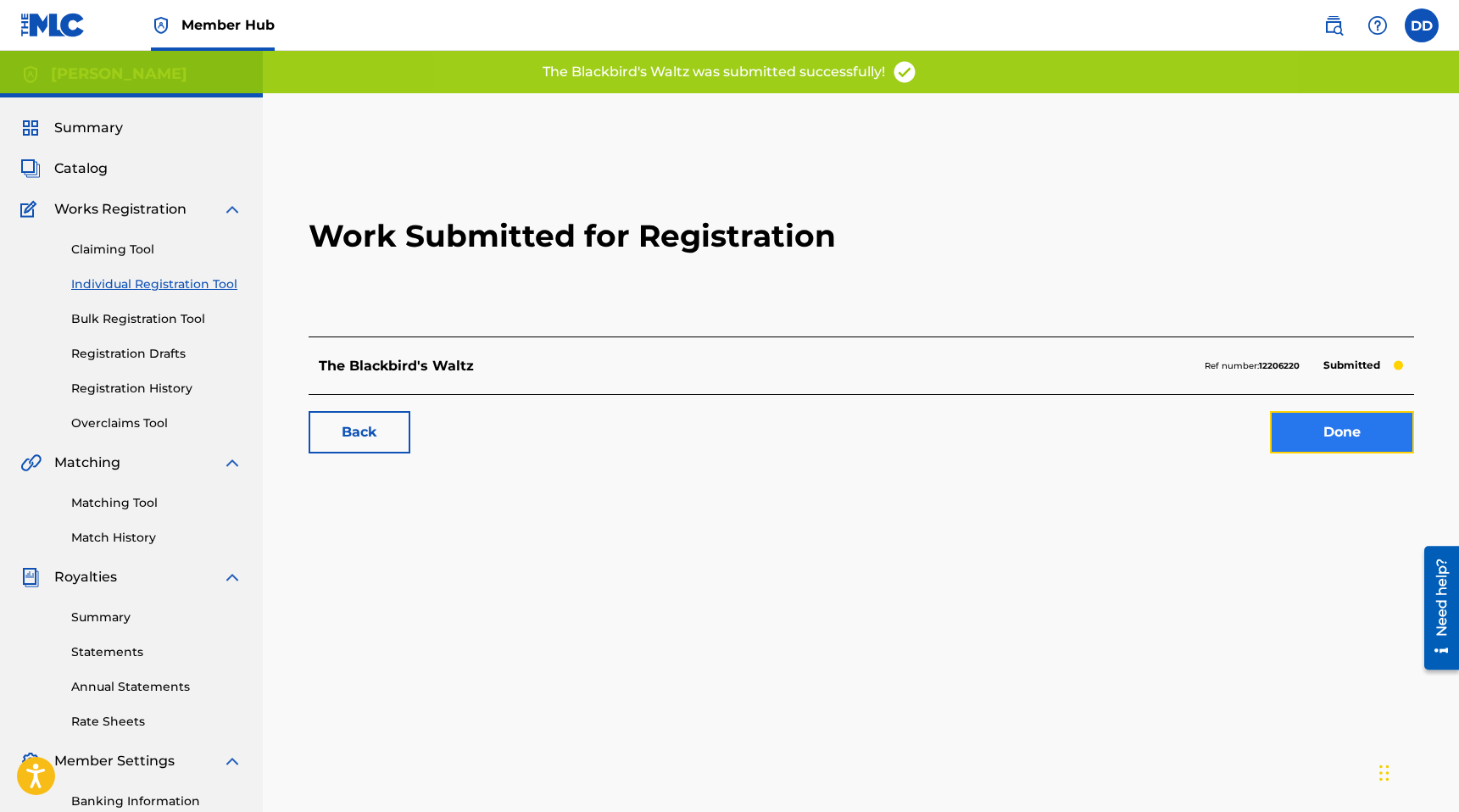
click at [1316, 437] on link "Done" at bounding box center [1341, 431] width 145 height 43
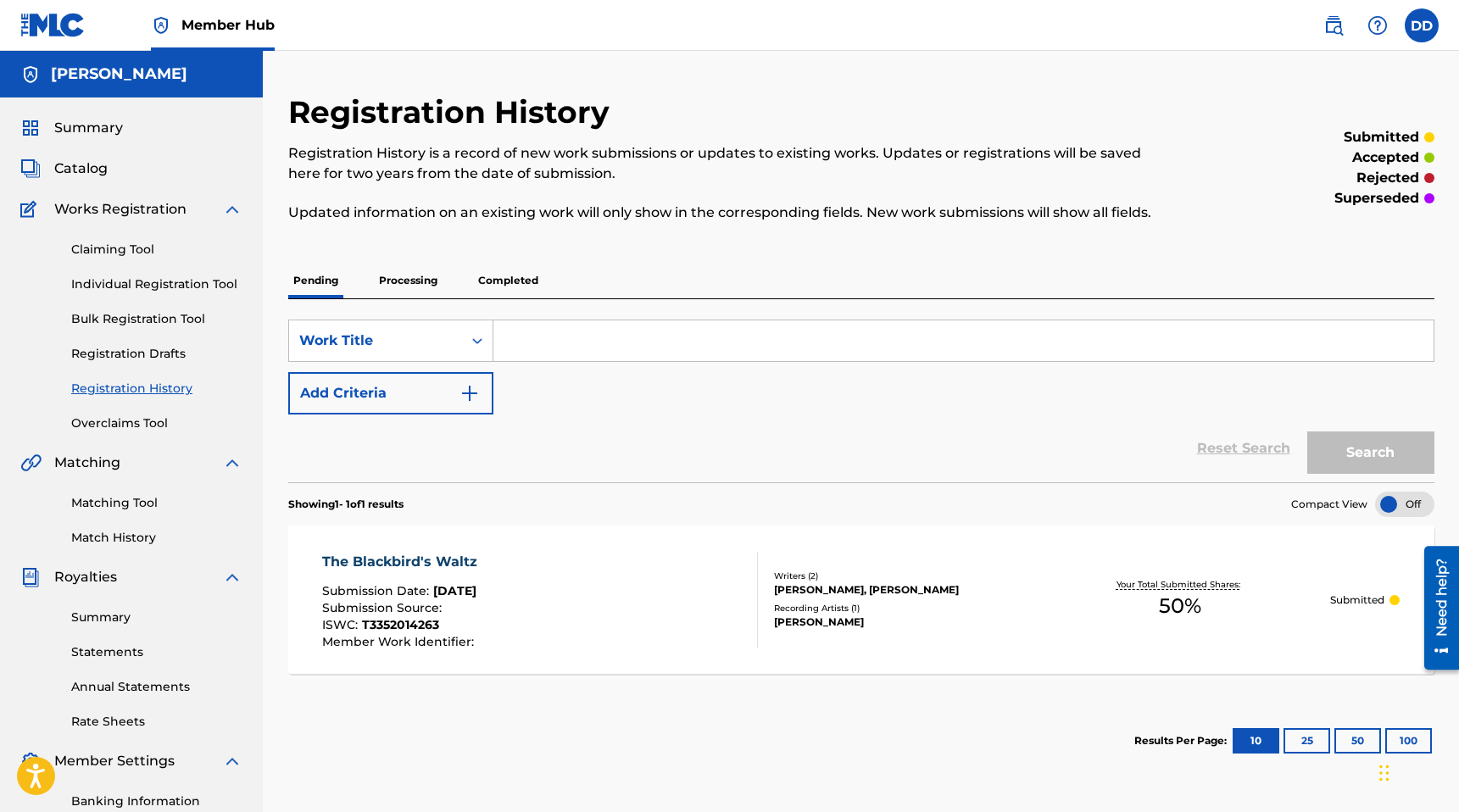
click at [1182, 606] on span "50 %" at bounding box center [1180, 606] width 43 height 31
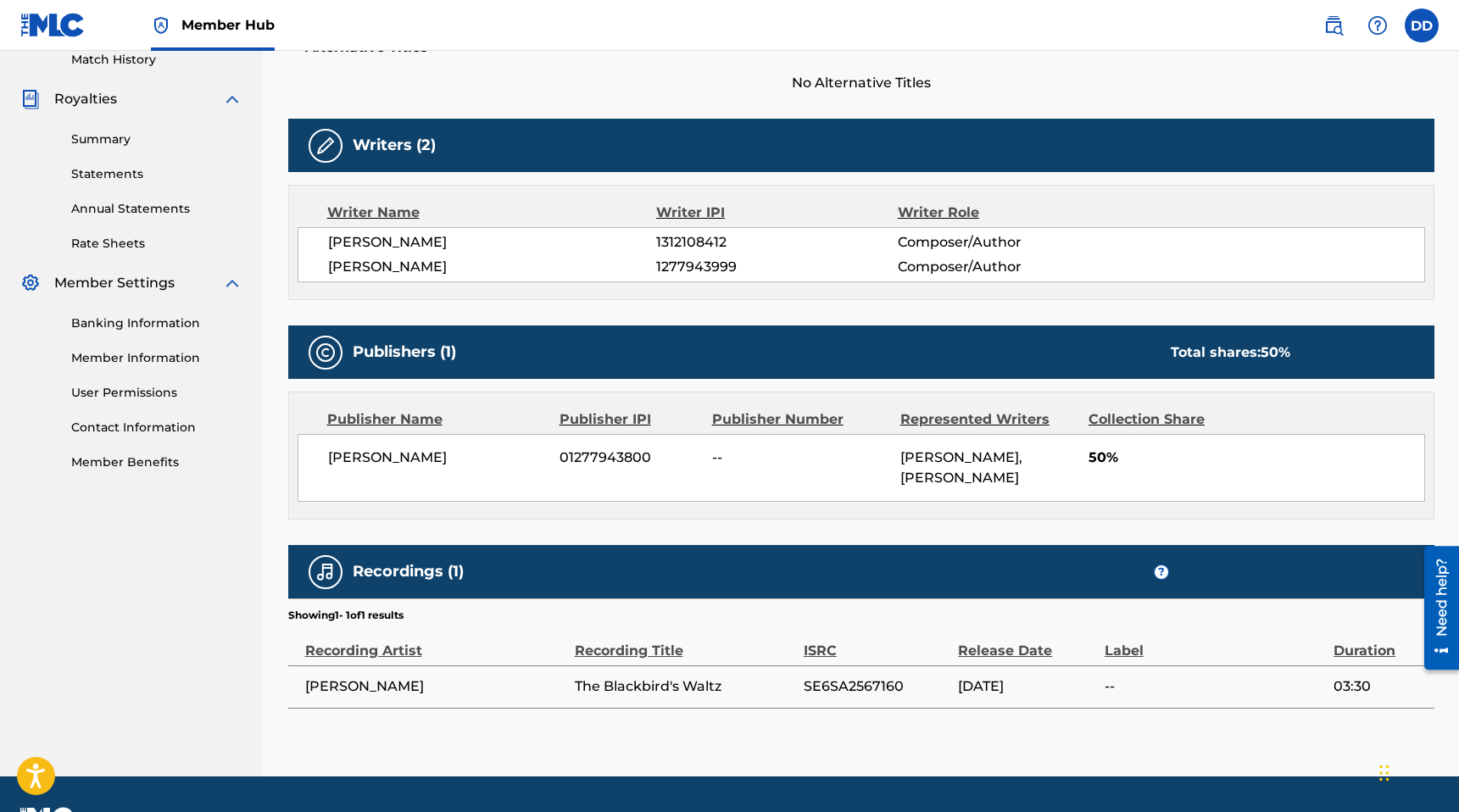
scroll to position [521, 0]
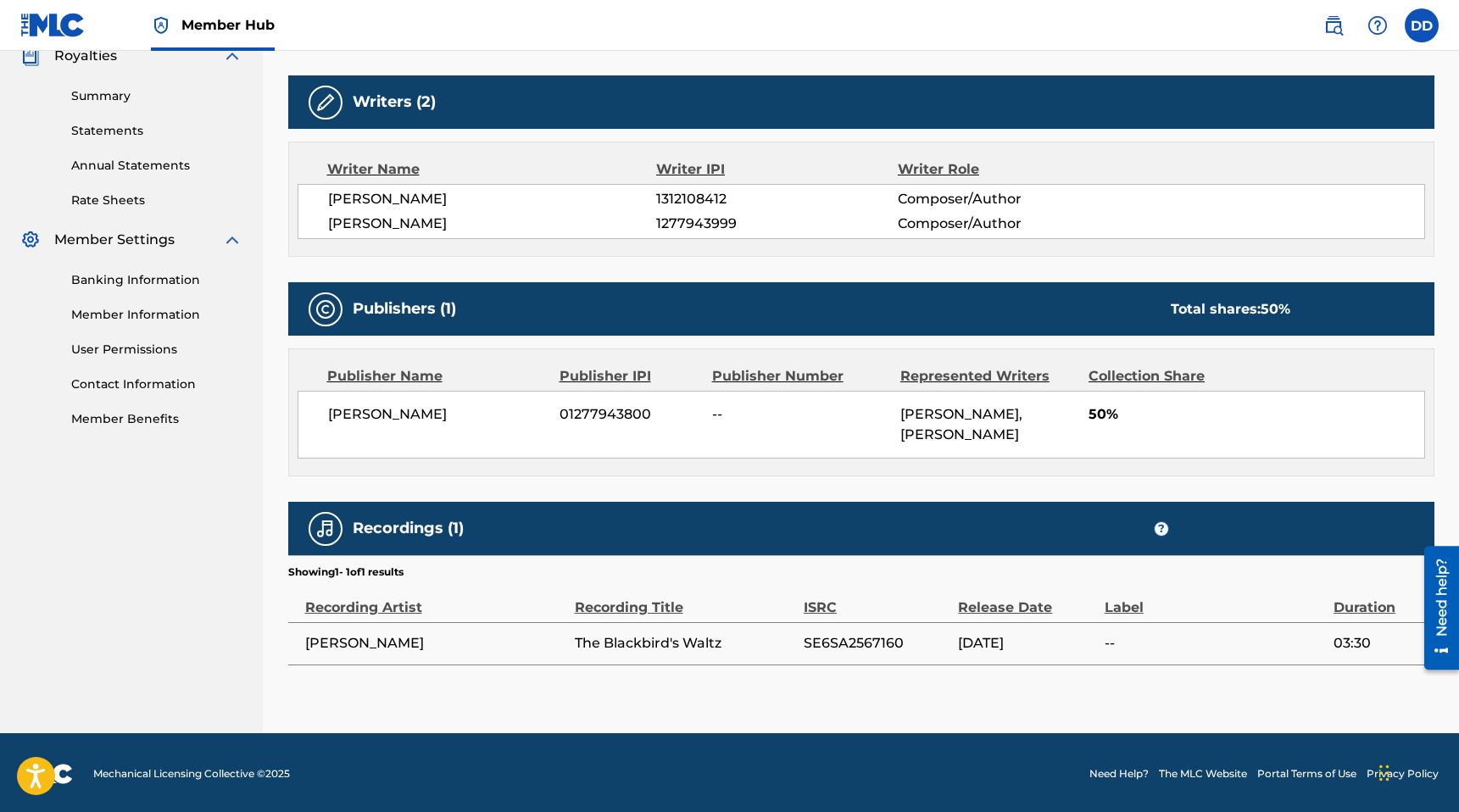
click at [1104, 412] on span "50%" at bounding box center [1256, 414] width 336 height 20
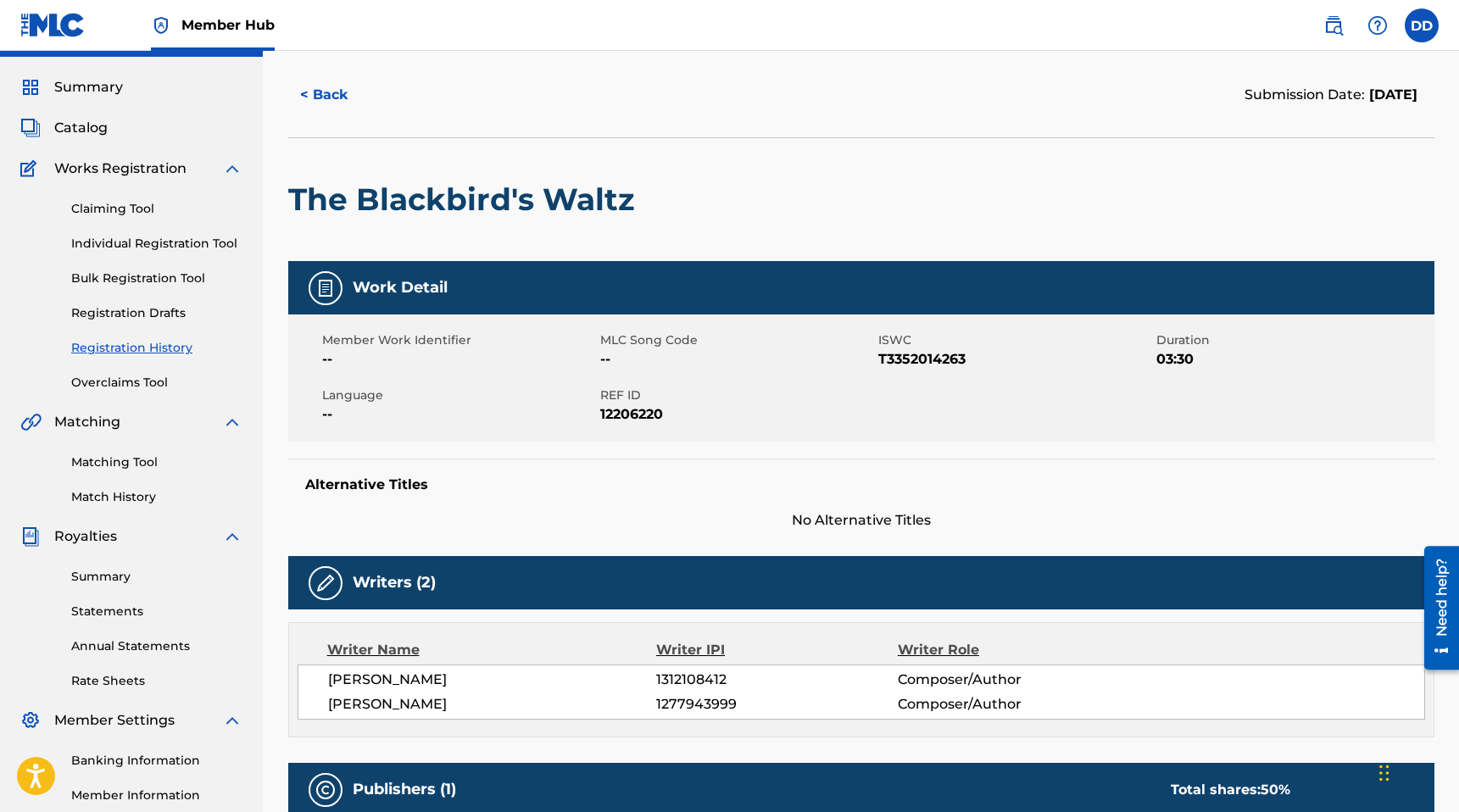
scroll to position [0, 0]
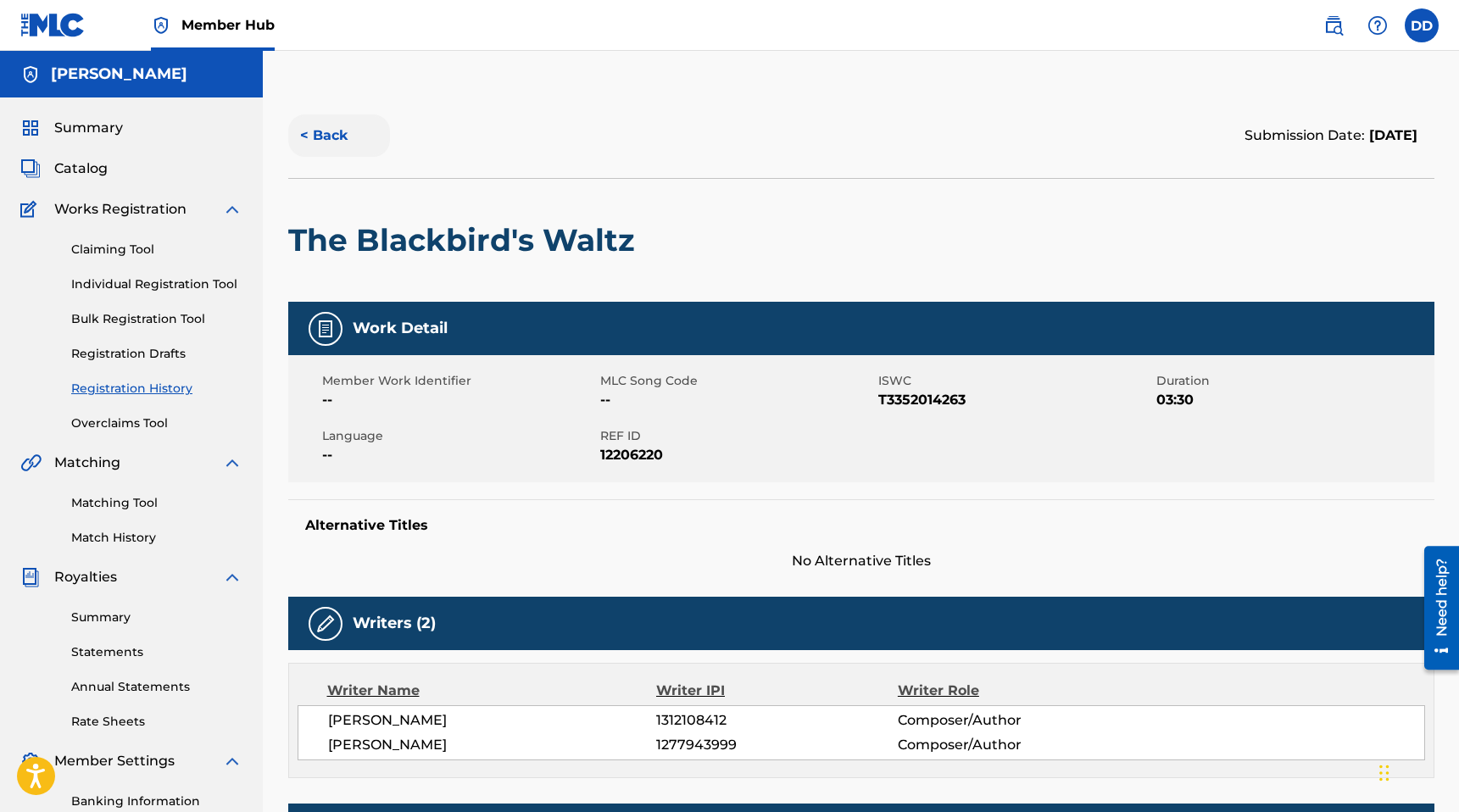
click at [303, 123] on button "< Back" at bounding box center [339, 135] width 102 height 43
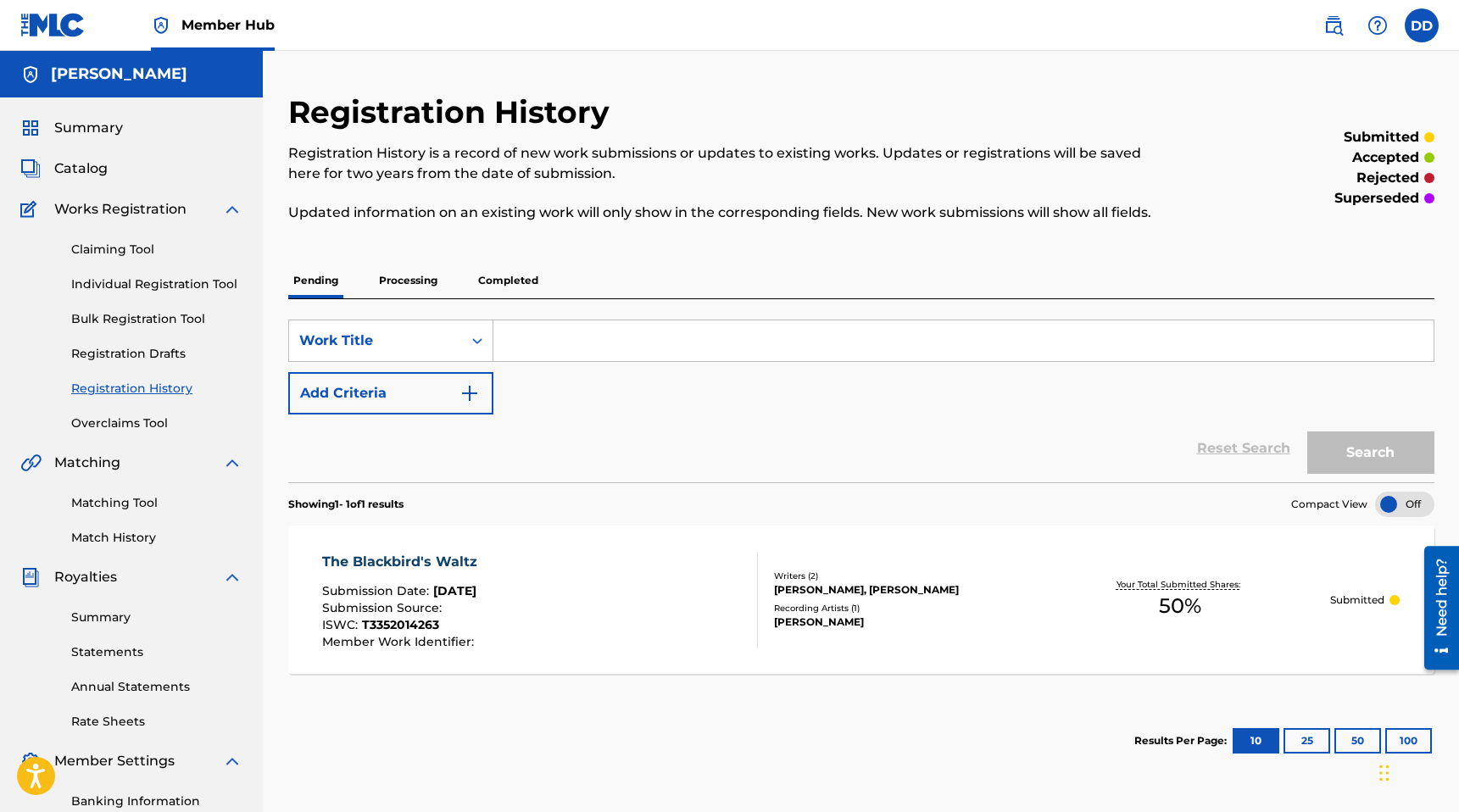
click at [1394, 602] on div at bounding box center [1394, 600] width 10 height 10
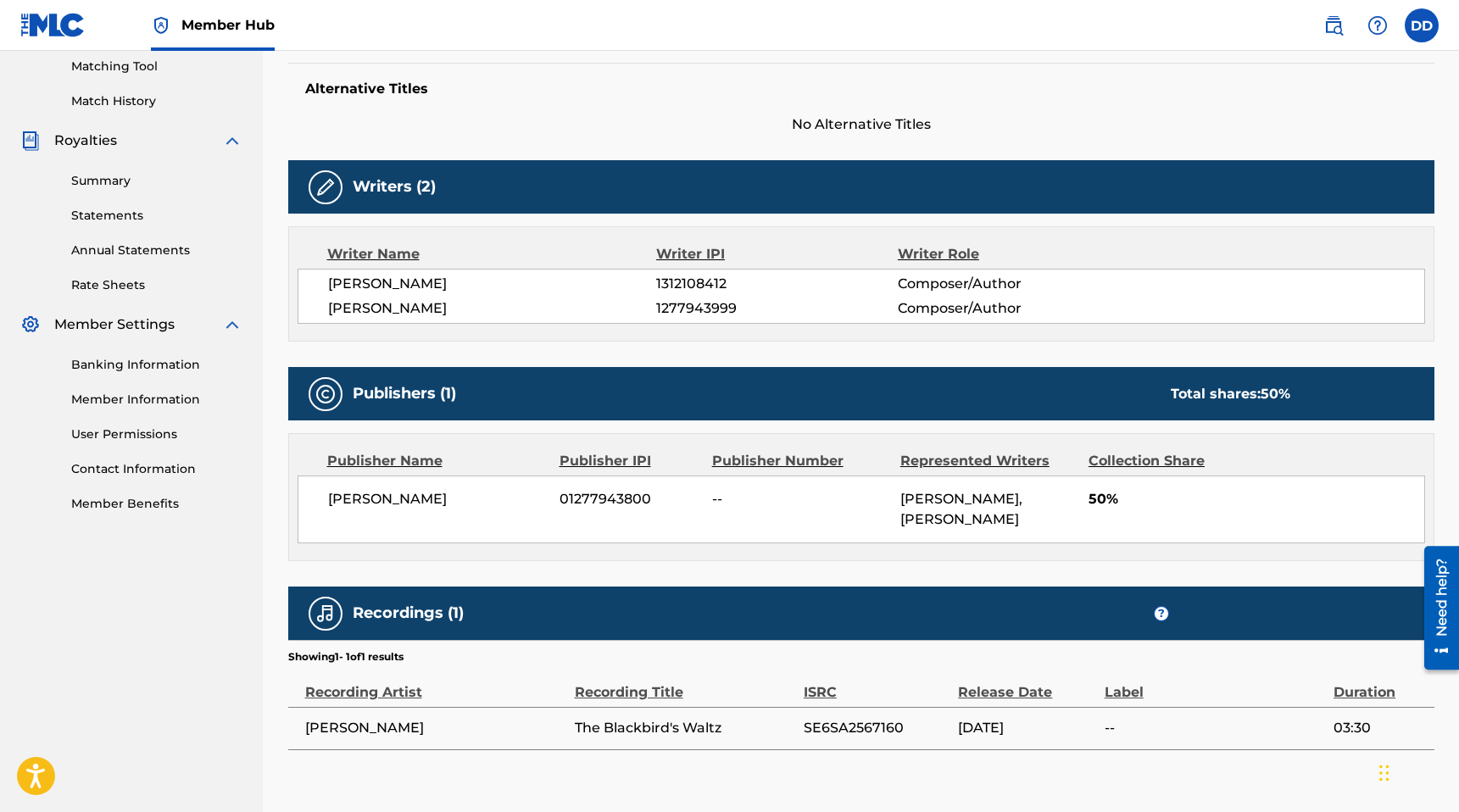
scroll to position [439, 0]
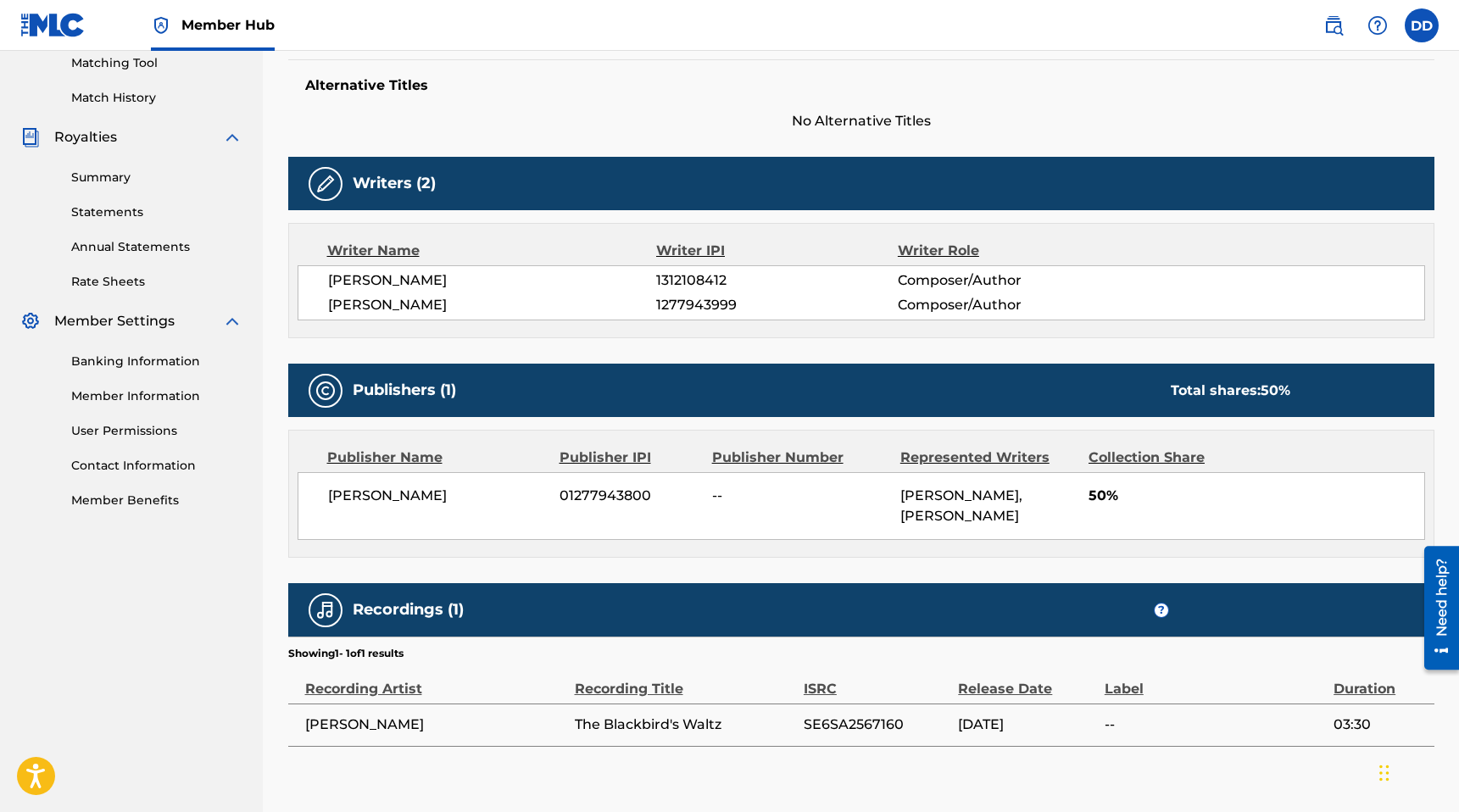
click at [355, 394] on h5 "Publishers (1)" at bounding box center [405, 391] width 104 height 20
click at [1222, 386] on div "Total shares: 50 %" at bounding box center [1230, 391] width 120 height 20
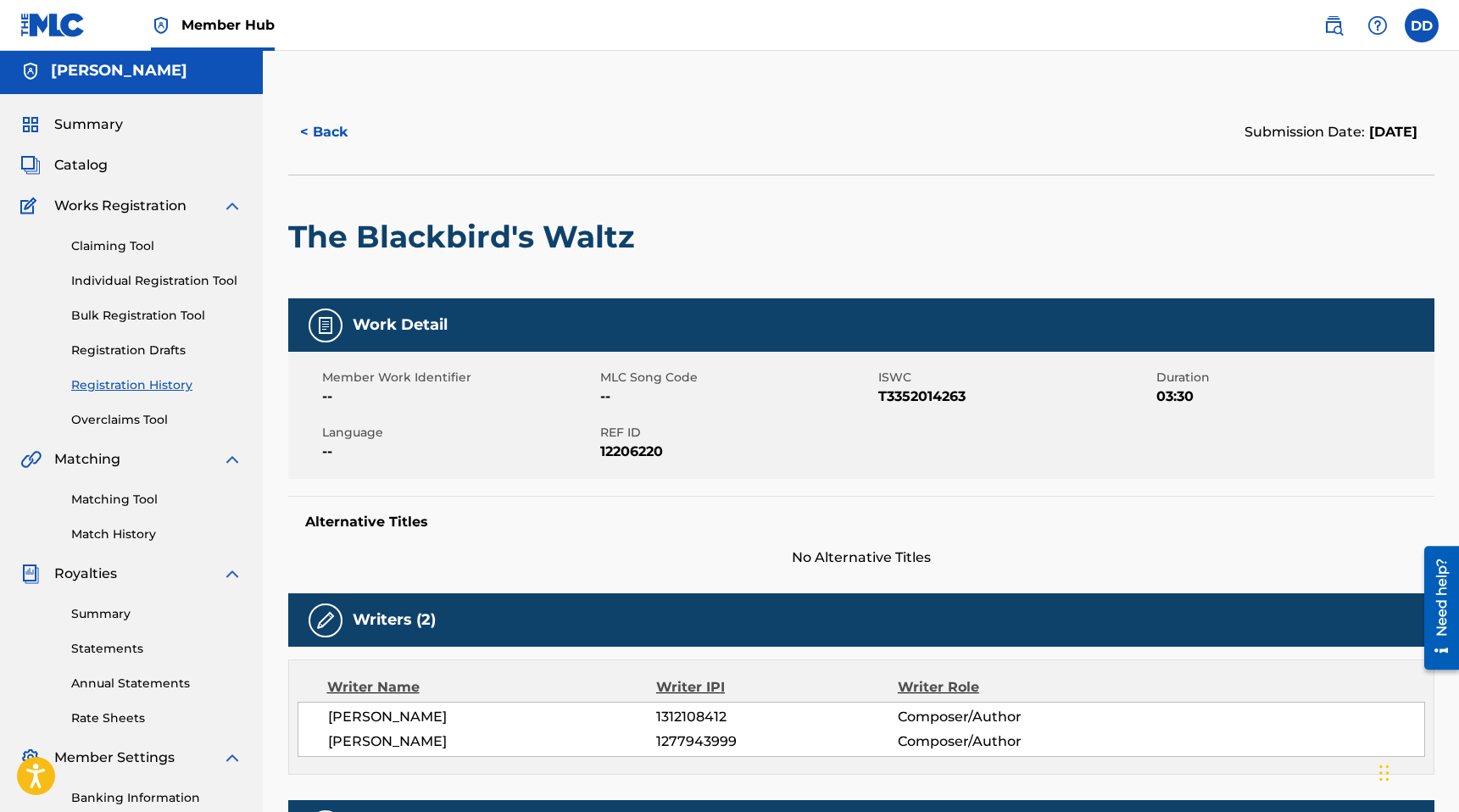
scroll to position [0, 0]
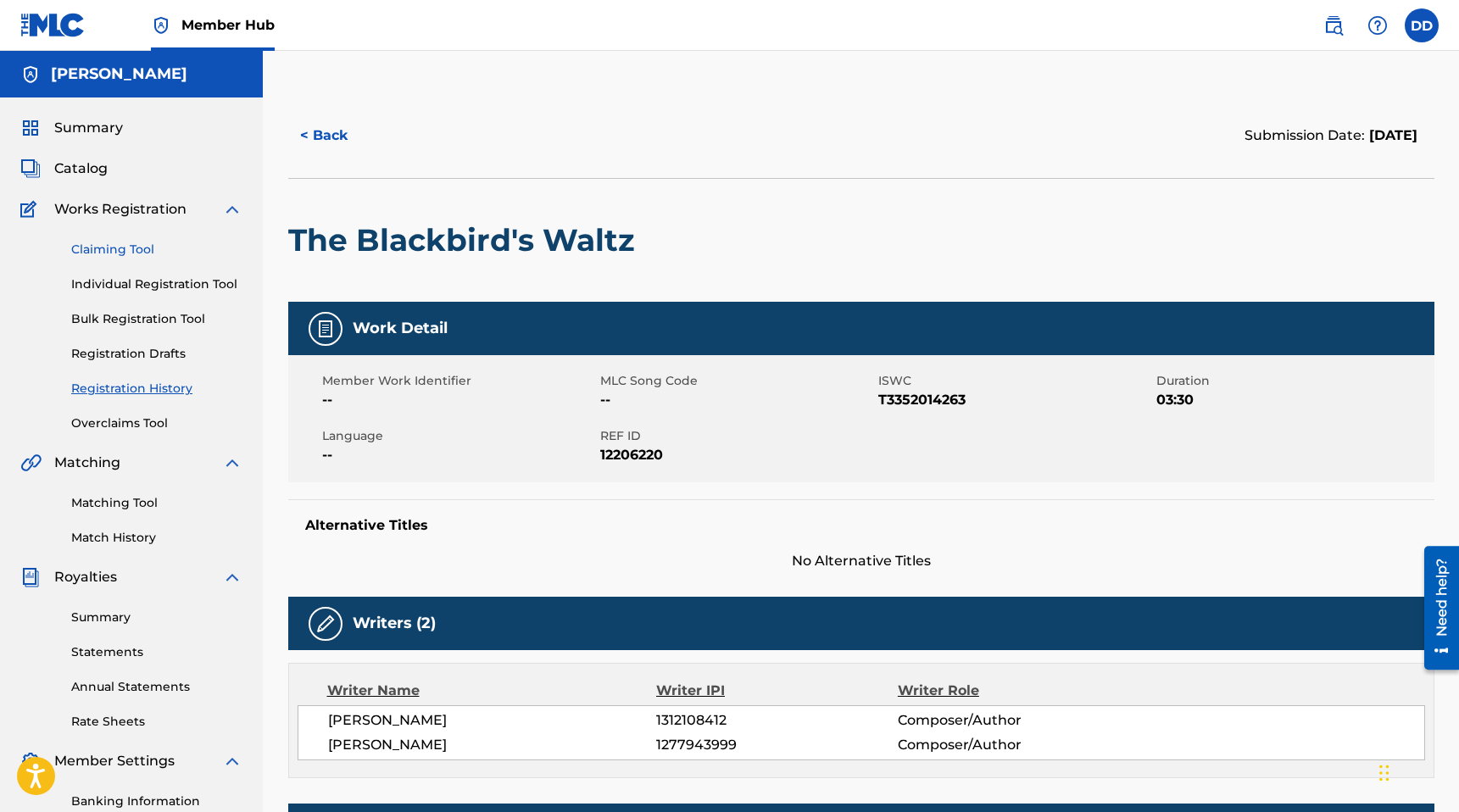
click at [144, 241] on link "Claiming Tool" at bounding box center [156, 250] width 171 height 18
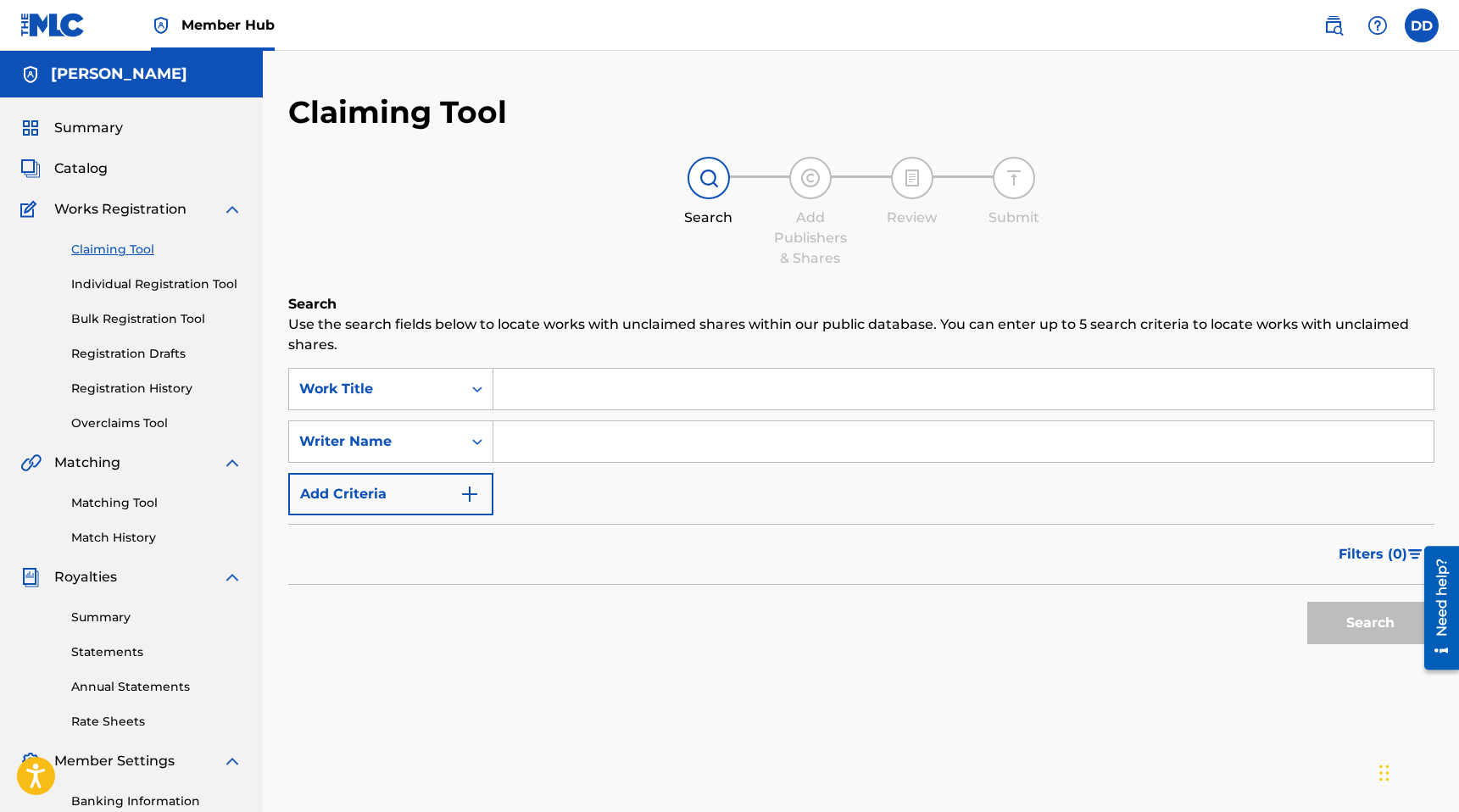
click at [674, 400] on input "Search Form" at bounding box center [963, 389] width 940 height 41
type input "The Blackbird's Waltz"
click at [658, 444] on input "Search Form" at bounding box center [963, 441] width 940 height 41
type input "[PERSON_NAME]"
click at [1307, 602] on button "Search" at bounding box center [1370, 623] width 128 height 43
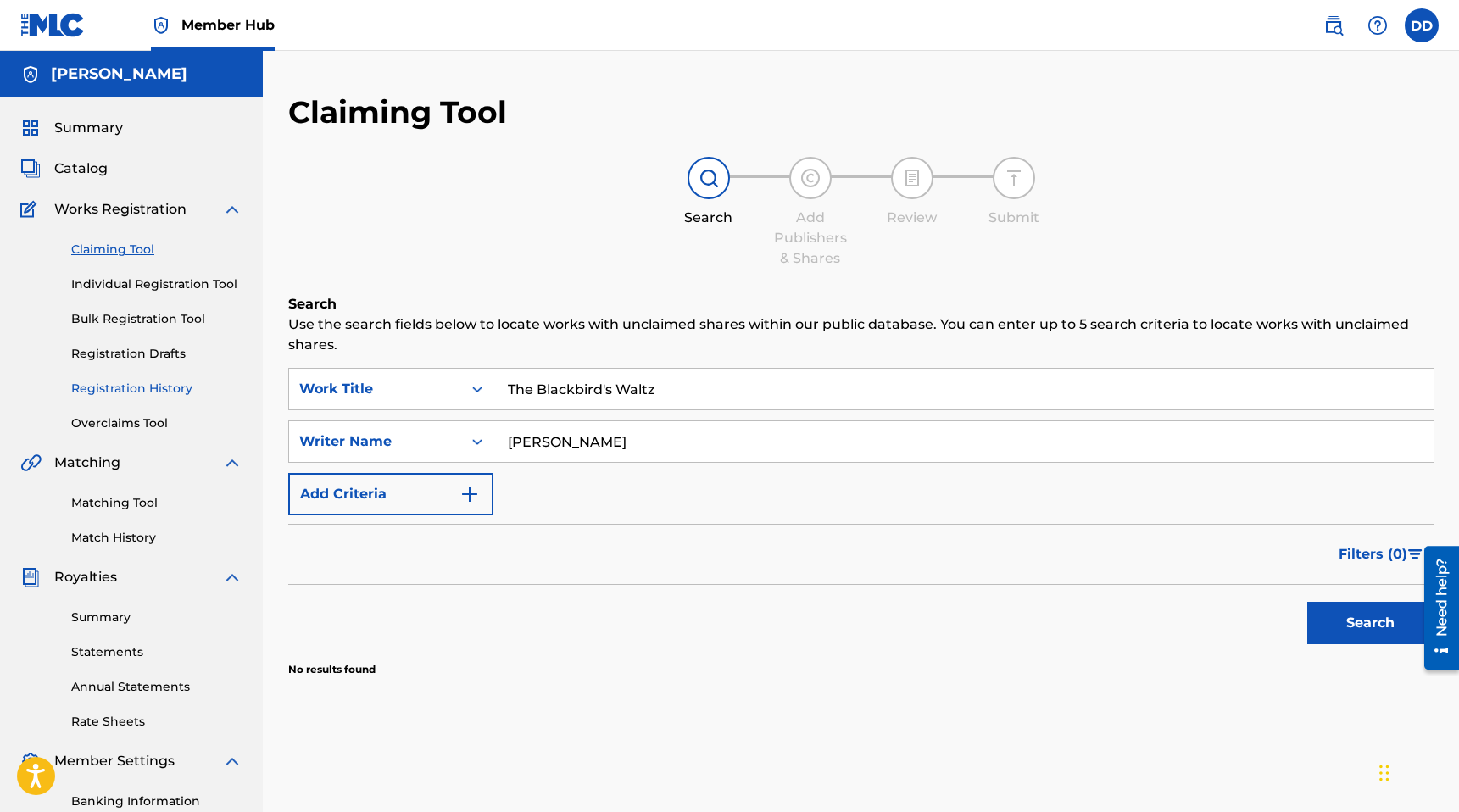
click at [147, 394] on link "Registration History" at bounding box center [156, 389] width 171 height 18
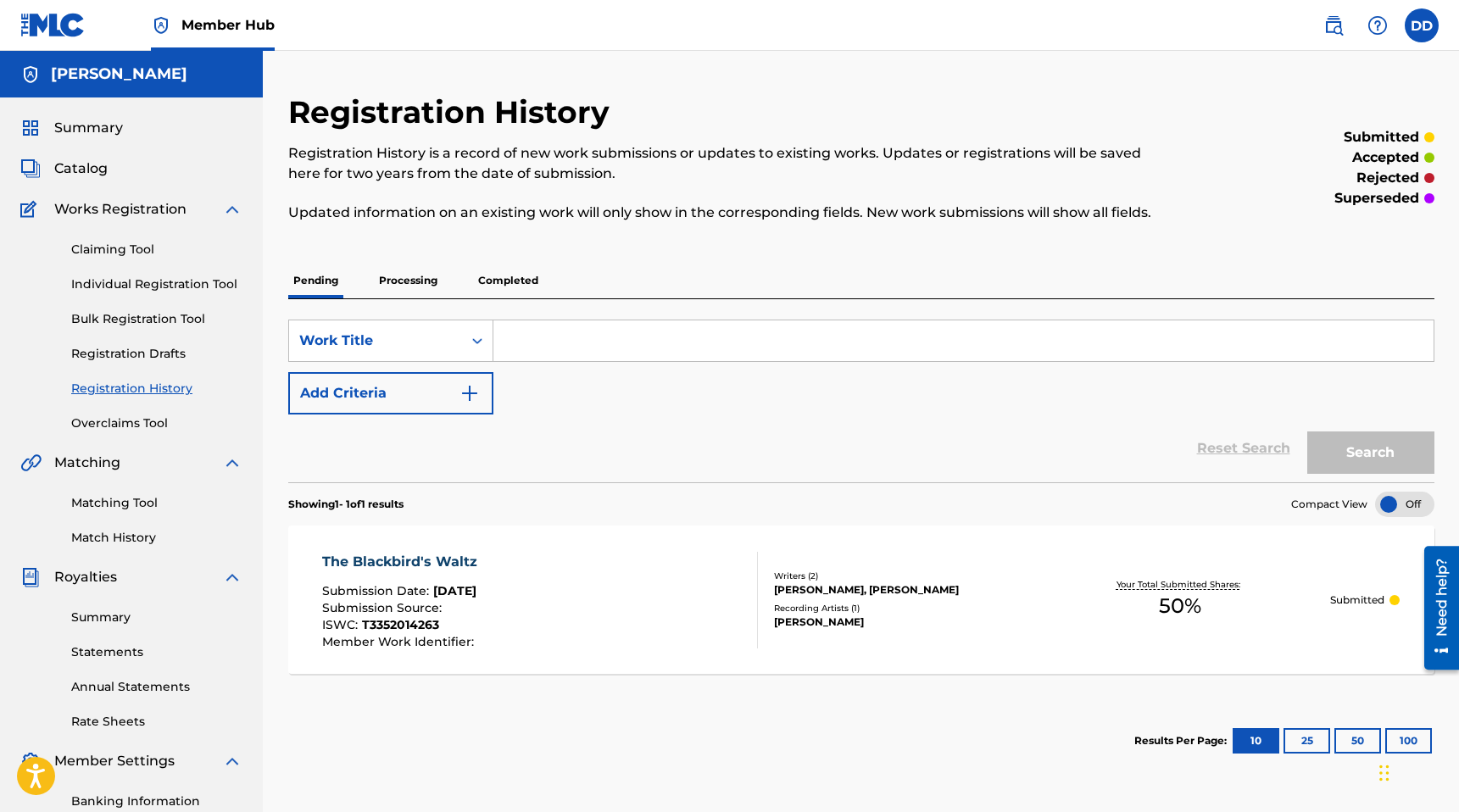
click at [942, 609] on div "Recording Artists ( 1 )" at bounding box center [901, 608] width 256 height 13
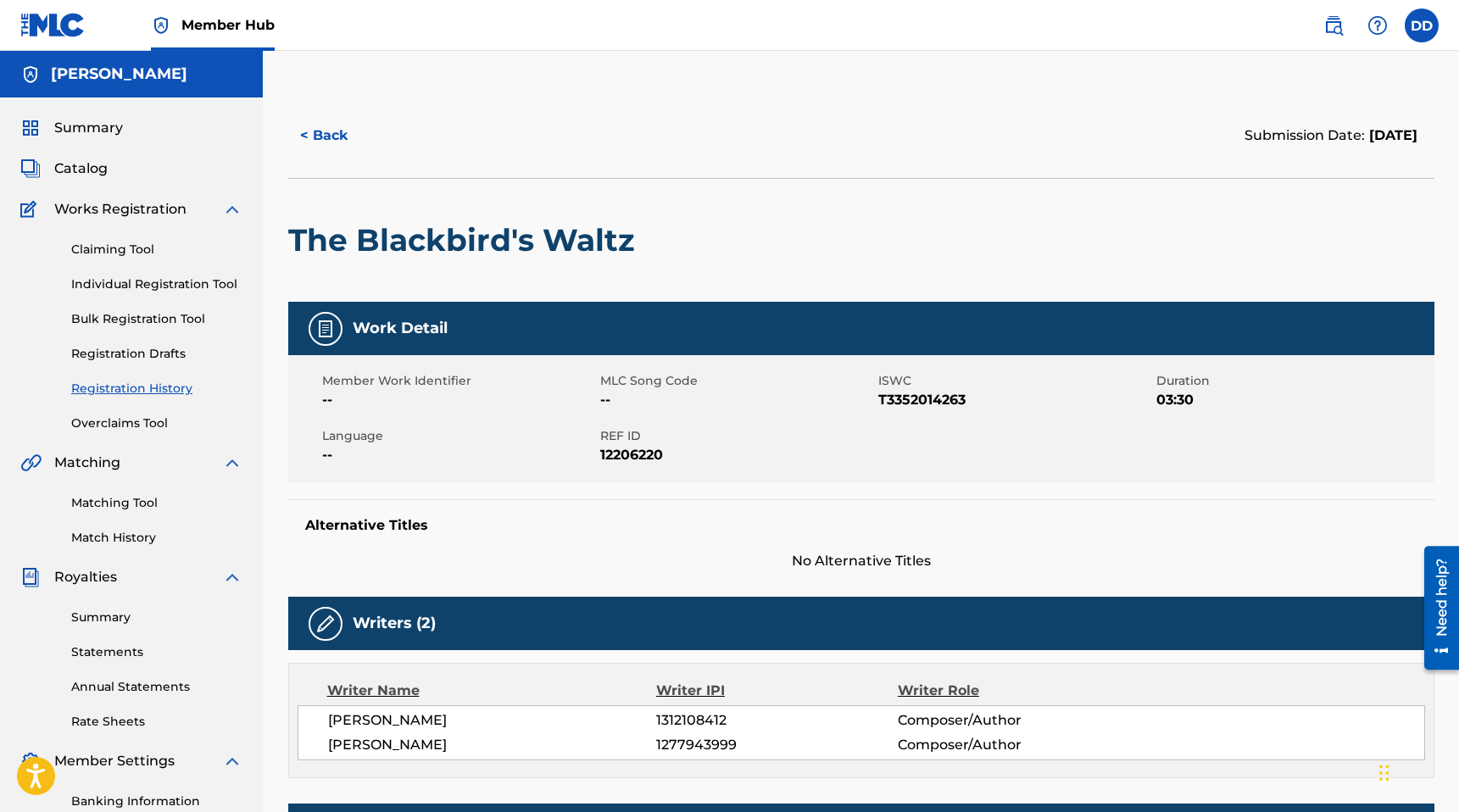
click at [1442, 601] on div "Need help?" at bounding box center [1441, 597] width 23 height 78
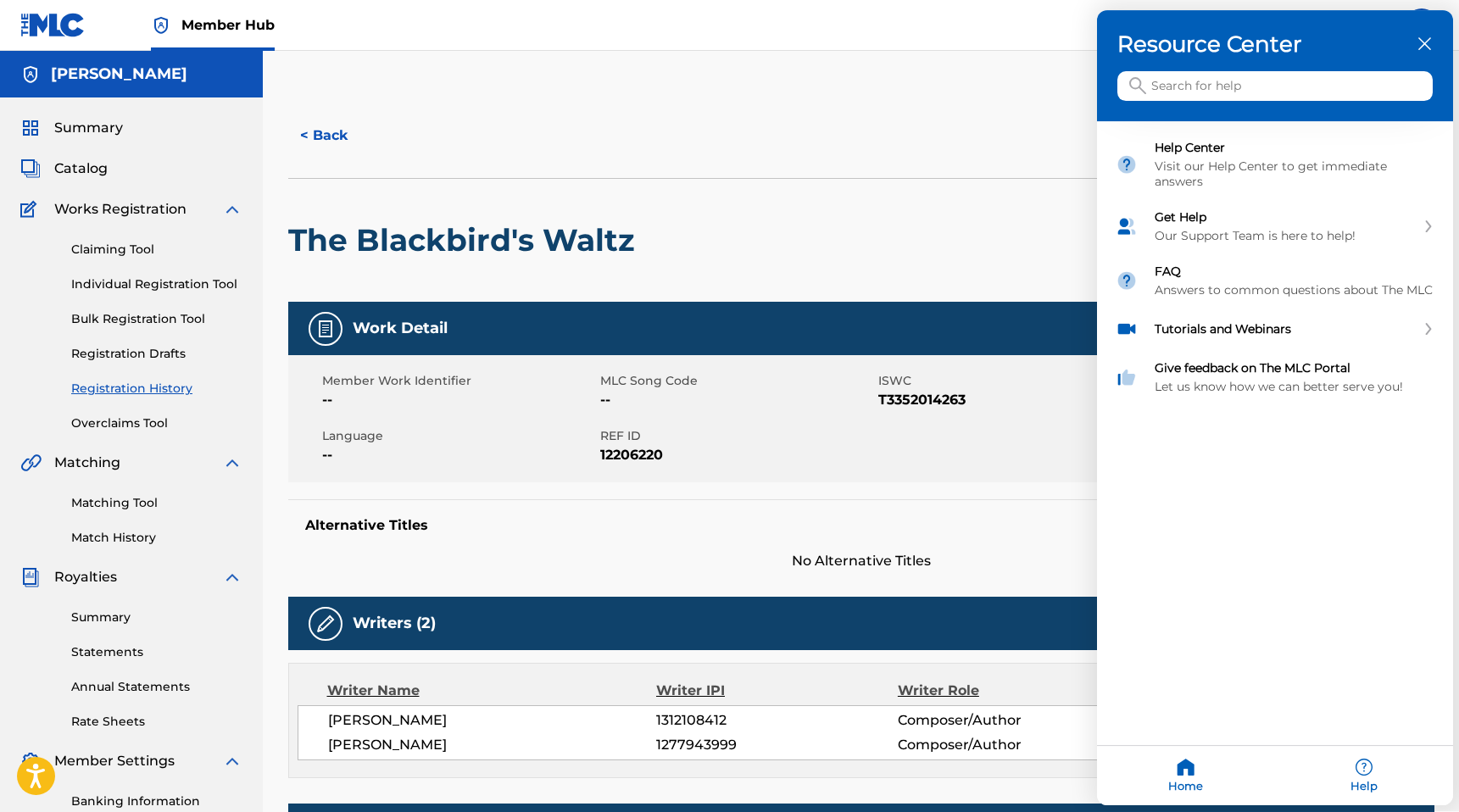
click at [1264, 85] on input "Search for help" at bounding box center [1275, 87] width 315 height 30
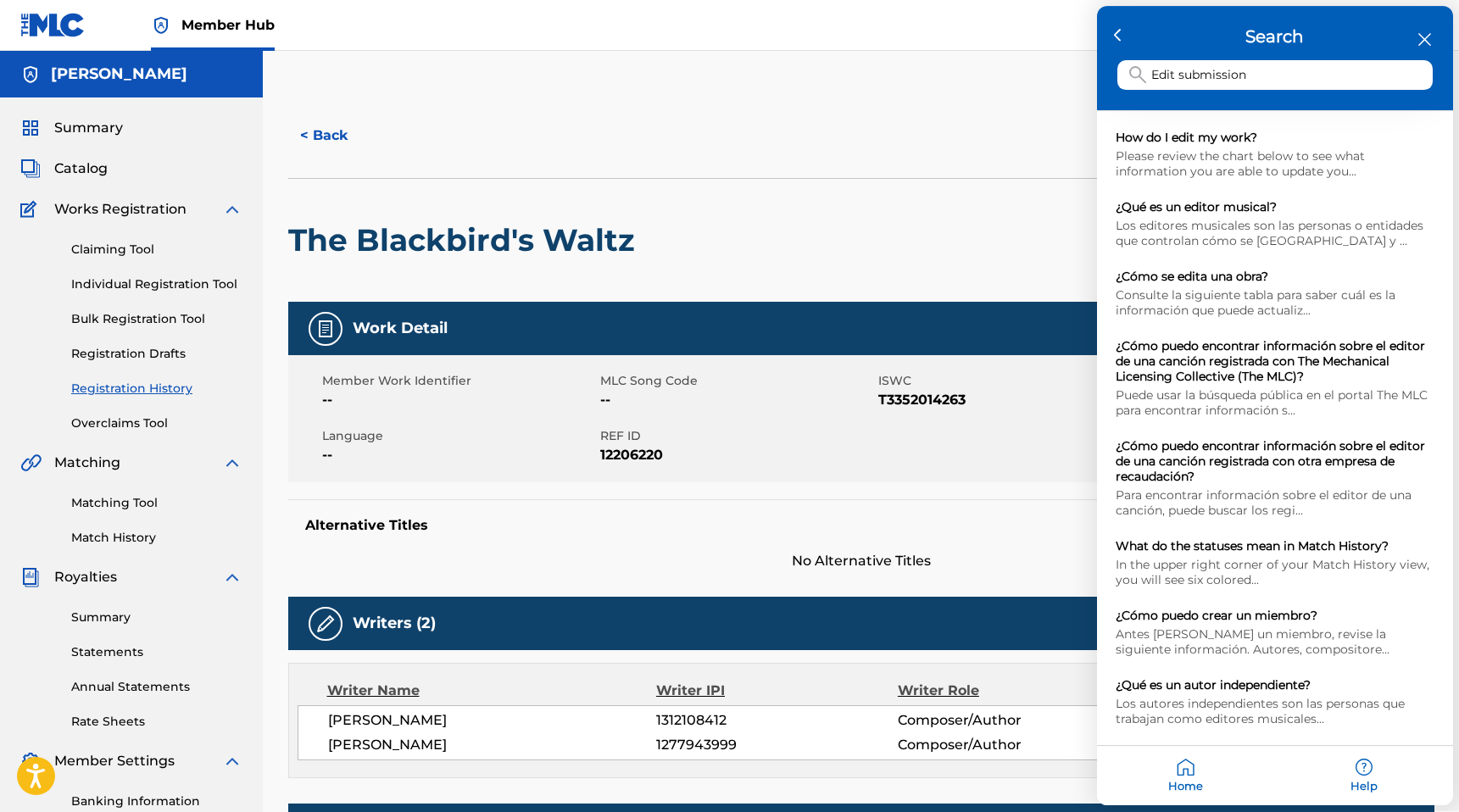
drag, startPoint x: 1260, startPoint y: 82, endPoint x: 1179, endPoint y: 77, distance: 81.2
click at [1179, 77] on input "Edit submission" at bounding box center [1275, 76] width 315 height 30
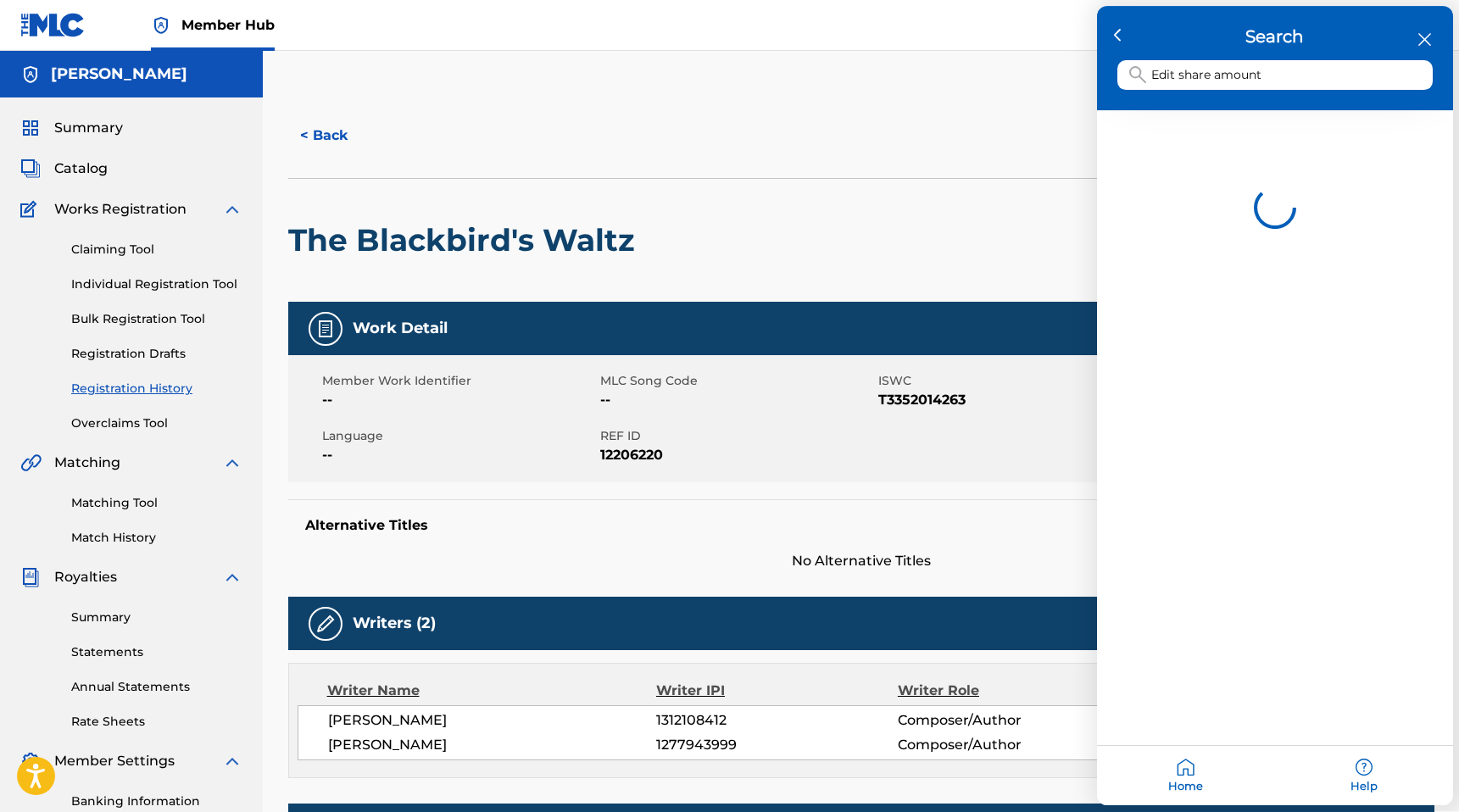
type input "Edit share amount"
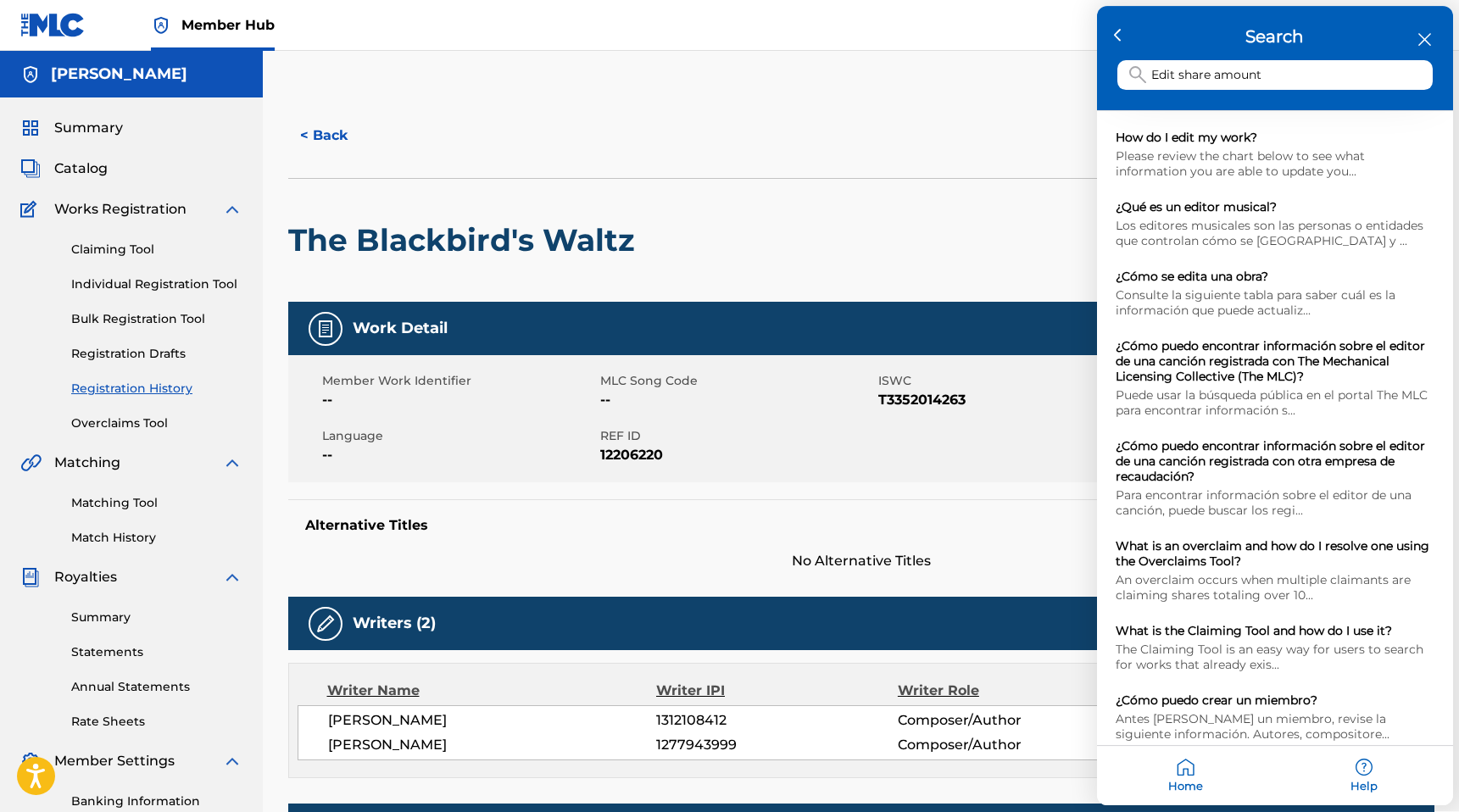
click at [1427, 32] on div "close resource center" at bounding box center [1424, 40] width 16 height 16
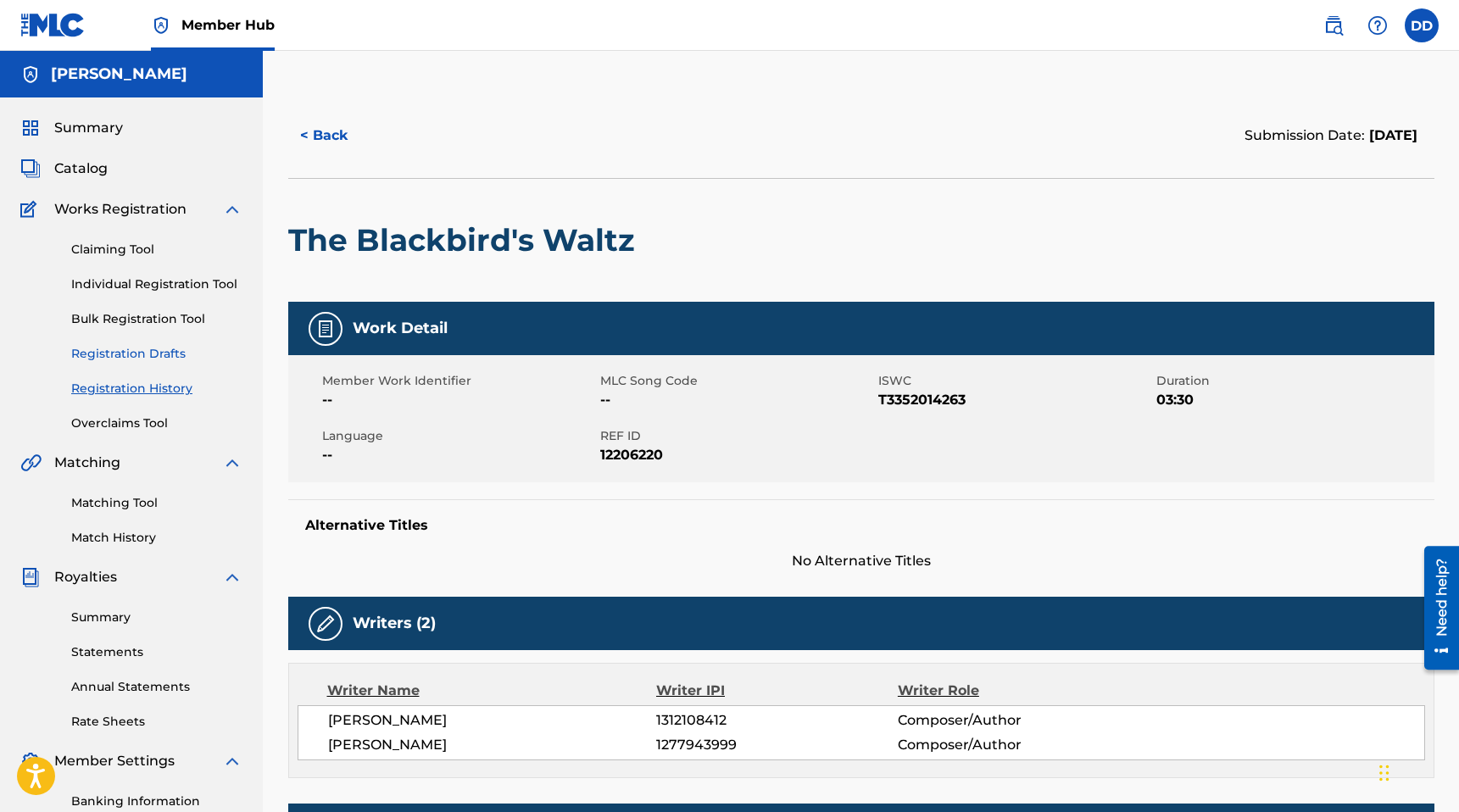
click at [155, 349] on link "Registration Drafts" at bounding box center [156, 354] width 171 height 18
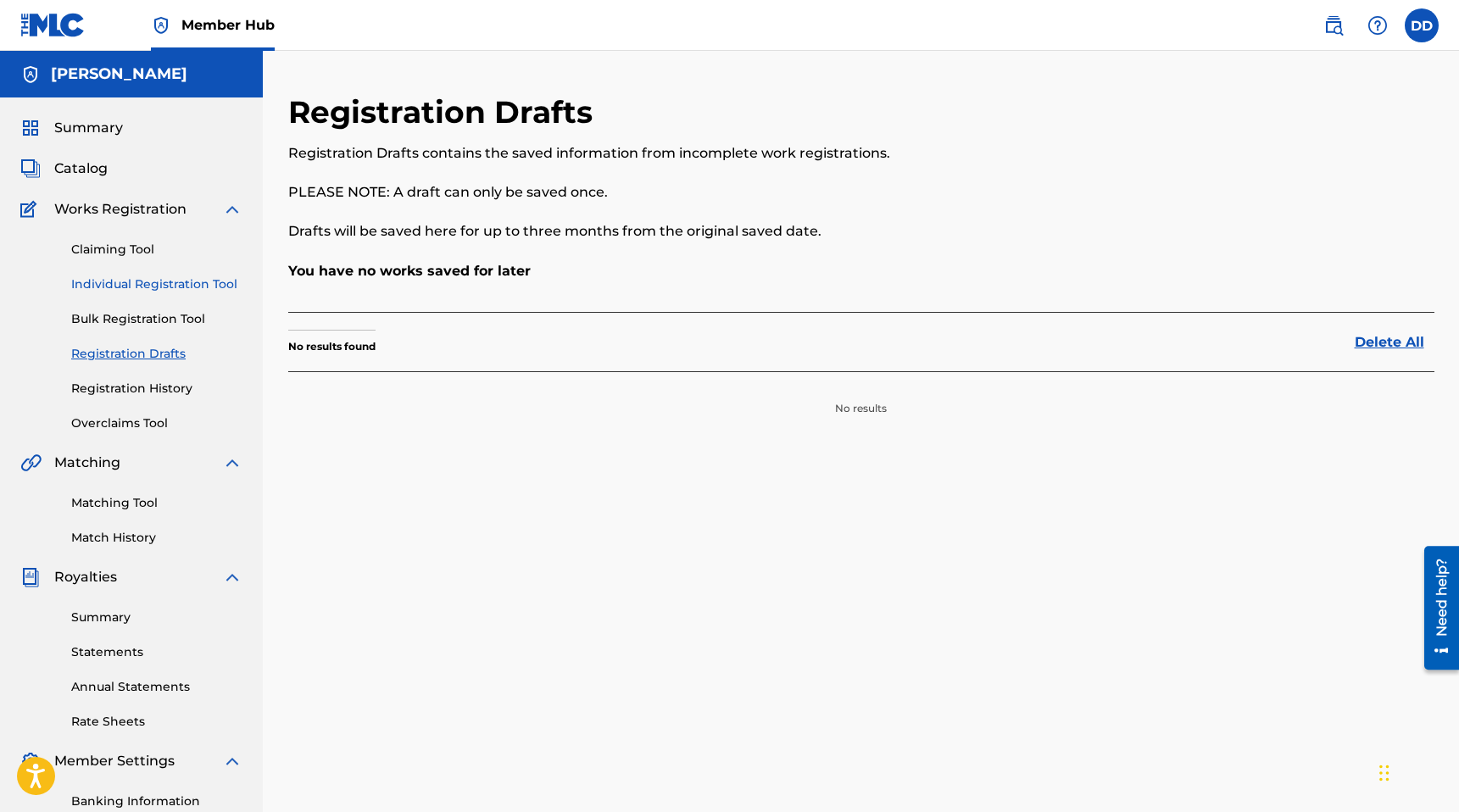
click at [165, 289] on link "Individual Registration Tool" at bounding box center [156, 284] width 171 height 18
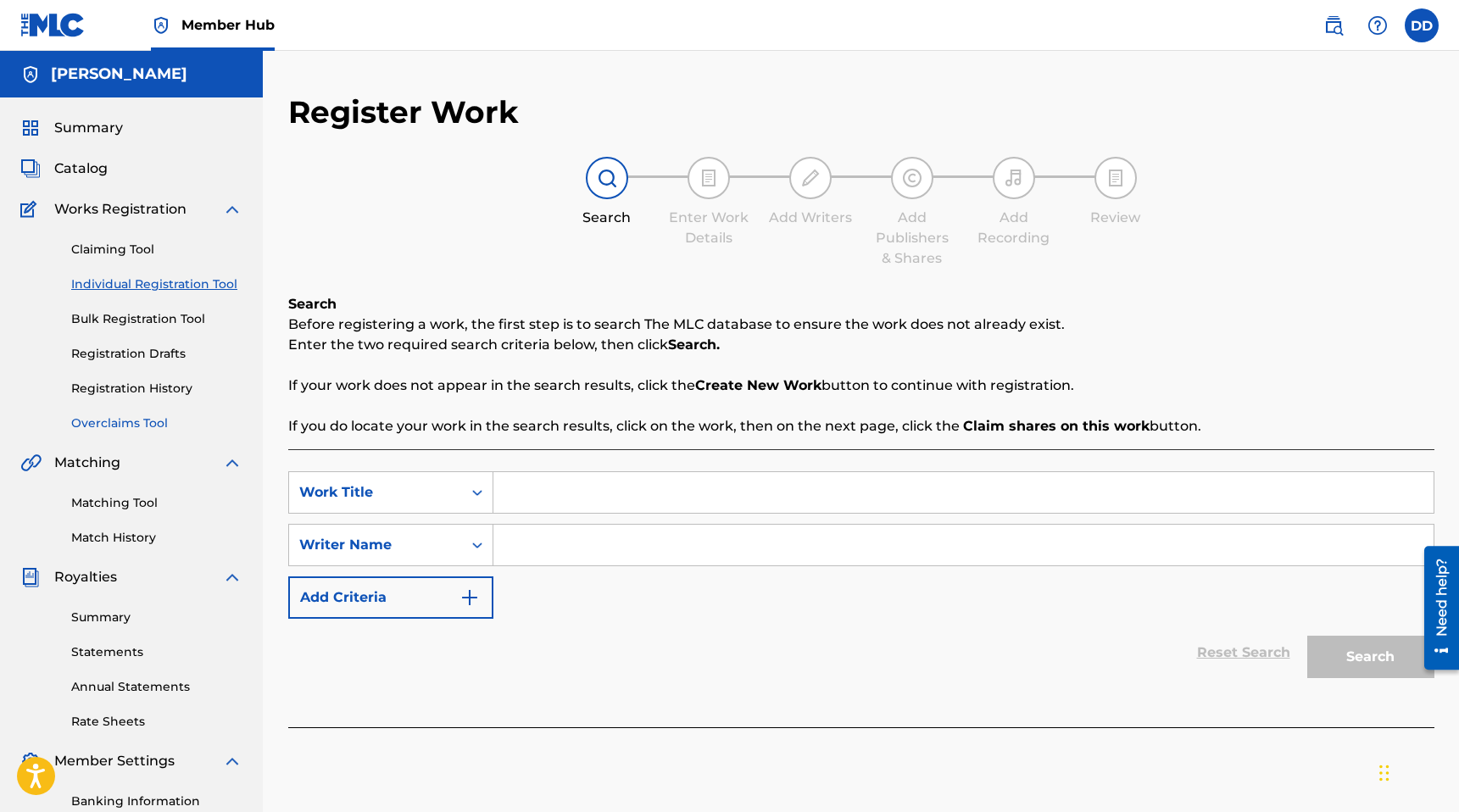
click at [135, 425] on link "Overclaims Tool" at bounding box center [156, 423] width 171 height 18
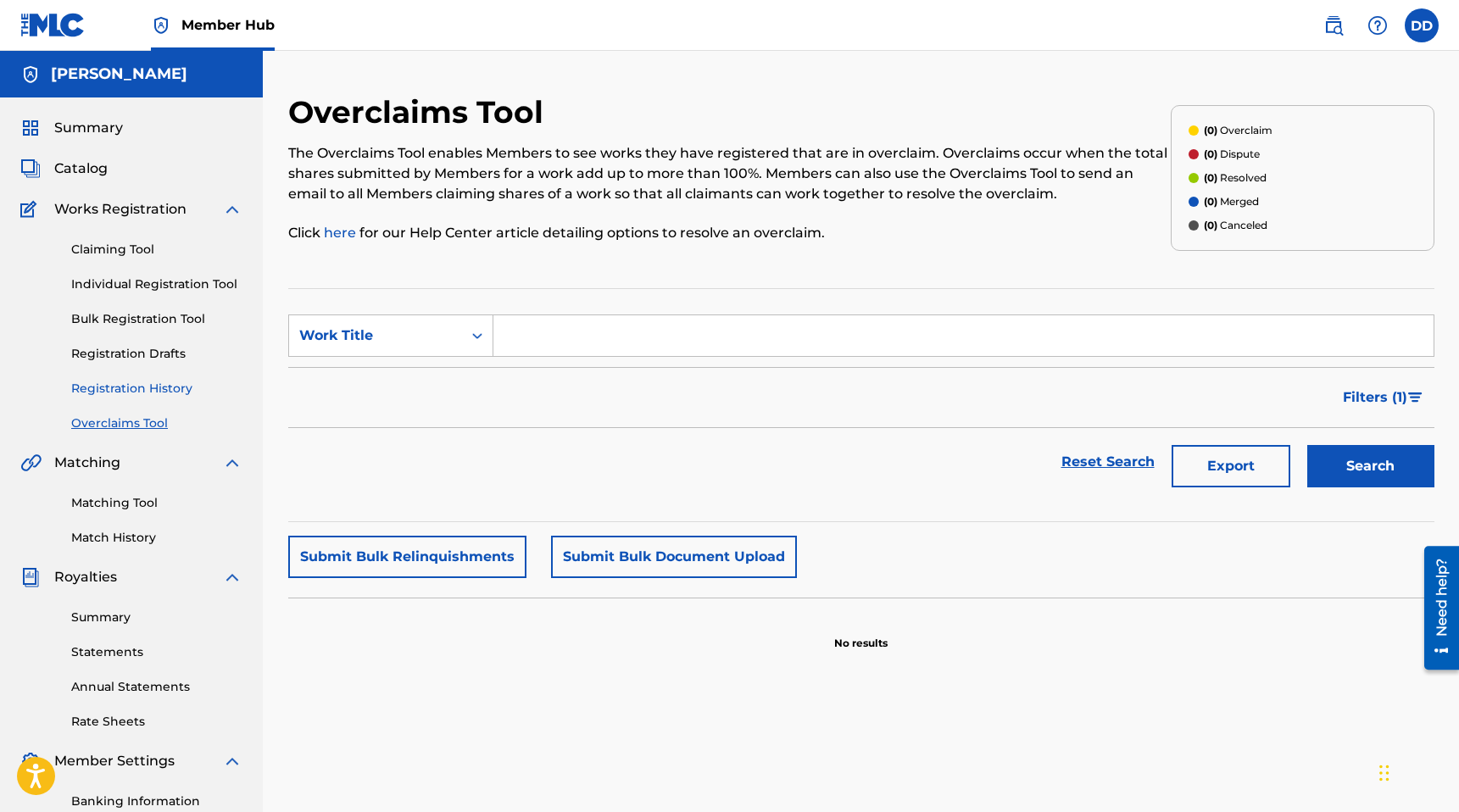
click at [133, 394] on link "Registration History" at bounding box center [156, 389] width 171 height 18
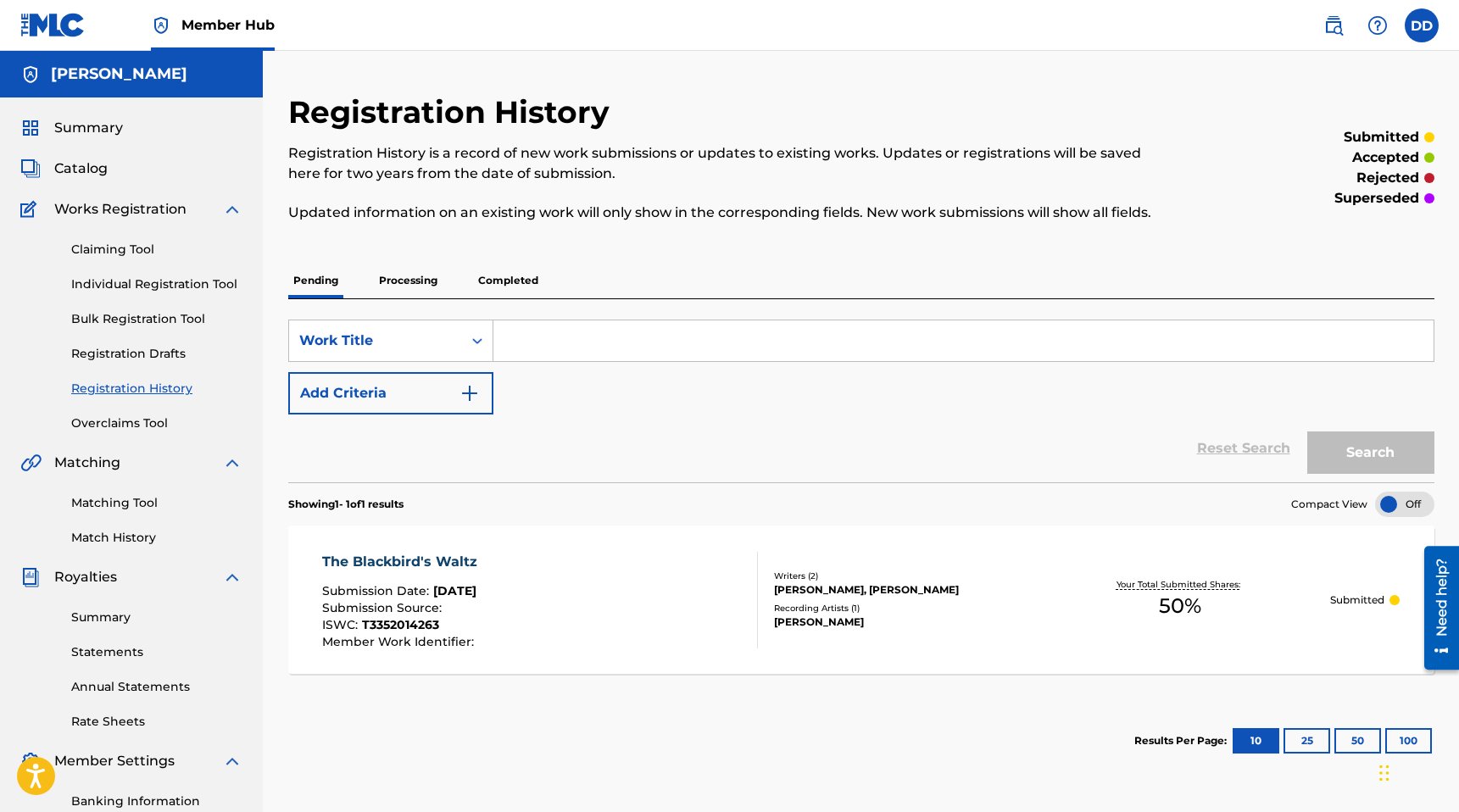
click at [394, 275] on p "Processing" at bounding box center [408, 281] width 69 height 36
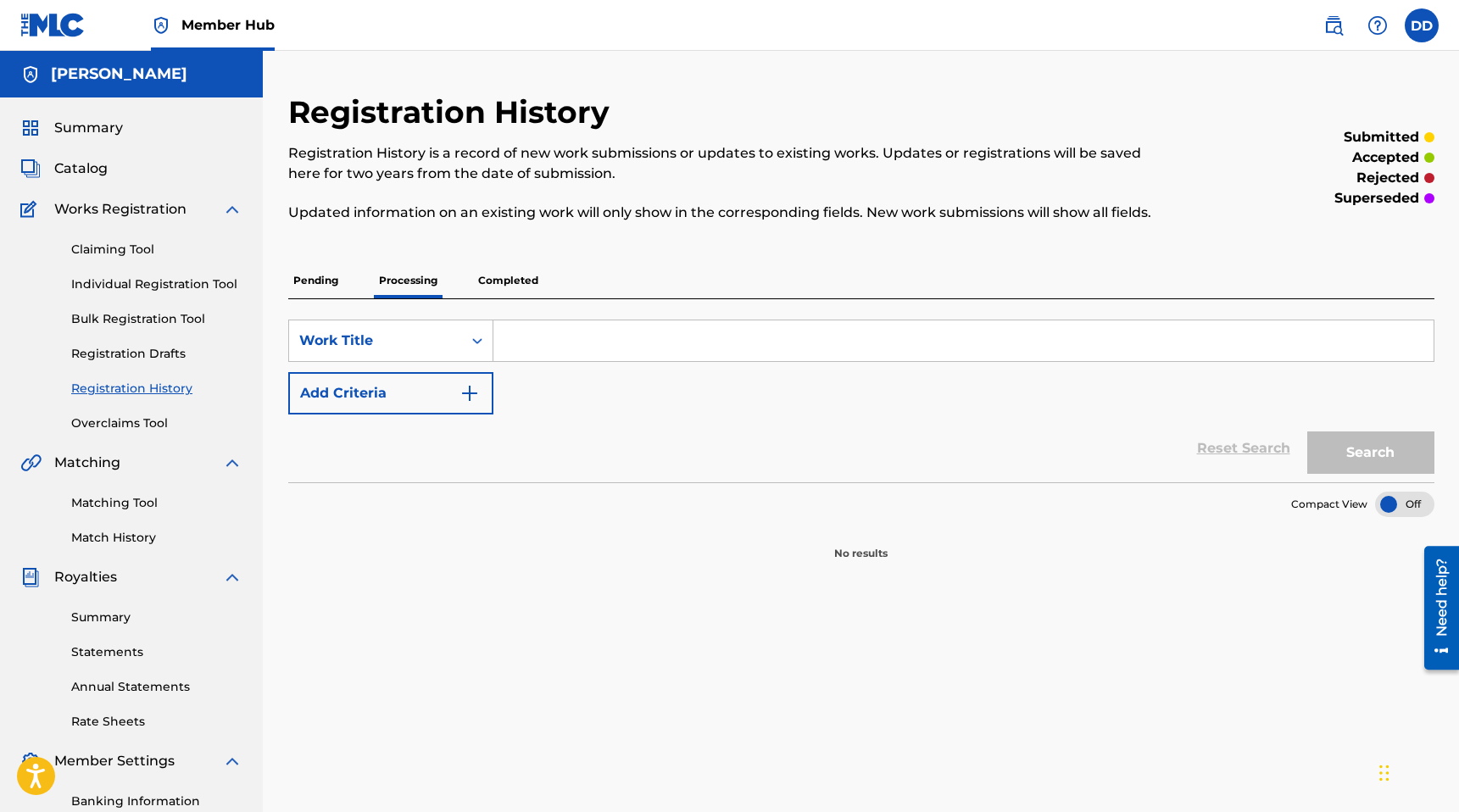
click at [490, 283] on p "Completed" at bounding box center [508, 281] width 71 height 36
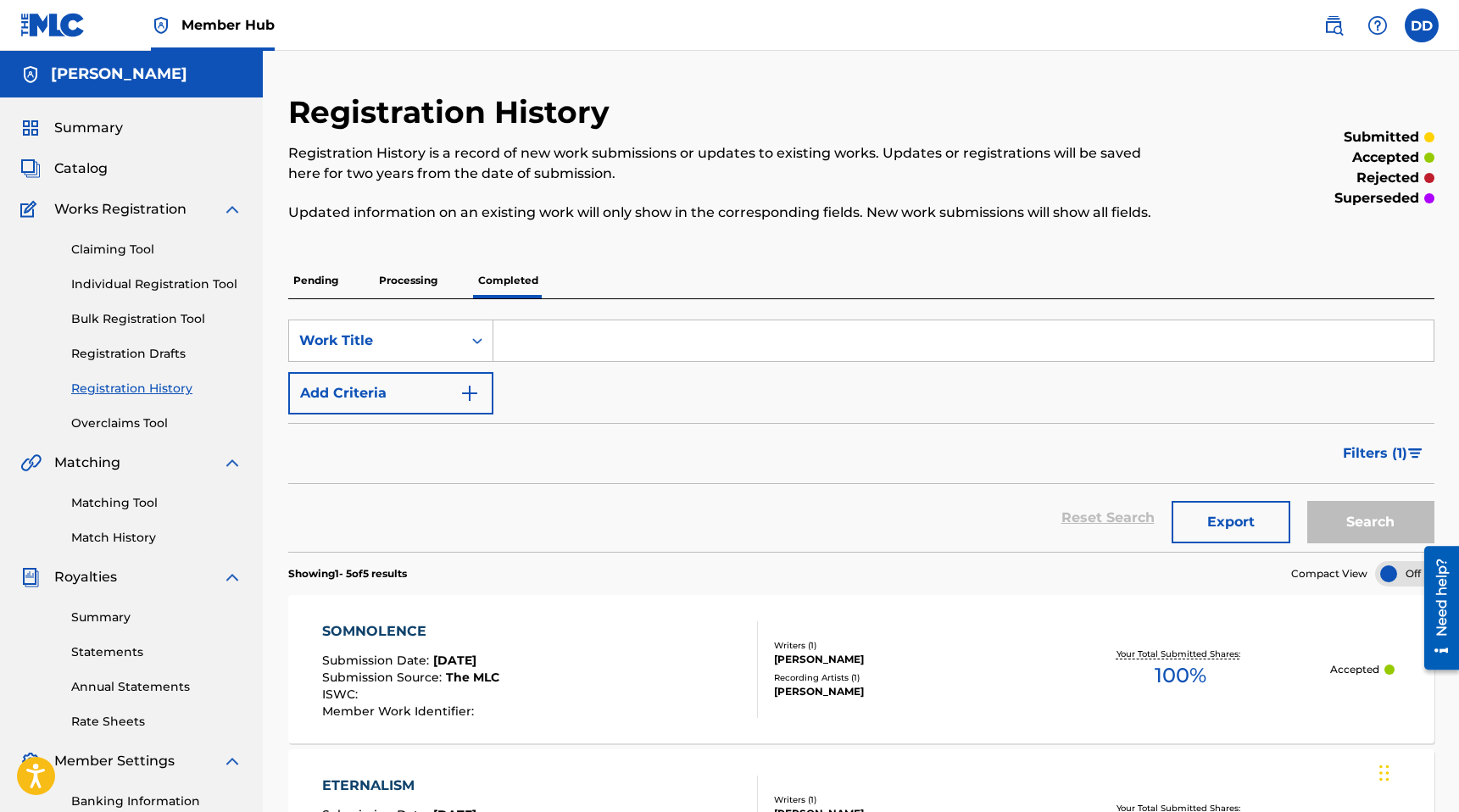
click at [323, 287] on p "Pending" at bounding box center [315, 281] width 55 height 36
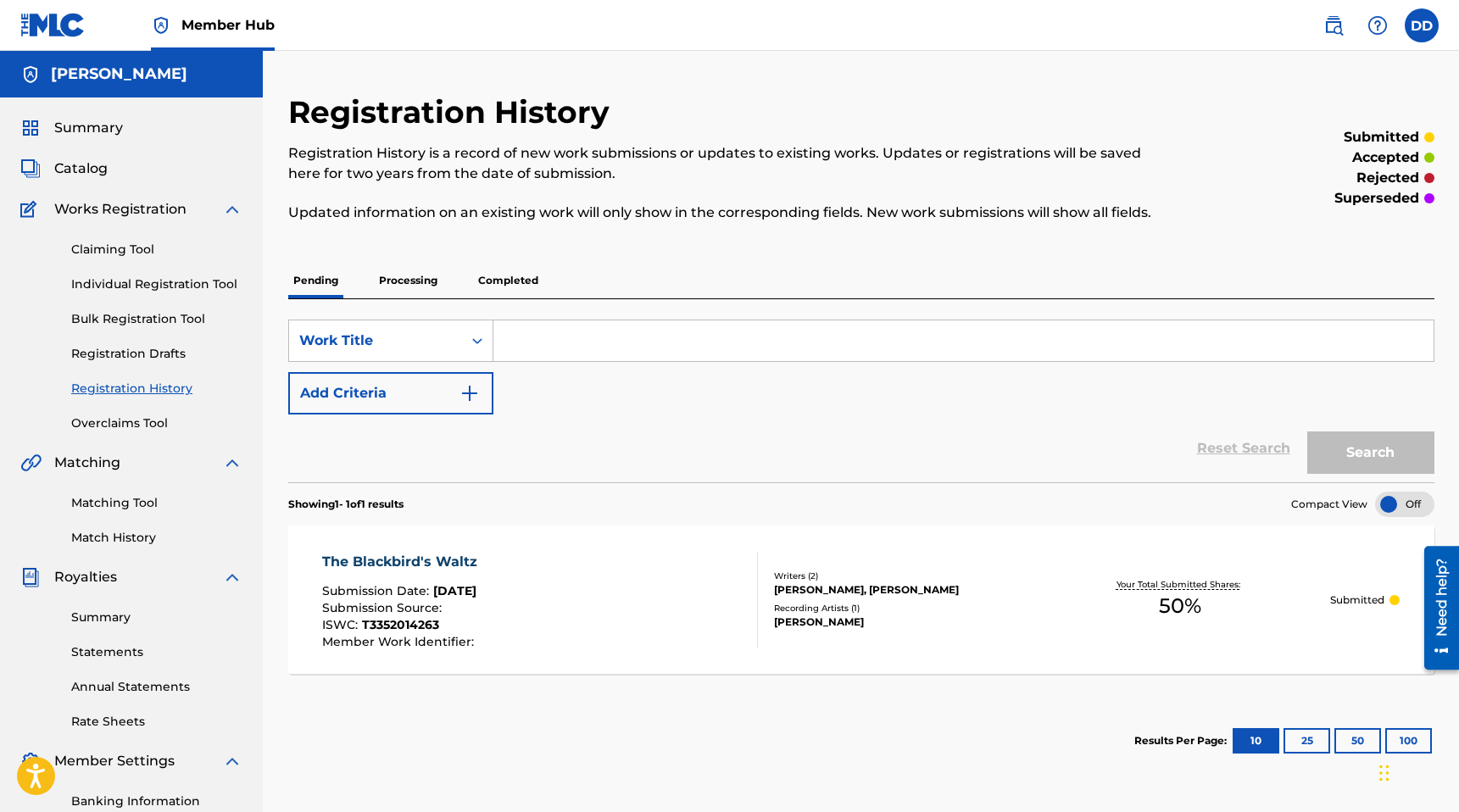
click at [1164, 503] on section "Showing 1 - 1 of 1 results Compact View" at bounding box center [861, 499] width 1146 height 35
